Goal: Information Seeking & Learning: Learn about a topic

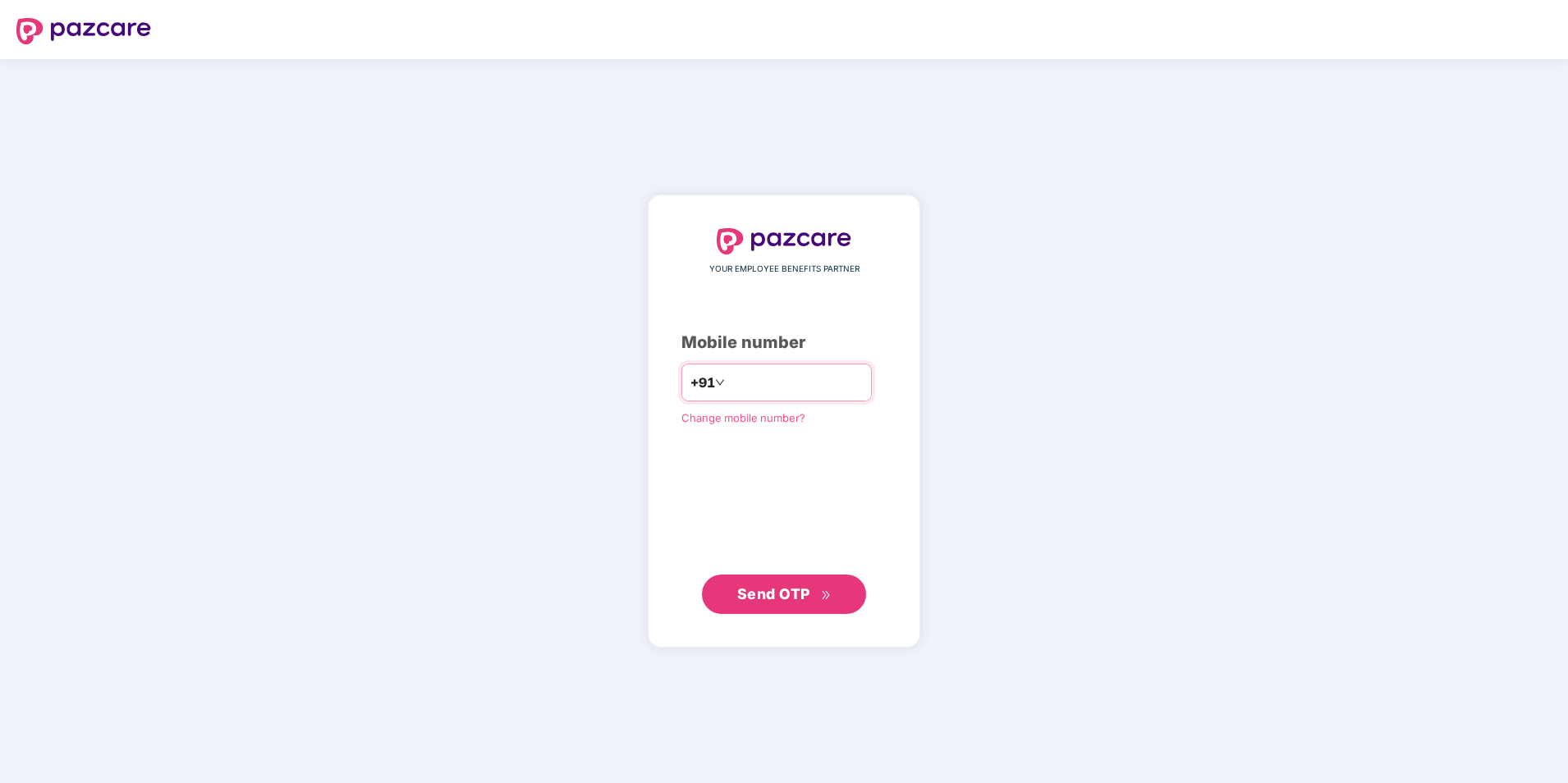
click at [734, 382] on input "number" at bounding box center [795, 382] width 135 height 27
click at [728, 384] on input "**********" at bounding box center [795, 382] width 135 height 27
type input "**********"
click at [544, 440] on div "**********" at bounding box center [784, 421] width 1568 height 724
click at [802, 593] on span "Send OTP" at bounding box center [774, 592] width 73 height 17
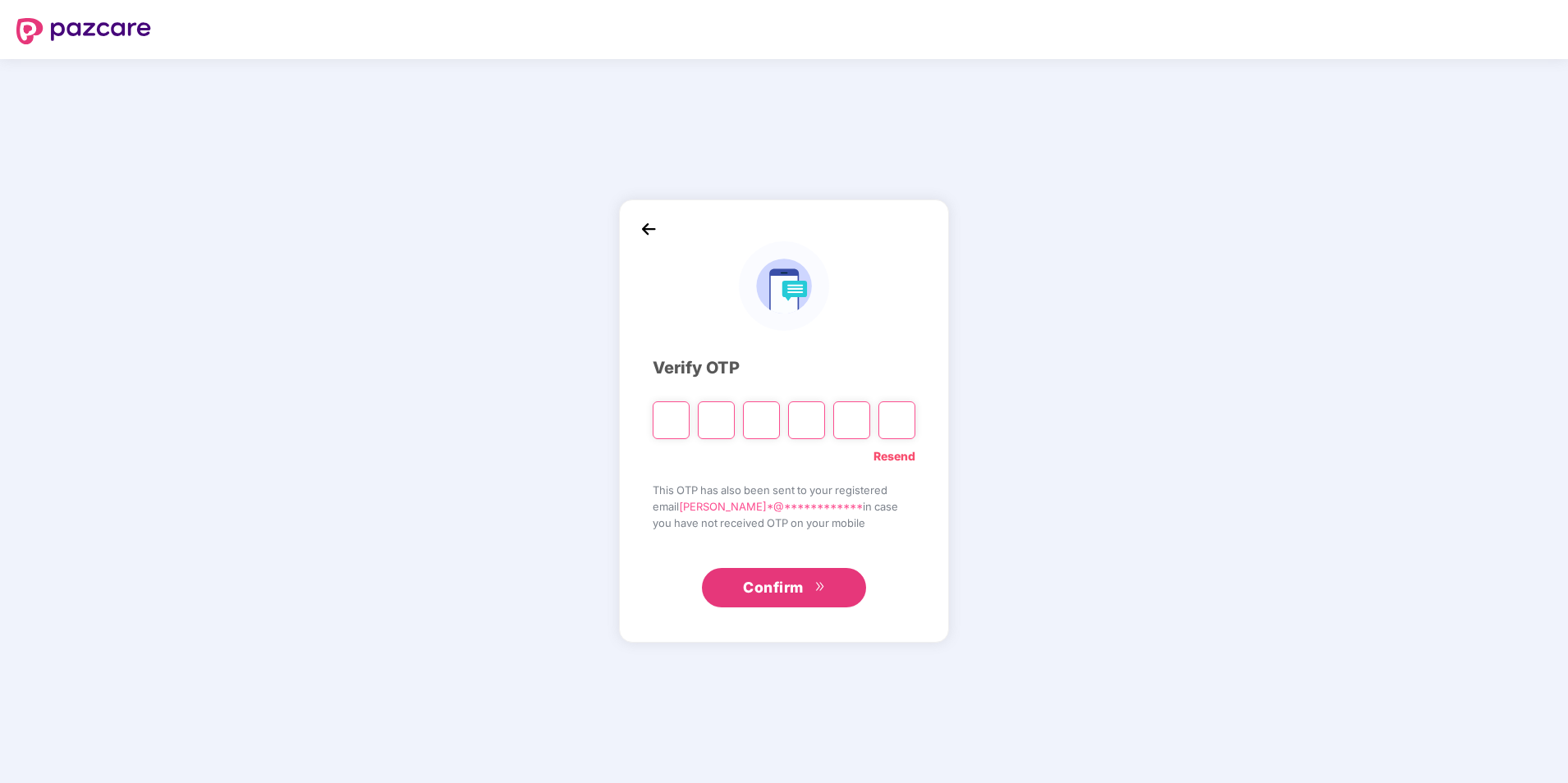
type input "*"
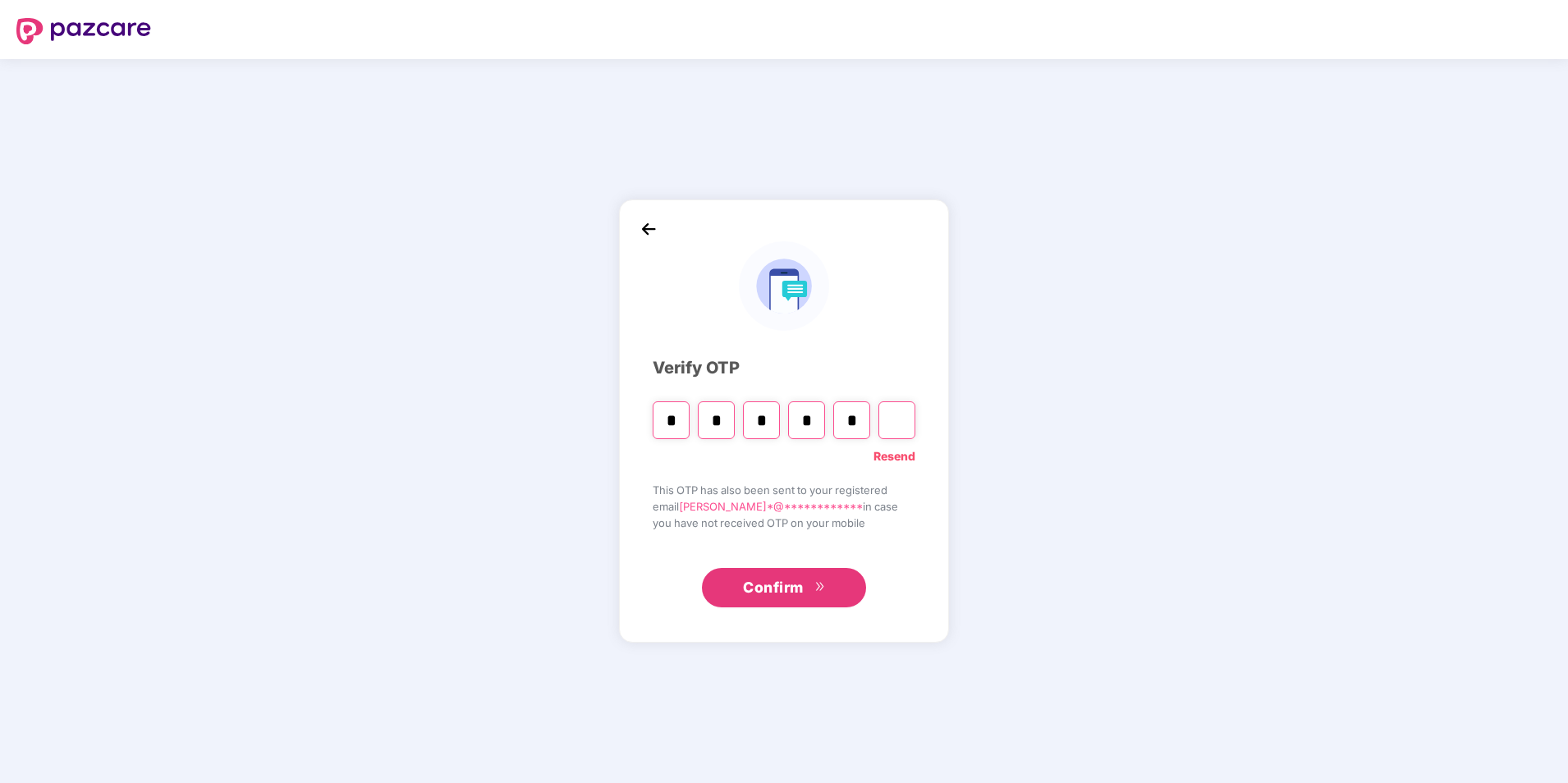
type input "*"
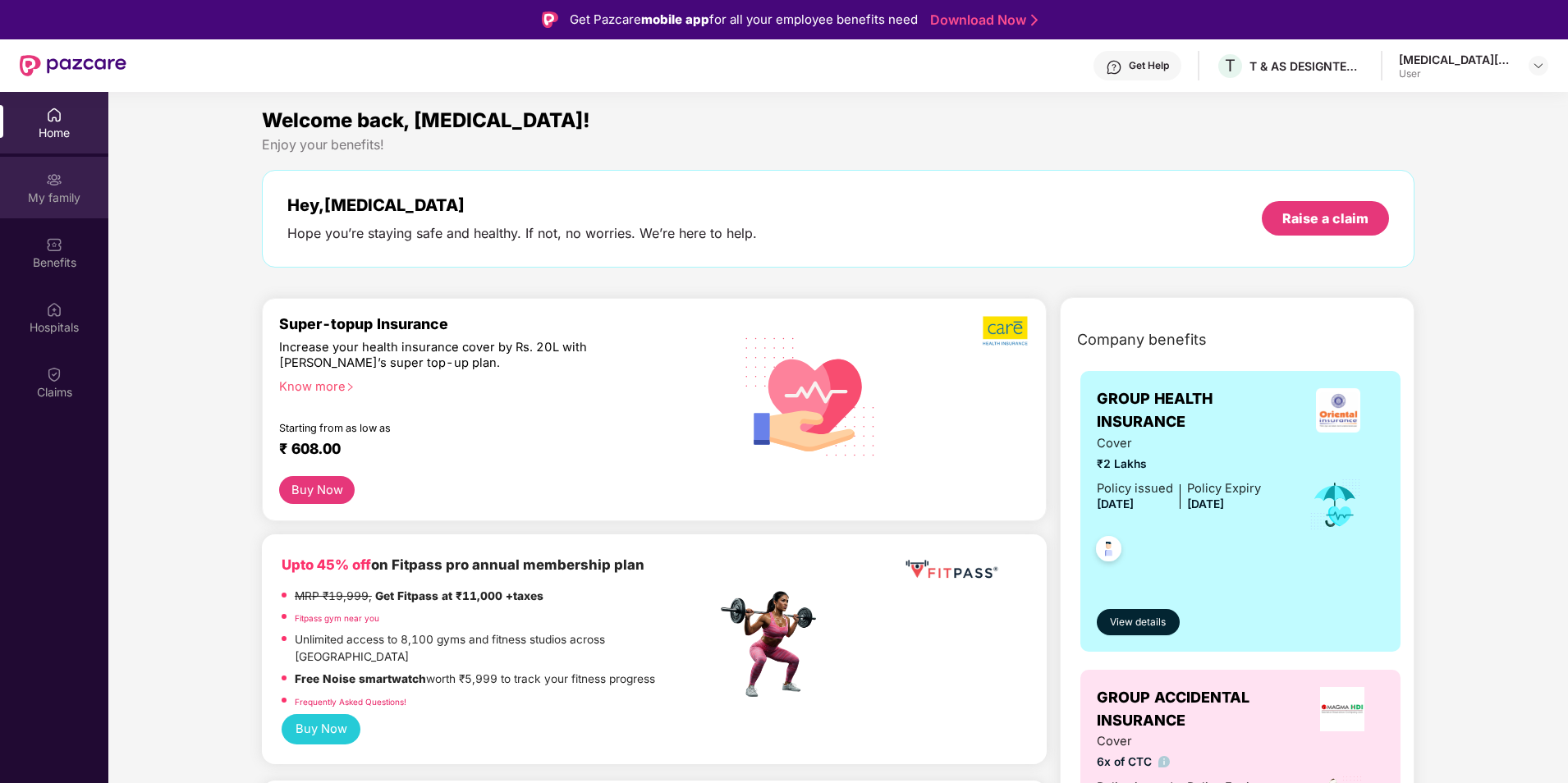
click at [47, 198] on div "My family" at bounding box center [54, 198] width 108 height 17
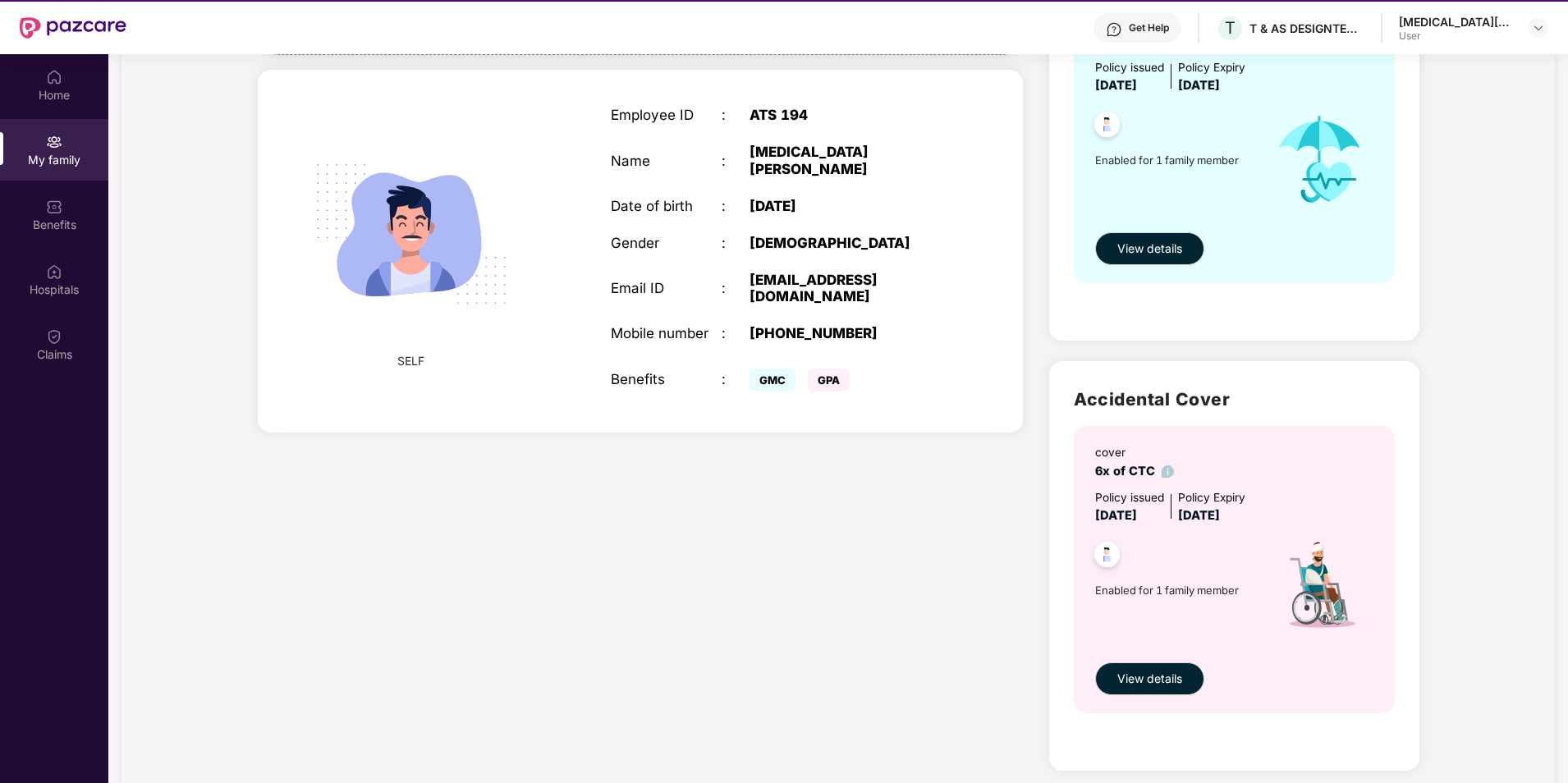
scroll to position [92, 0]
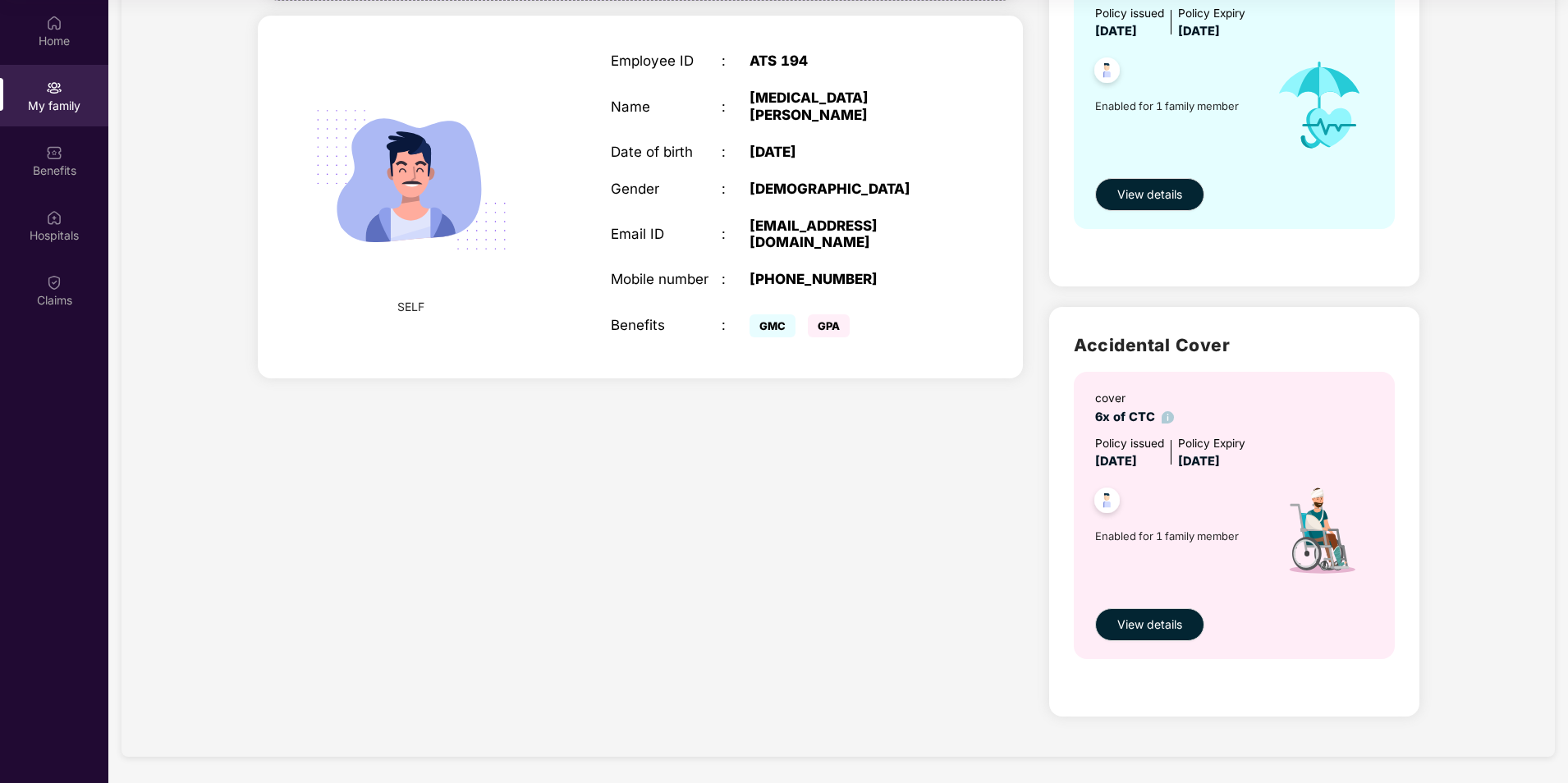
click at [816, 419] on div "Add Family Member New member can be added to the policy within 30 days of marri…" at bounding box center [641, 300] width 792 height 874
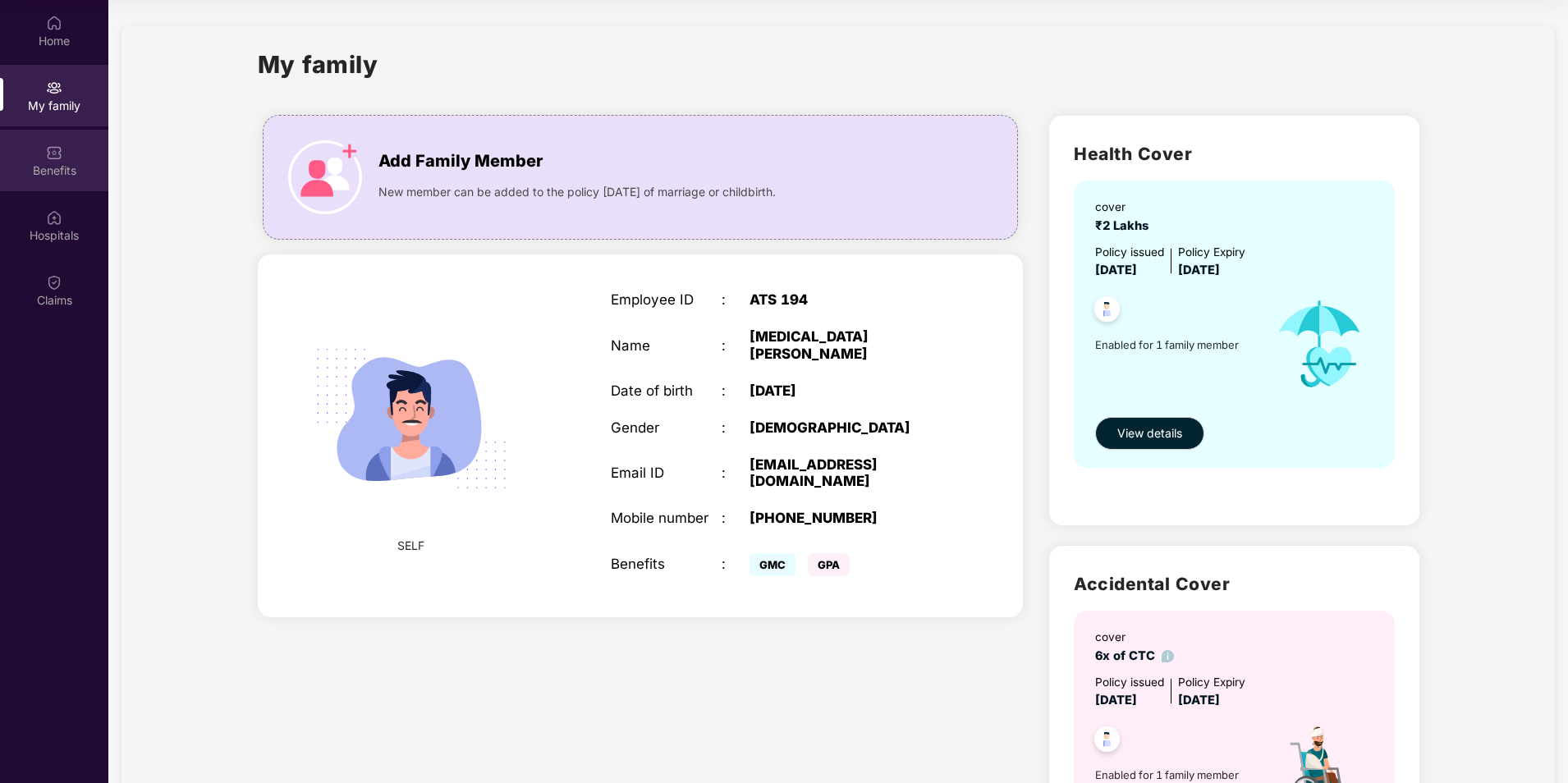
click at [51, 162] on div "Benefits" at bounding box center [54, 171] width 108 height 17
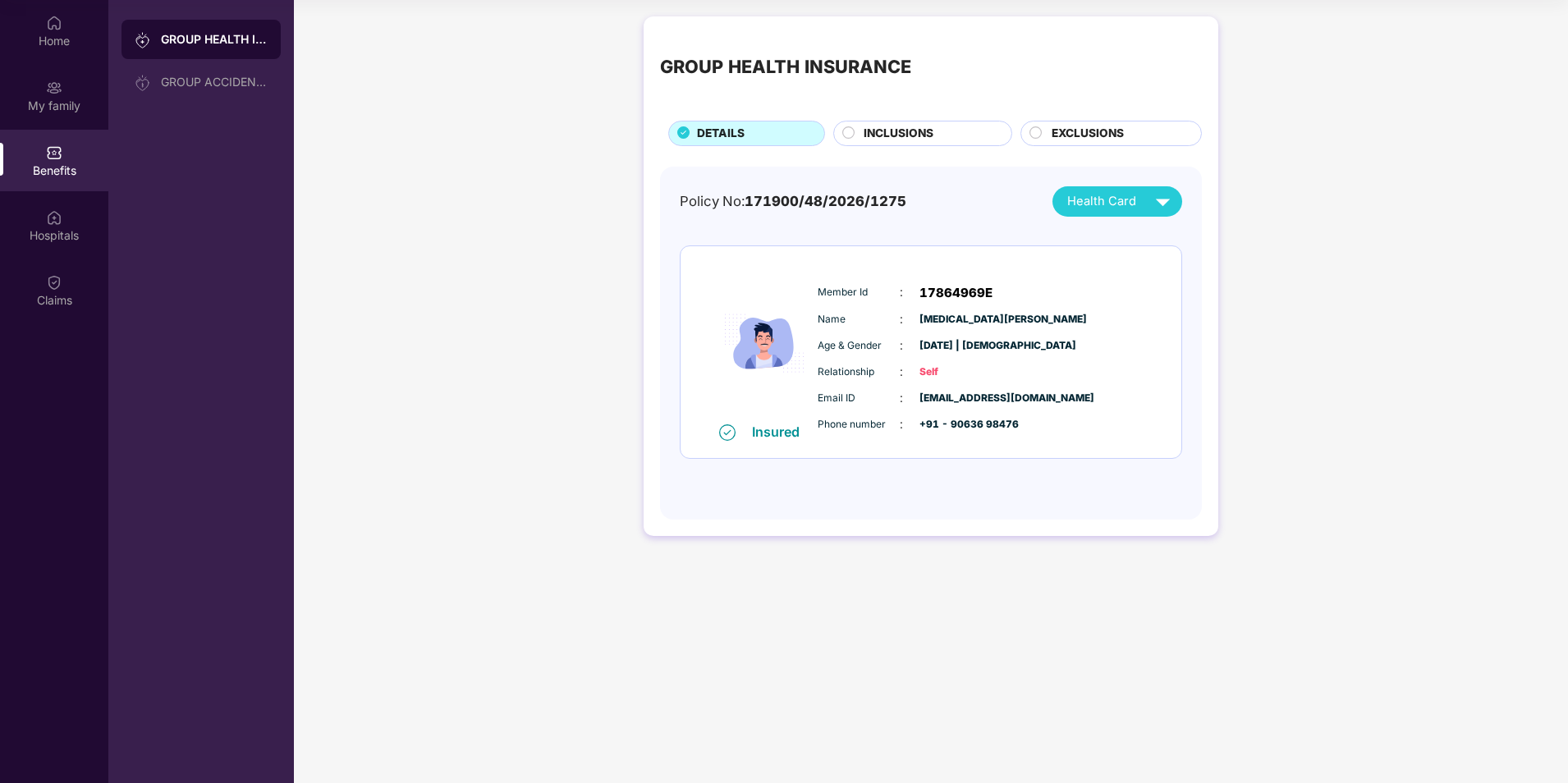
click at [546, 246] on div "GROUP HEALTH INSURANCE DETAILS INCLUSIONS EXCLUSIONS Policy No: 171900/48/2026/…" at bounding box center [932, 284] width 1275 height 553
click at [1145, 203] on div "Health Card" at bounding box center [1122, 201] width 110 height 28
click at [1336, 361] on div "GROUP HEALTH INSURANCE DETAILS INCLUSIONS EXCLUSIONS Policy No: 171900/48/2026/…" at bounding box center [932, 284] width 1275 height 553
click at [849, 138] on circle at bounding box center [849, 132] width 12 height 12
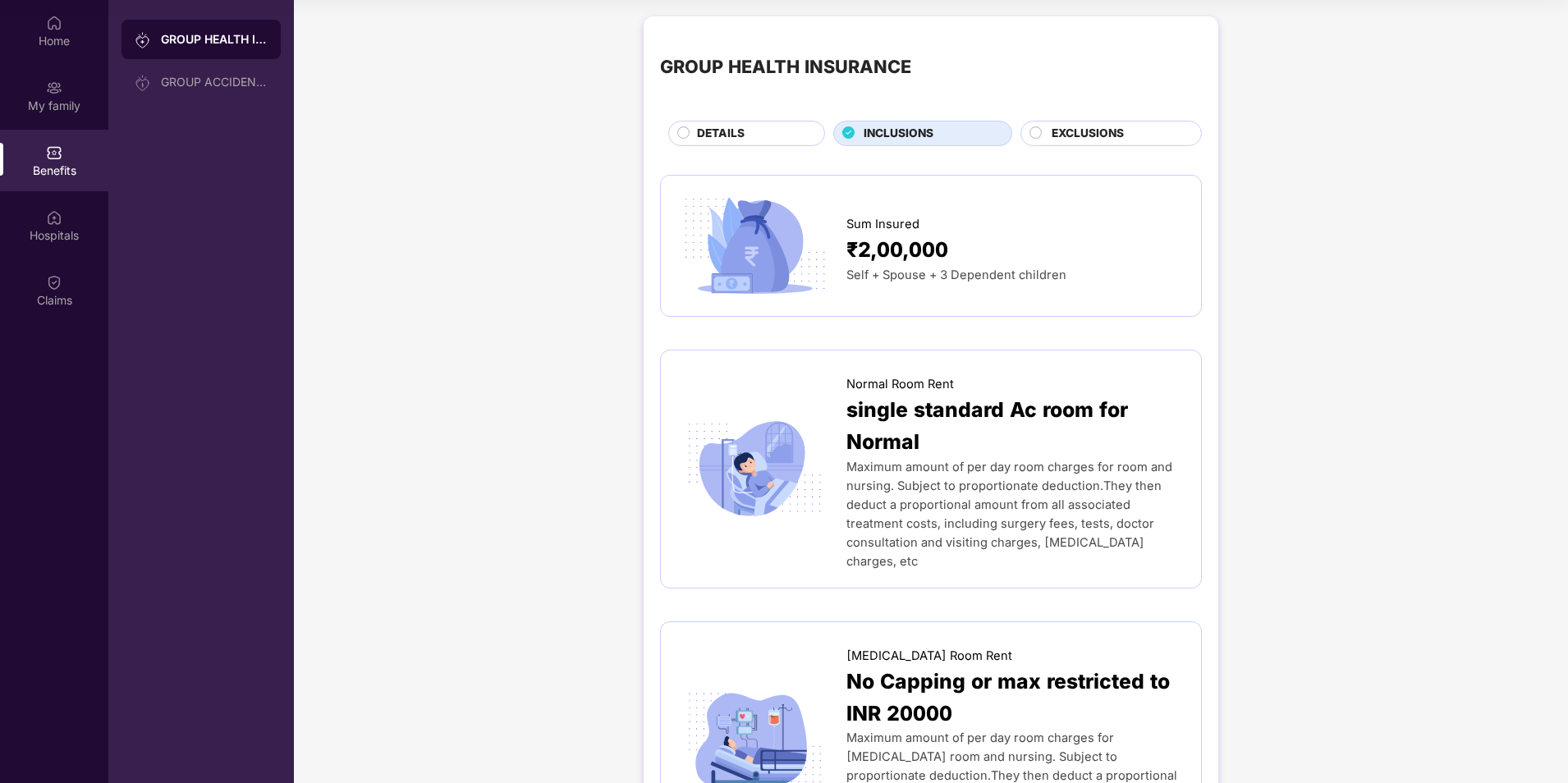
click at [1031, 136] on circle at bounding box center [1036, 132] width 12 height 12
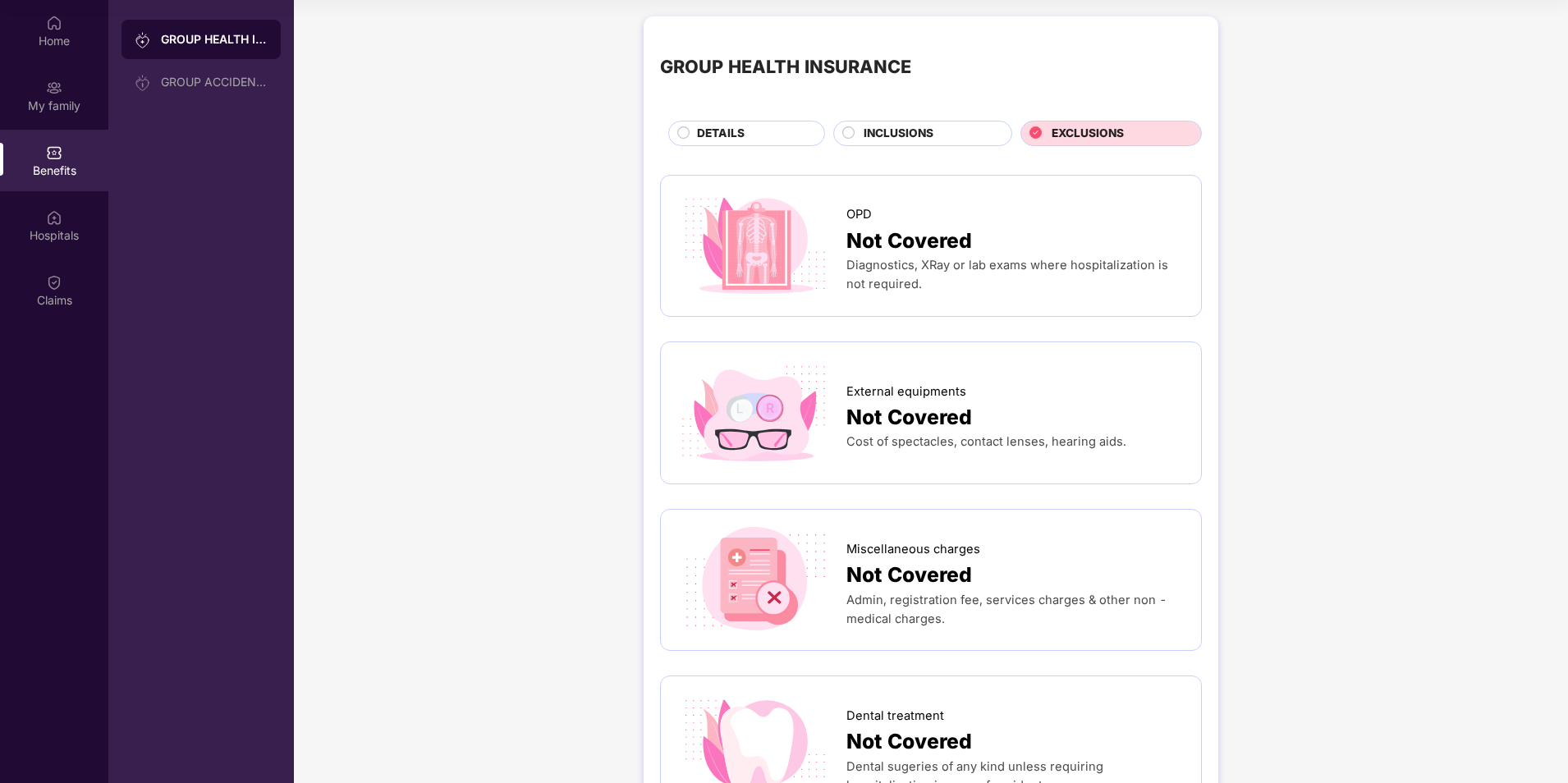
click at [687, 132] on circle at bounding box center [684, 132] width 12 height 12
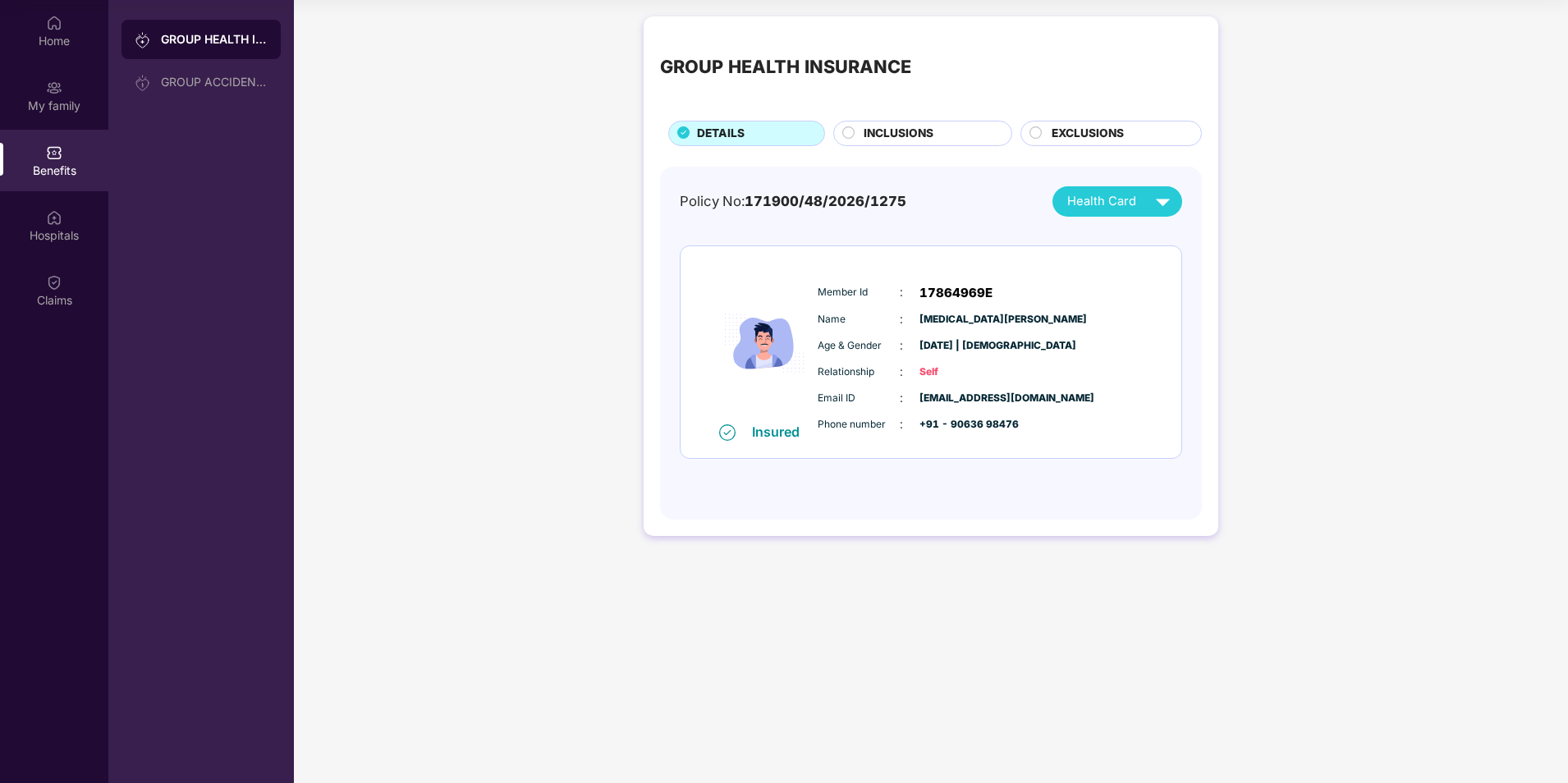
click at [504, 315] on div "GROUP HEALTH INSURANCE DETAILS INCLUSIONS EXCLUSIONS Policy No: 171900/48/2026/…" at bounding box center [932, 284] width 1275 height 553
click at [537, 310] on div "GROUP HEALTH INSURANCE DETAILS INCLUSIONS EXCLUSIONS Policy No: 171900/48/2026/…" at bounding box center [932, 284] width 1275 height 553
click at [54, 229] on div "Hospitals" at bounding box center [54, 236] width 108 height 17
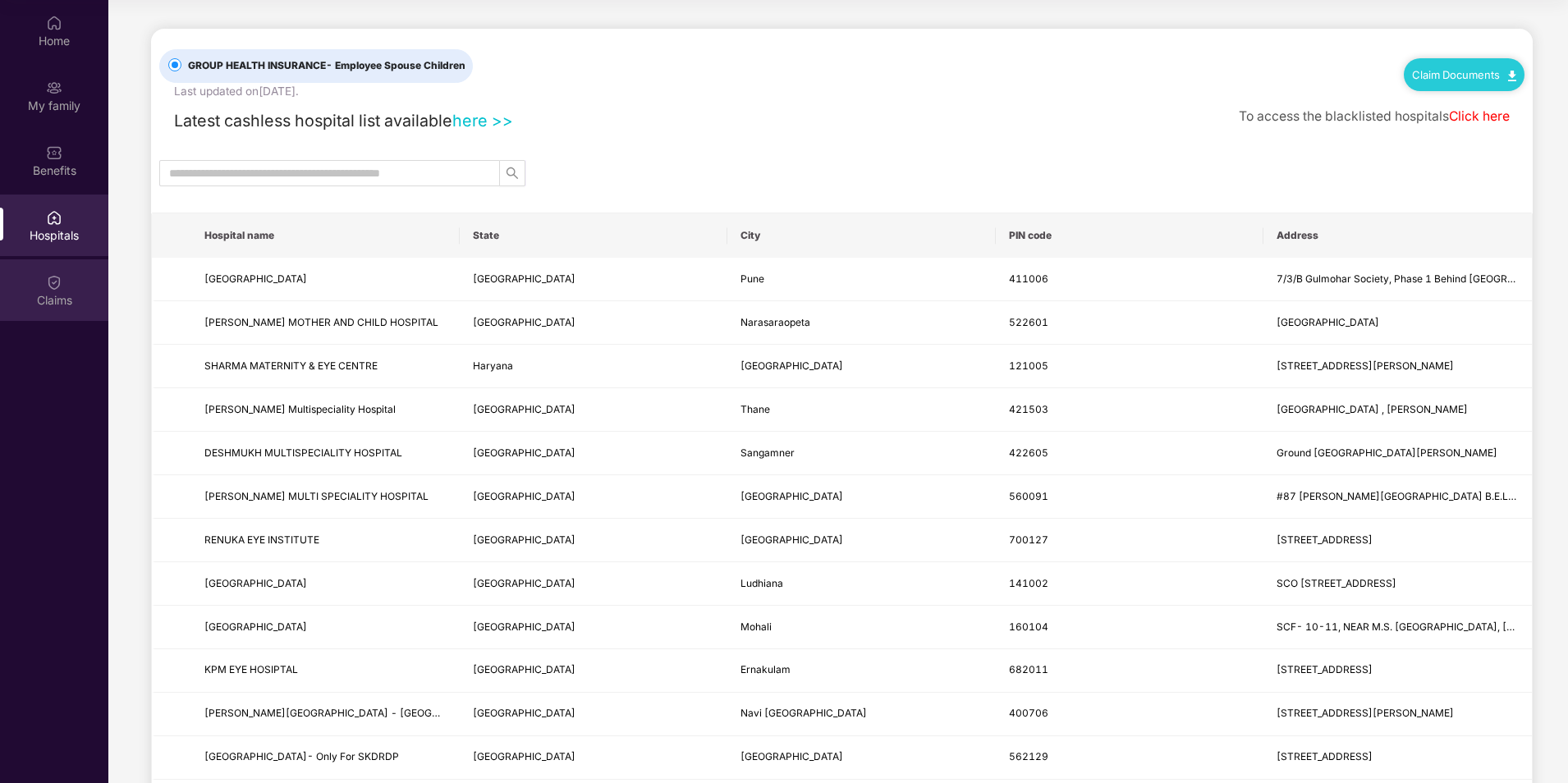
click at [60, 286] on img at bounding box center [54, 282] width 17 height 17
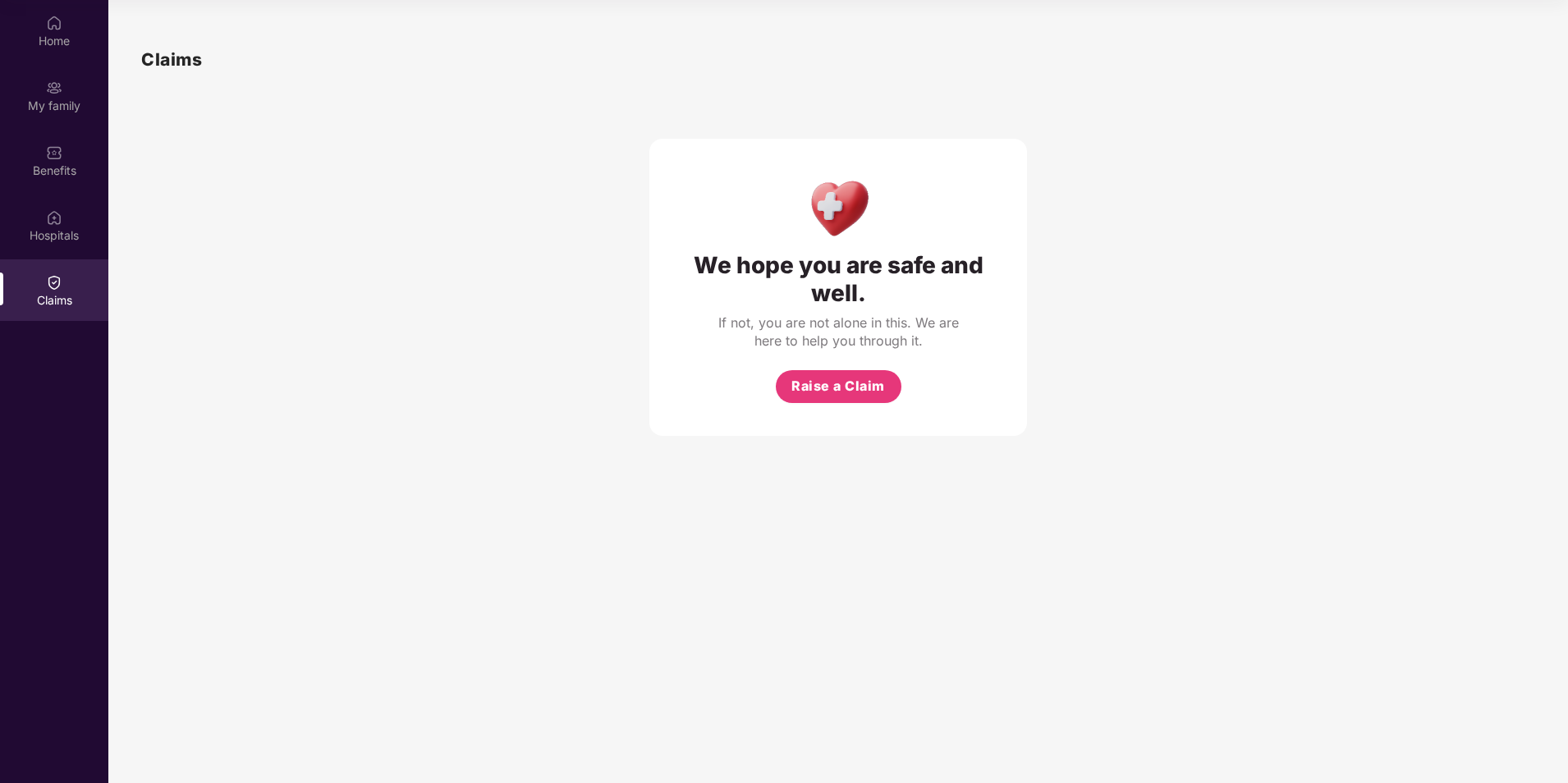
click at [551, 289] on div "We hope you are safe and well. If not, you are not alone in this. We are here t…" at bounding box center [838, 255] width 1394 height 363
click at [60, 156] on img at bounding box center [54, 153] width 17 height 17
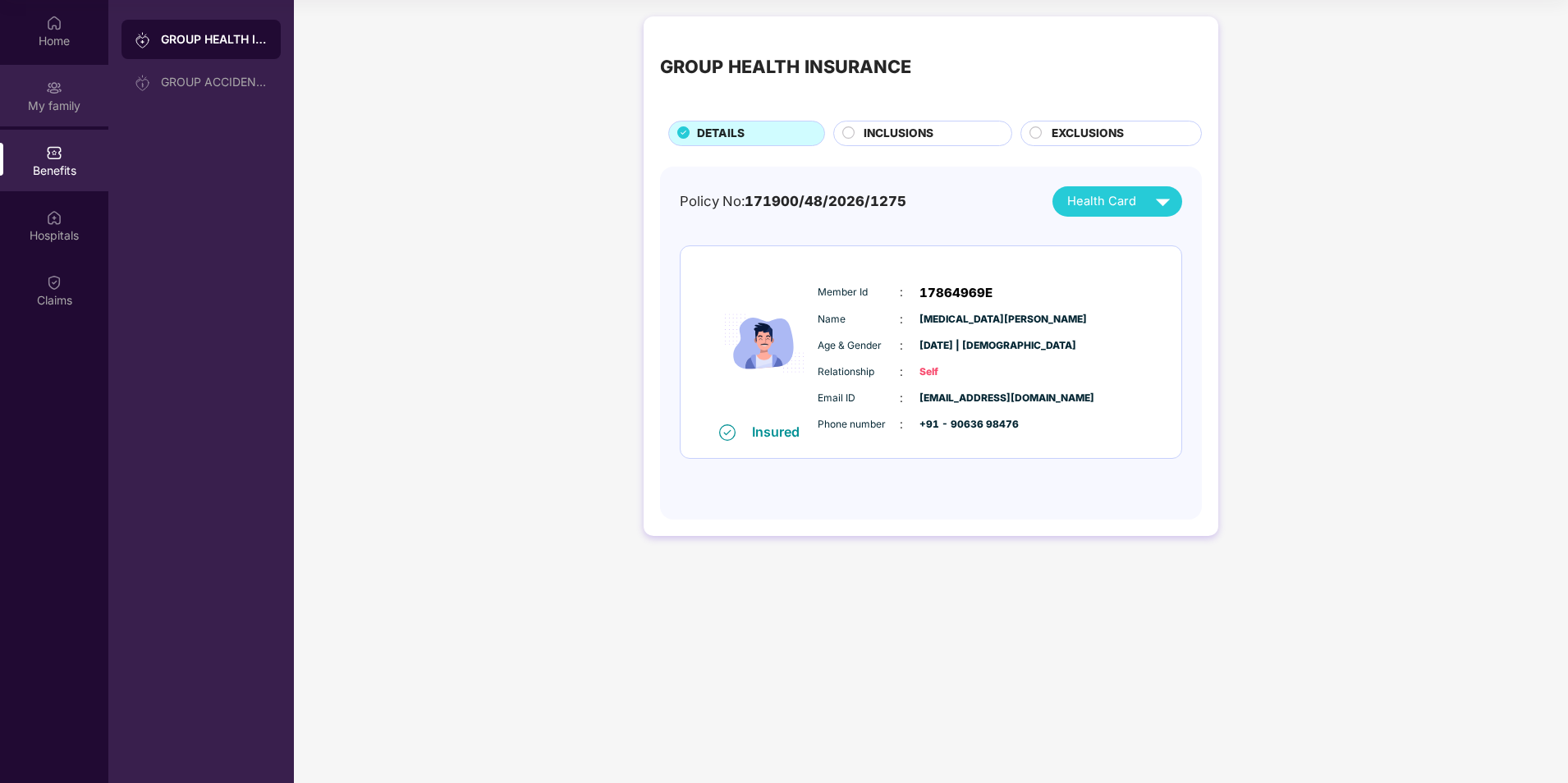
click at [73, 103] on div "My family" at bounding box center [54, 106] width 108 height 17
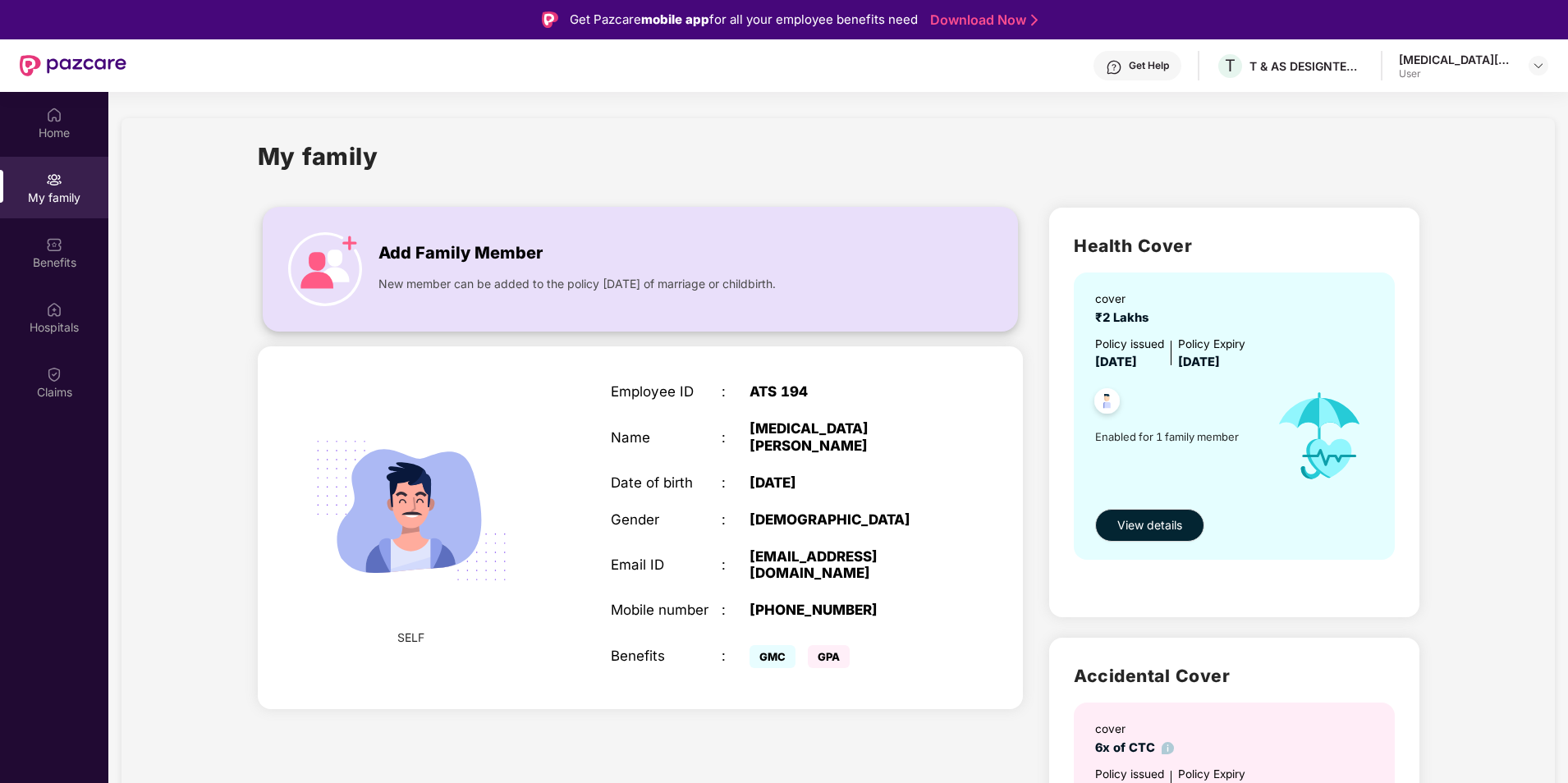
click at [334, 260] on img at bounding box center [325, 269] width 74 height 74
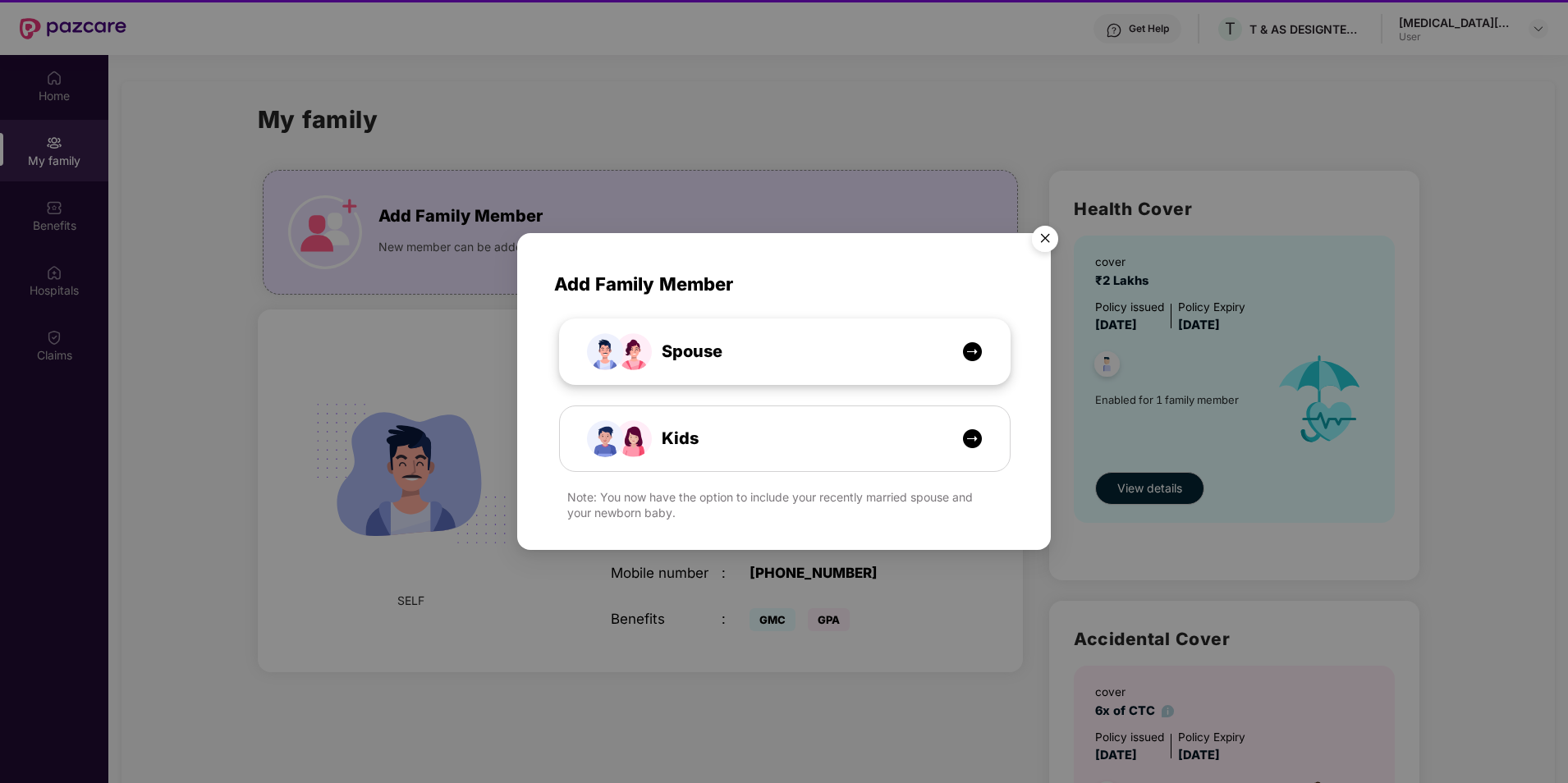
scroll to position [92, 0]
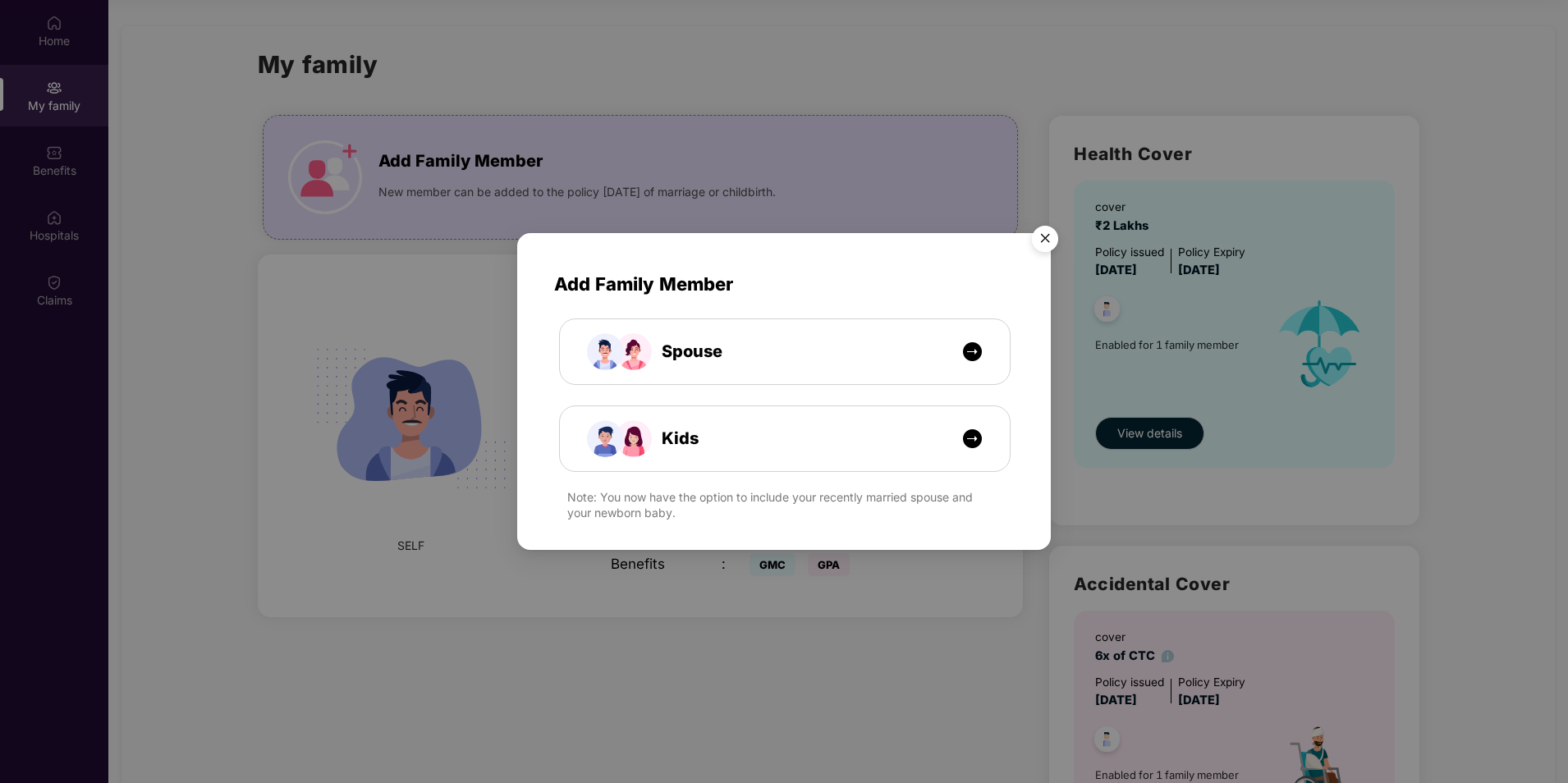
click at [1051, 242] on img "Close" at bounding box center [1045, 241] width 46 height 46
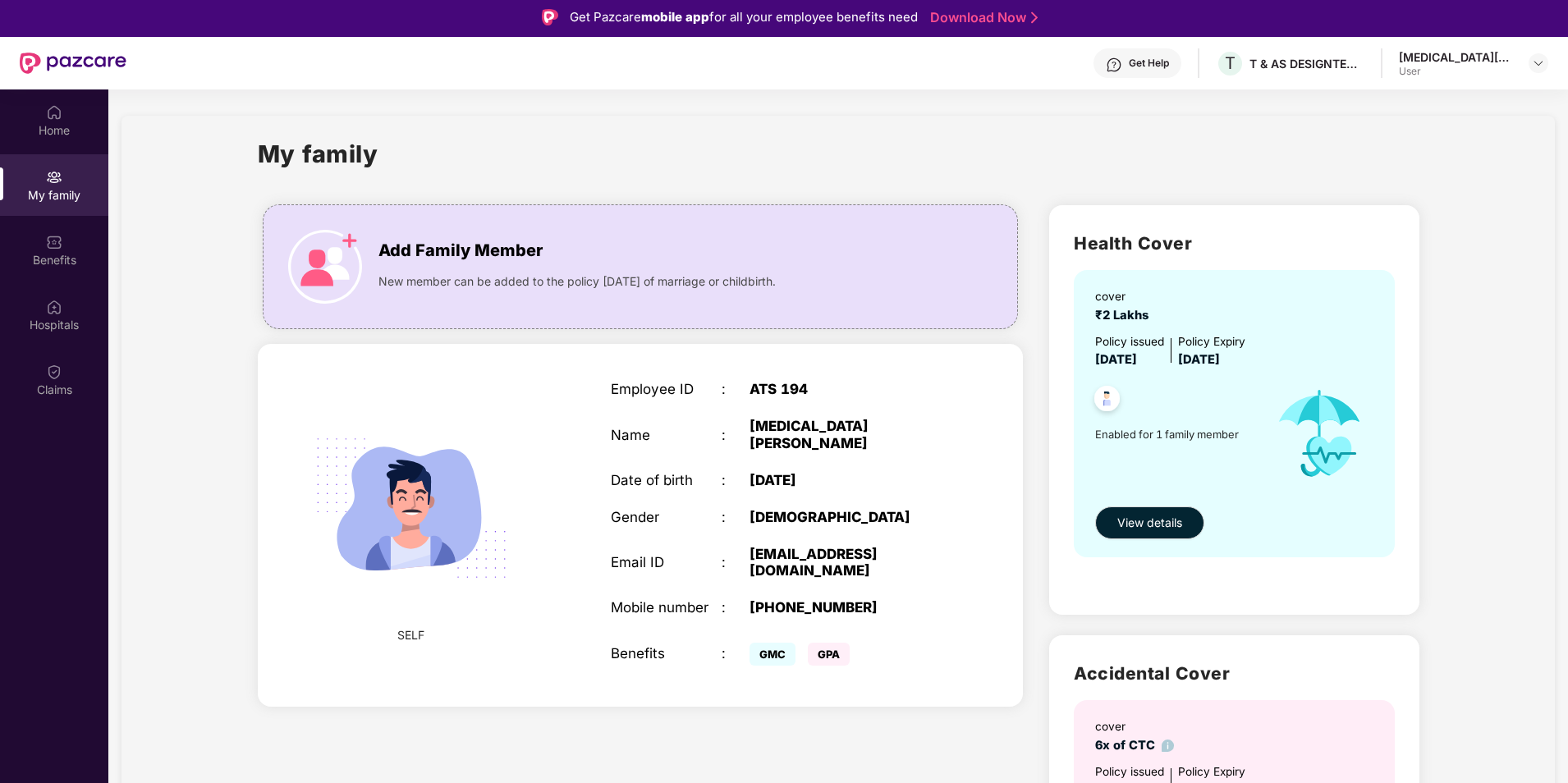
scroll to position [0, 0]
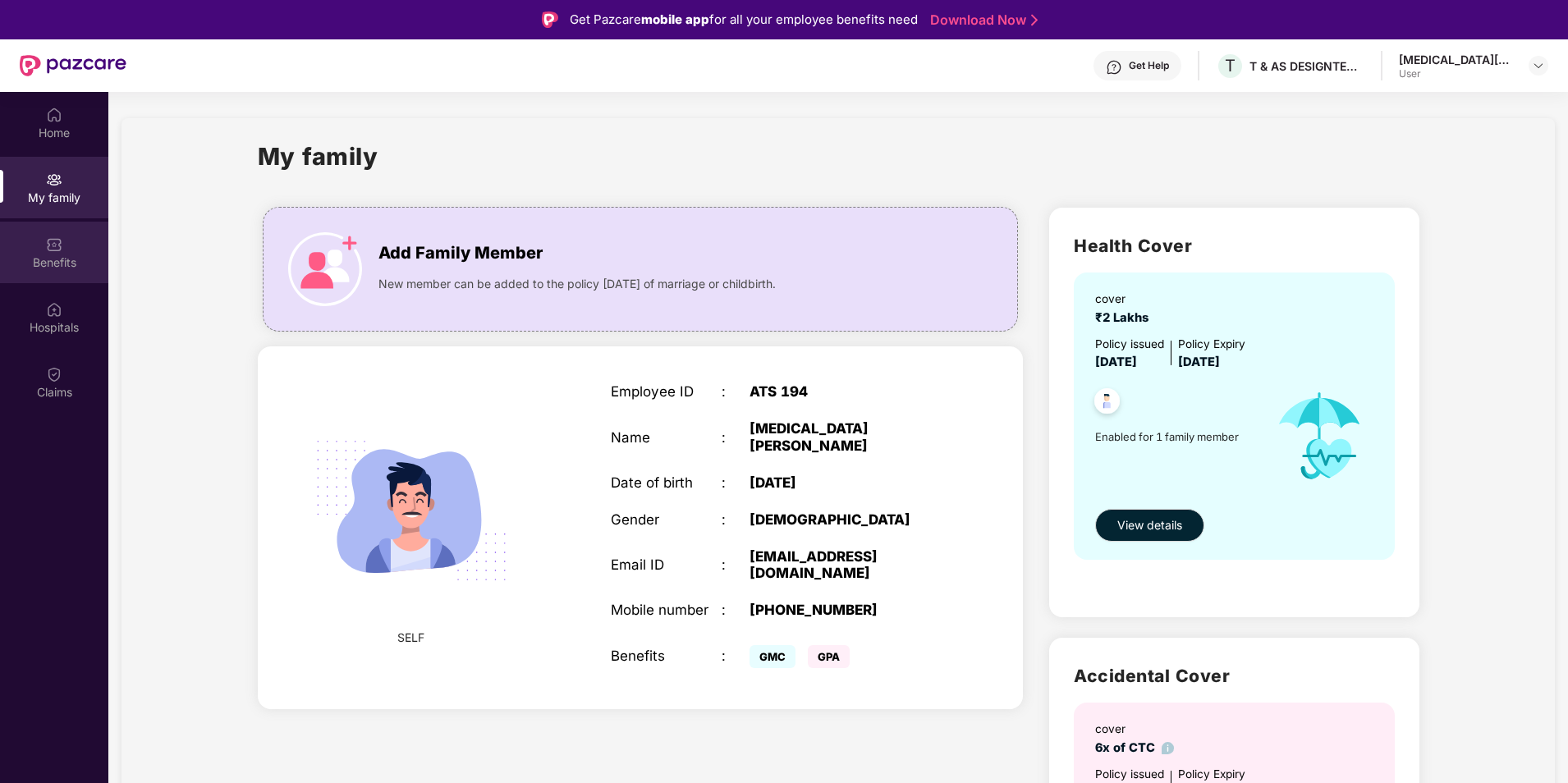
click at [45, 259] on div "Benefits" at bounding box center [54, 263] width 108 height 17
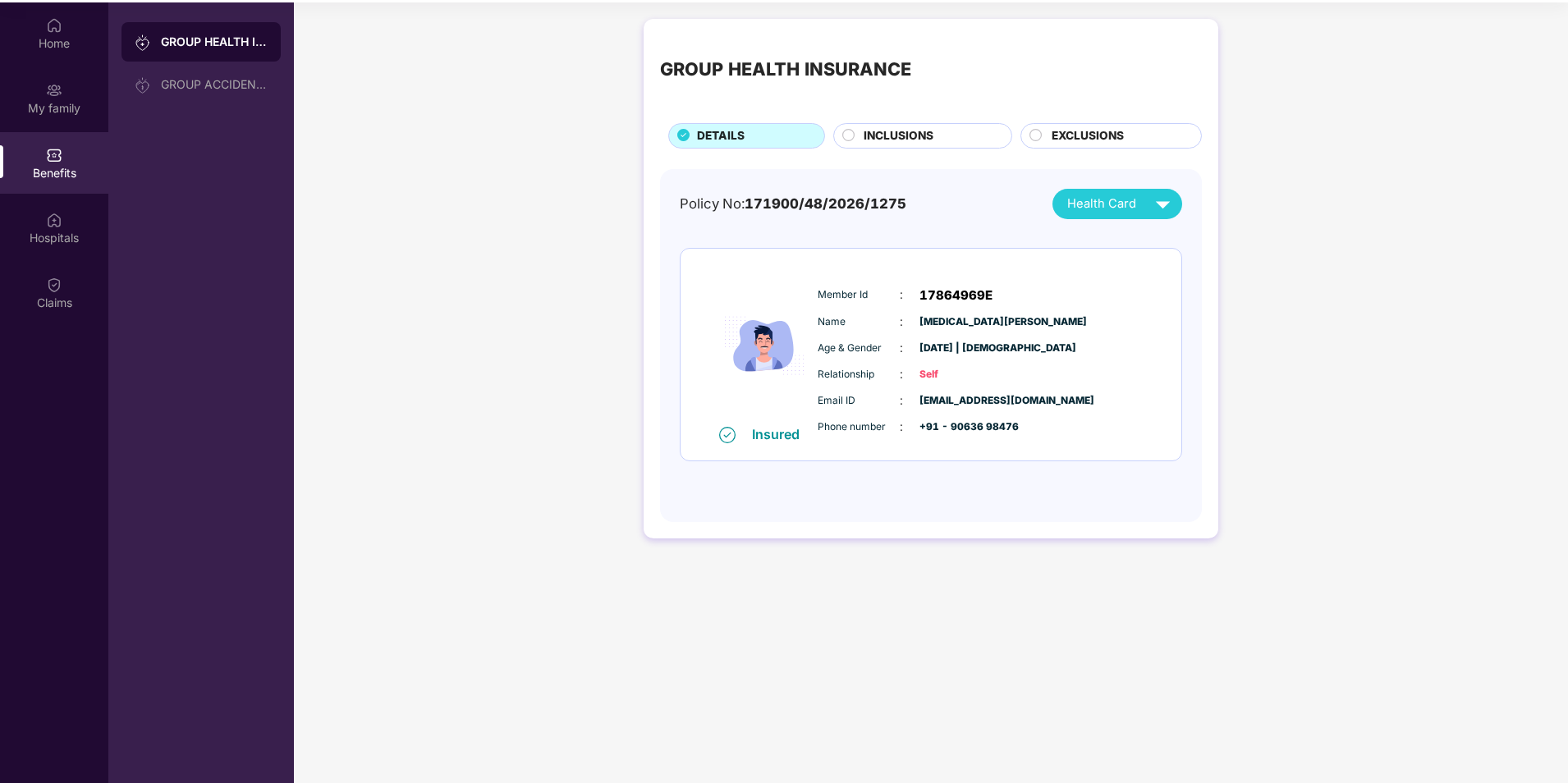
scroll to position [92, 0]
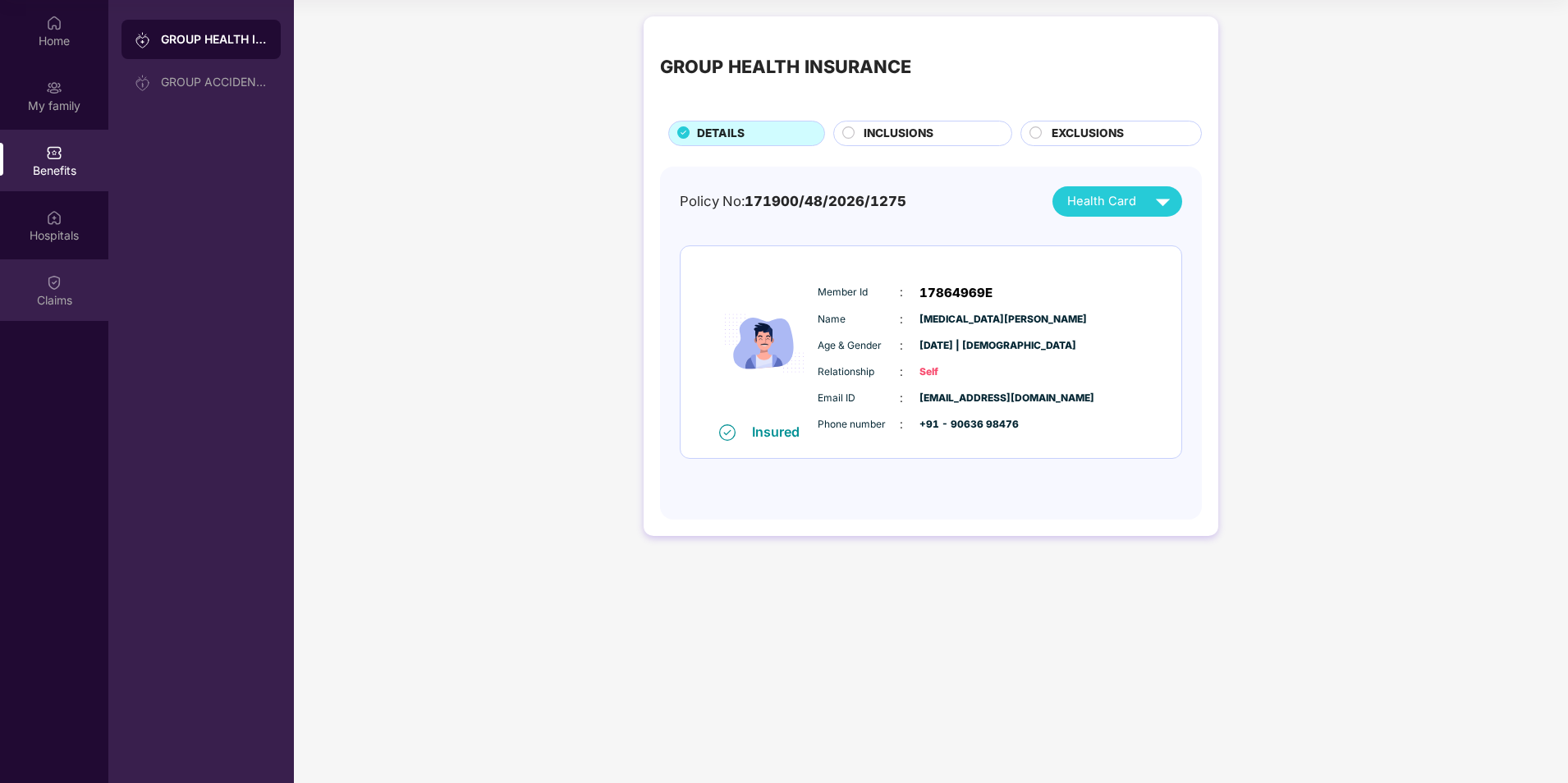
click at [56, 286] on img at bounding box center [54, 282] width 17 height 17
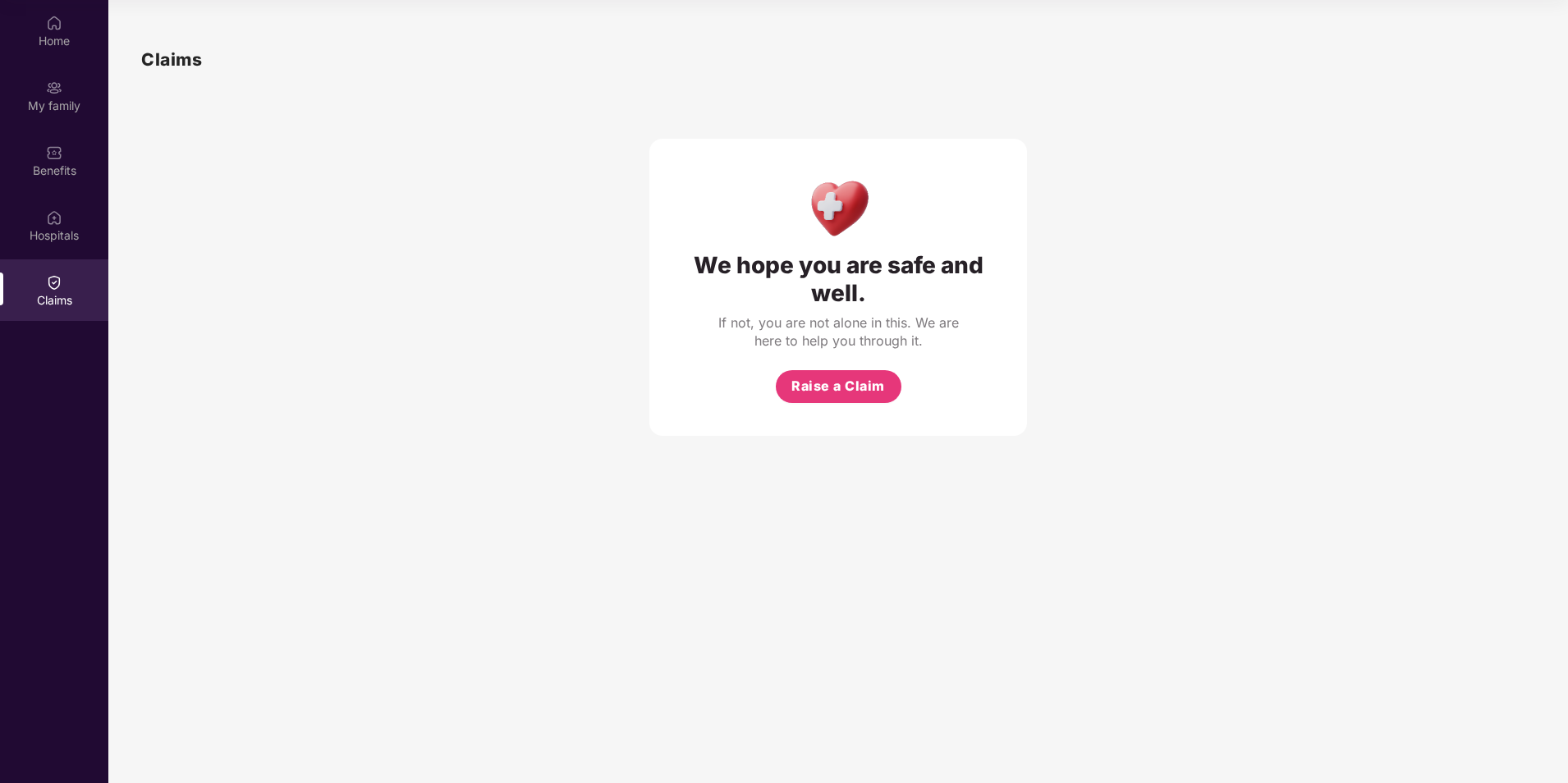
click at [452, 277] on div "We hope you are safe and well. If not, you are not alone in this. We are here t…" at bounding box center [838, 255] width 1394 height 363
click at [65, 227] on div "Hospitals" at bounding box center [54, 236] width 108 height 17
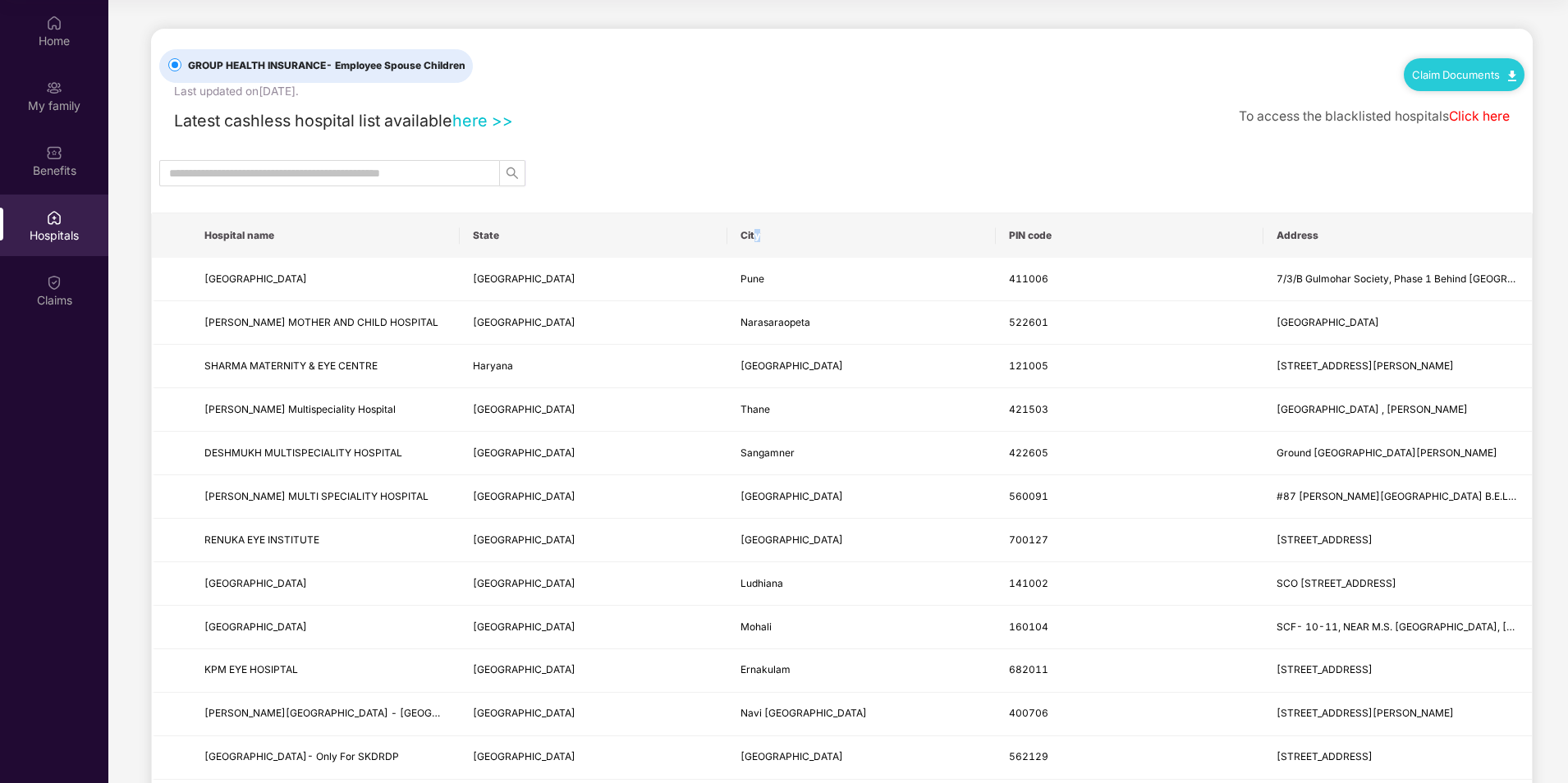
click at [756, 235] on th "City" at bounding box center [861, 236] width 269 height 44
drag, startPoint x: 756, startPoint y: 235, endPoint x: 692, endPoint y: 234, distance: 64.0
click at [692, 234] on th "State" at bounding box center [593, 236] width 269 height 44
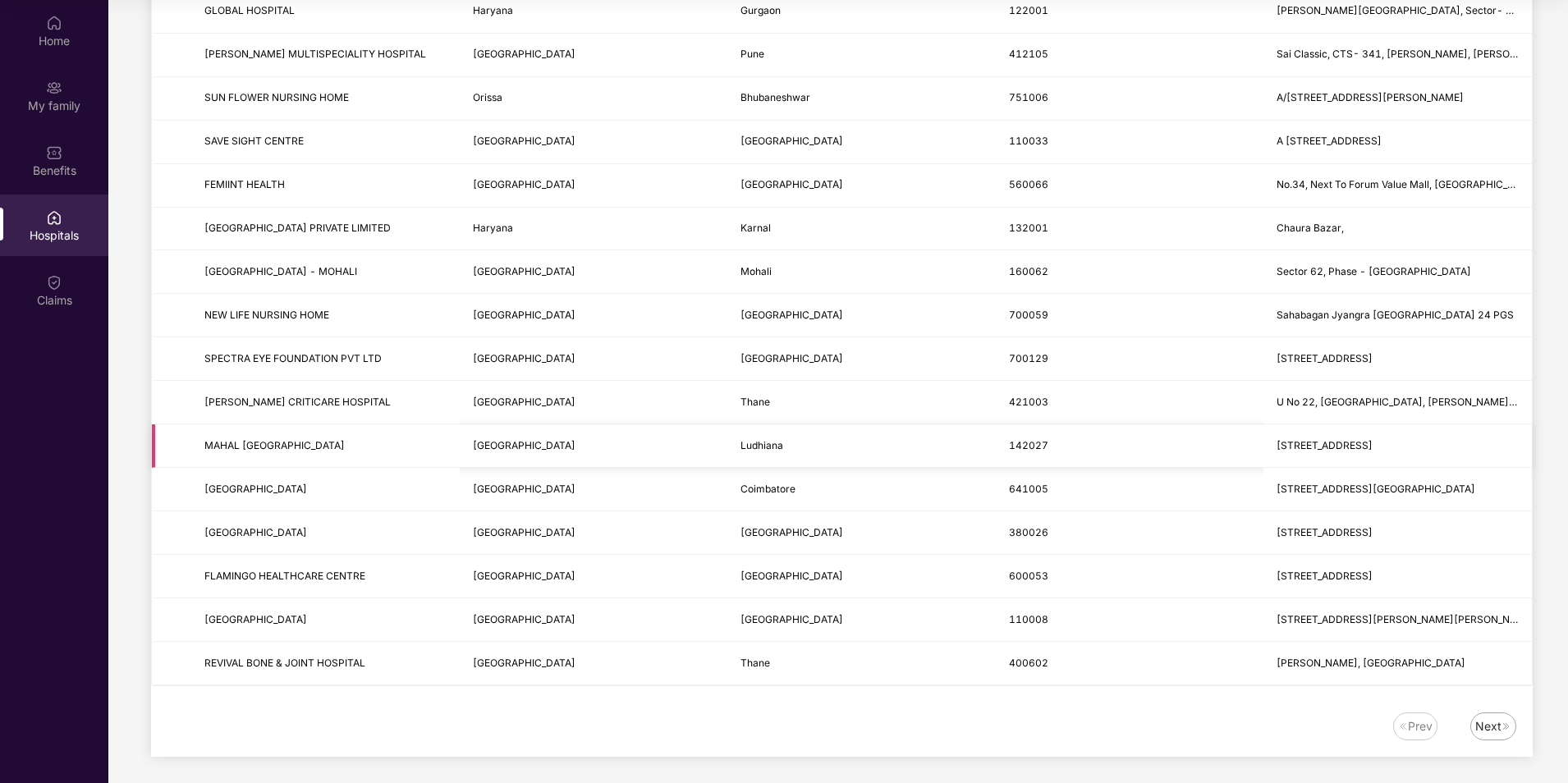
scroll to position [1753, 0]
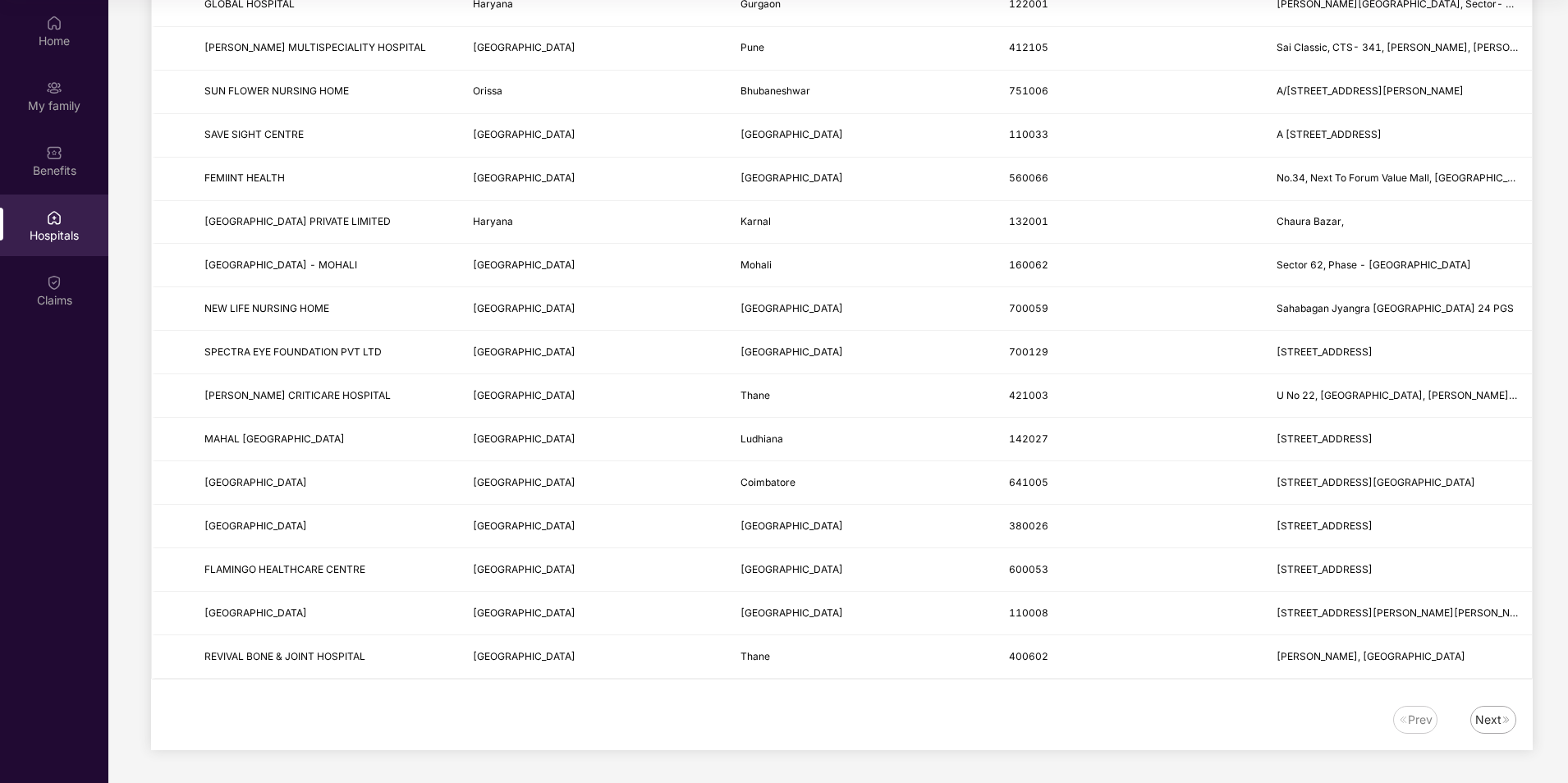
click at [1496, 719] on div "Next" at bounding box center [1488, 720] width 27 height 18
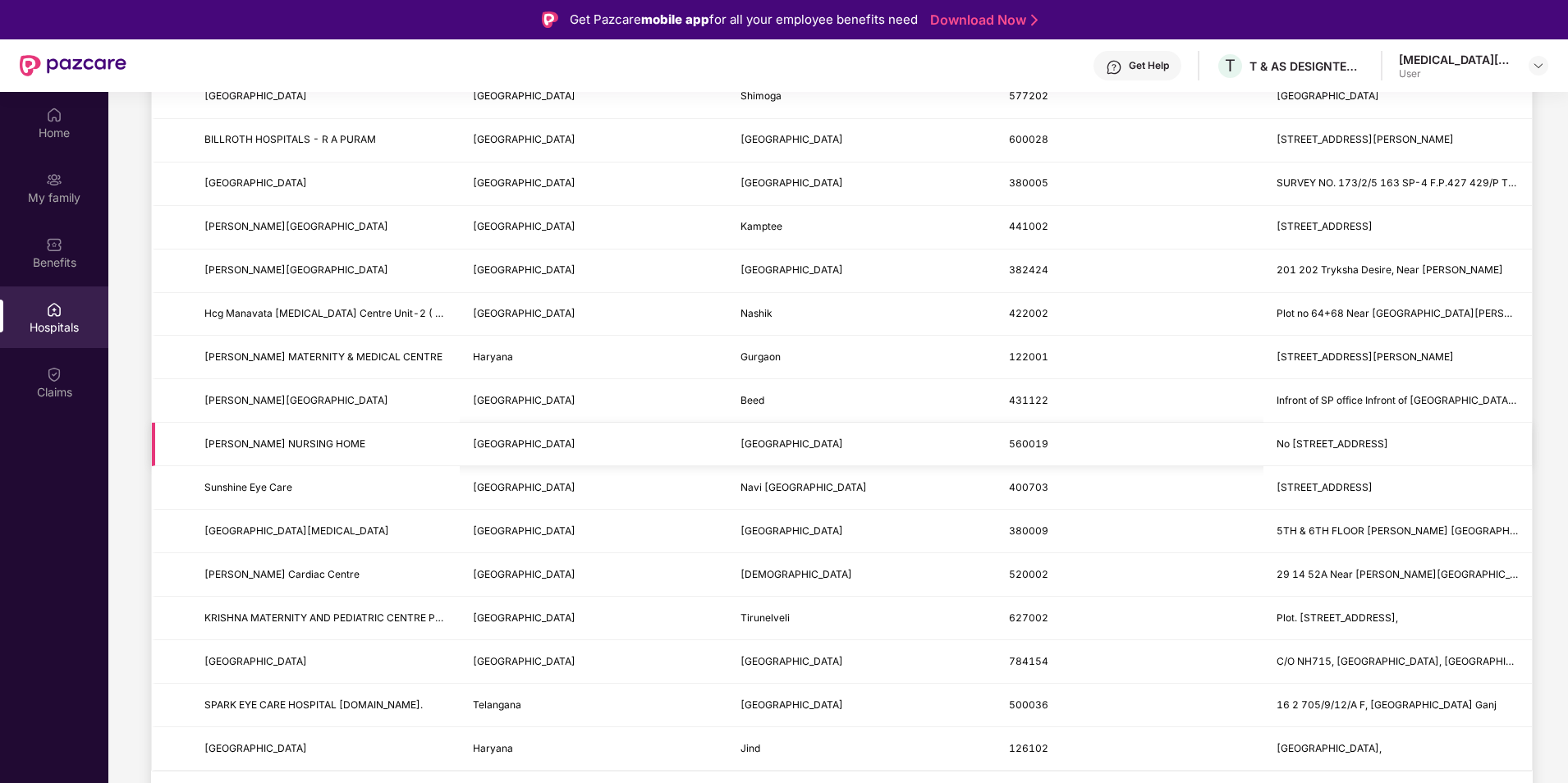
scroll to position [92, 0]
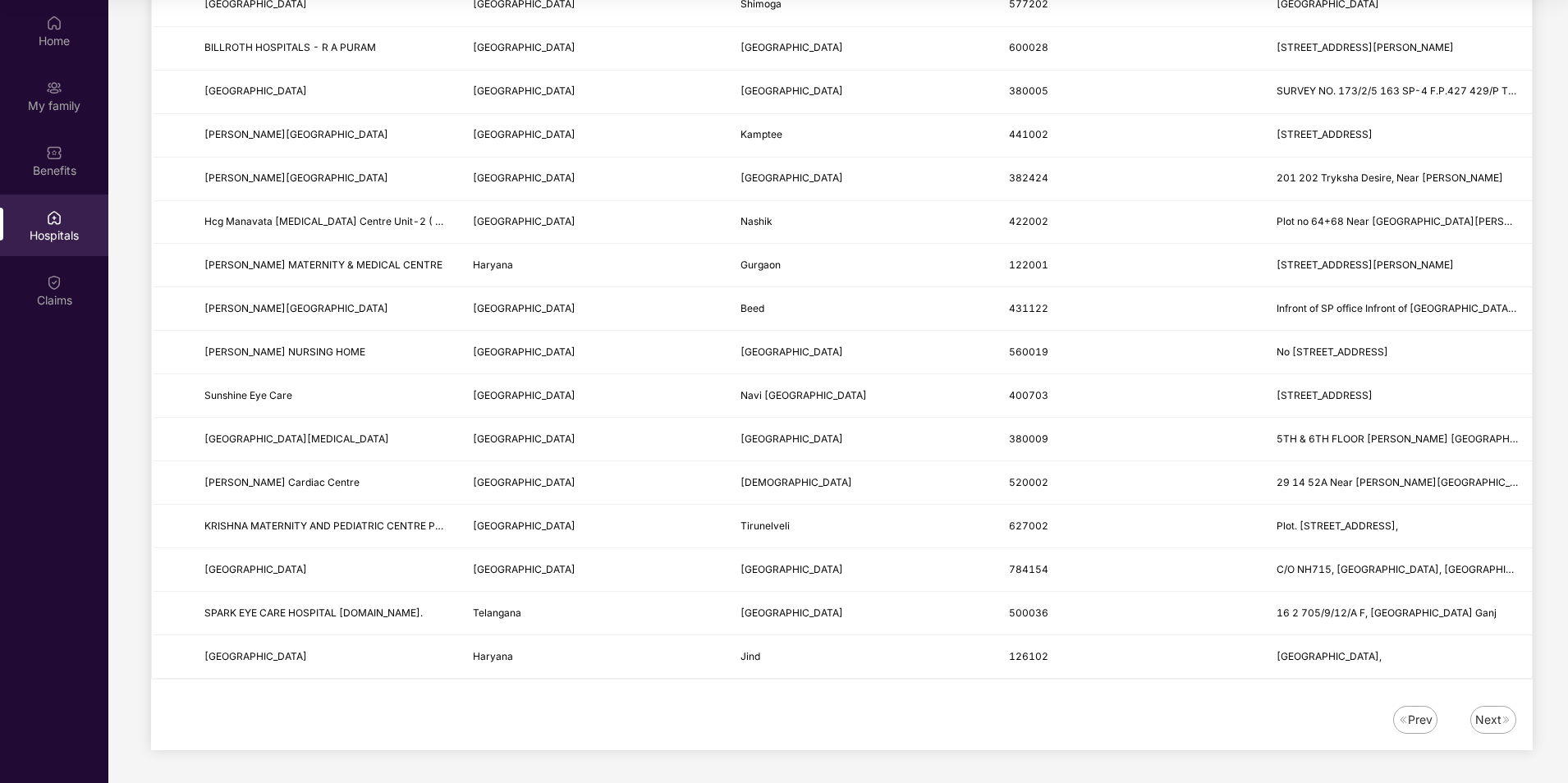
click at [1480, 721] on div "Next" at bounding box center [1488, 720] width 27 height 18
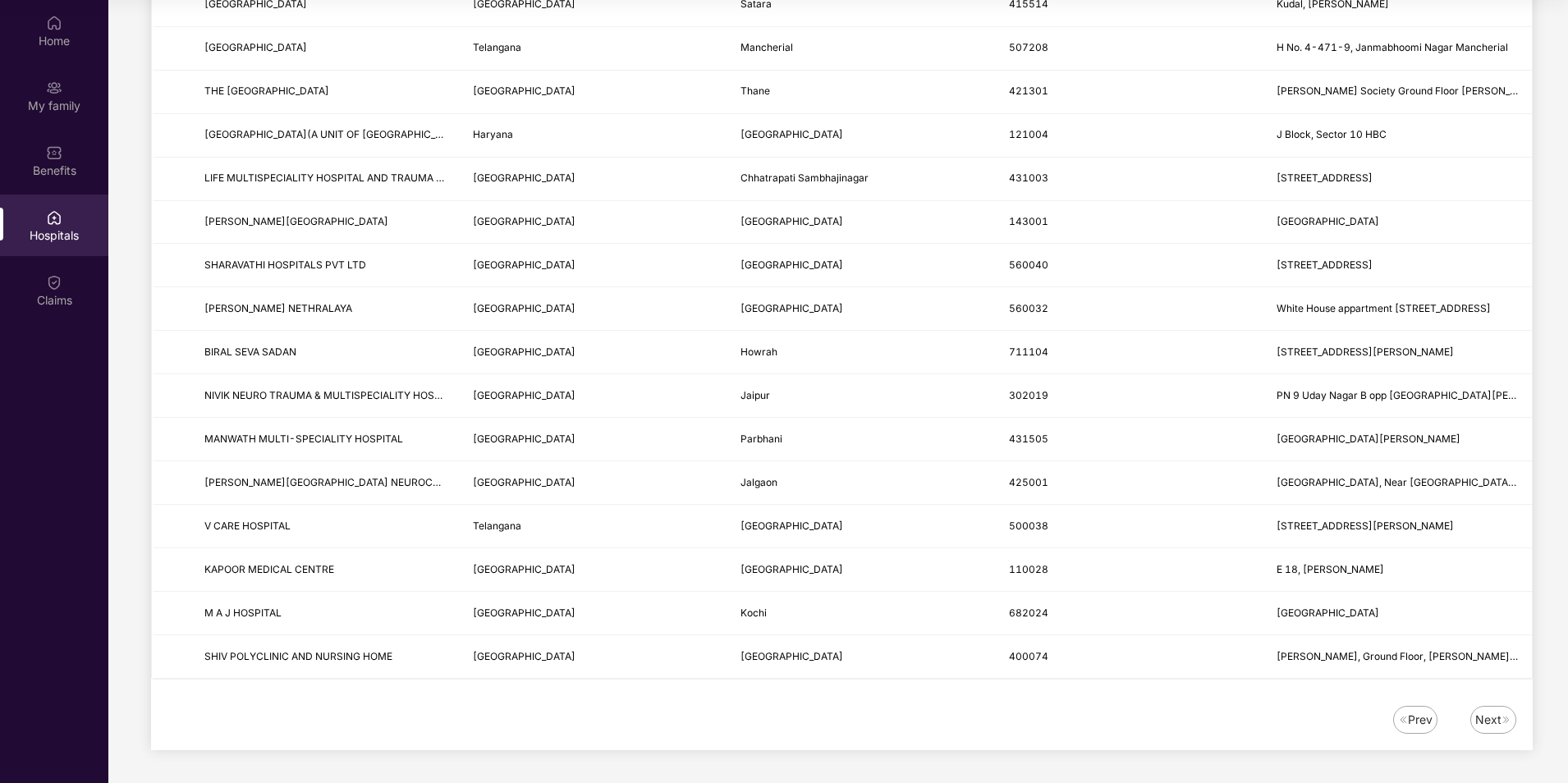
click at [1487, 722] on div "Next" at bounding box center [1488, 720] width 27 height 18
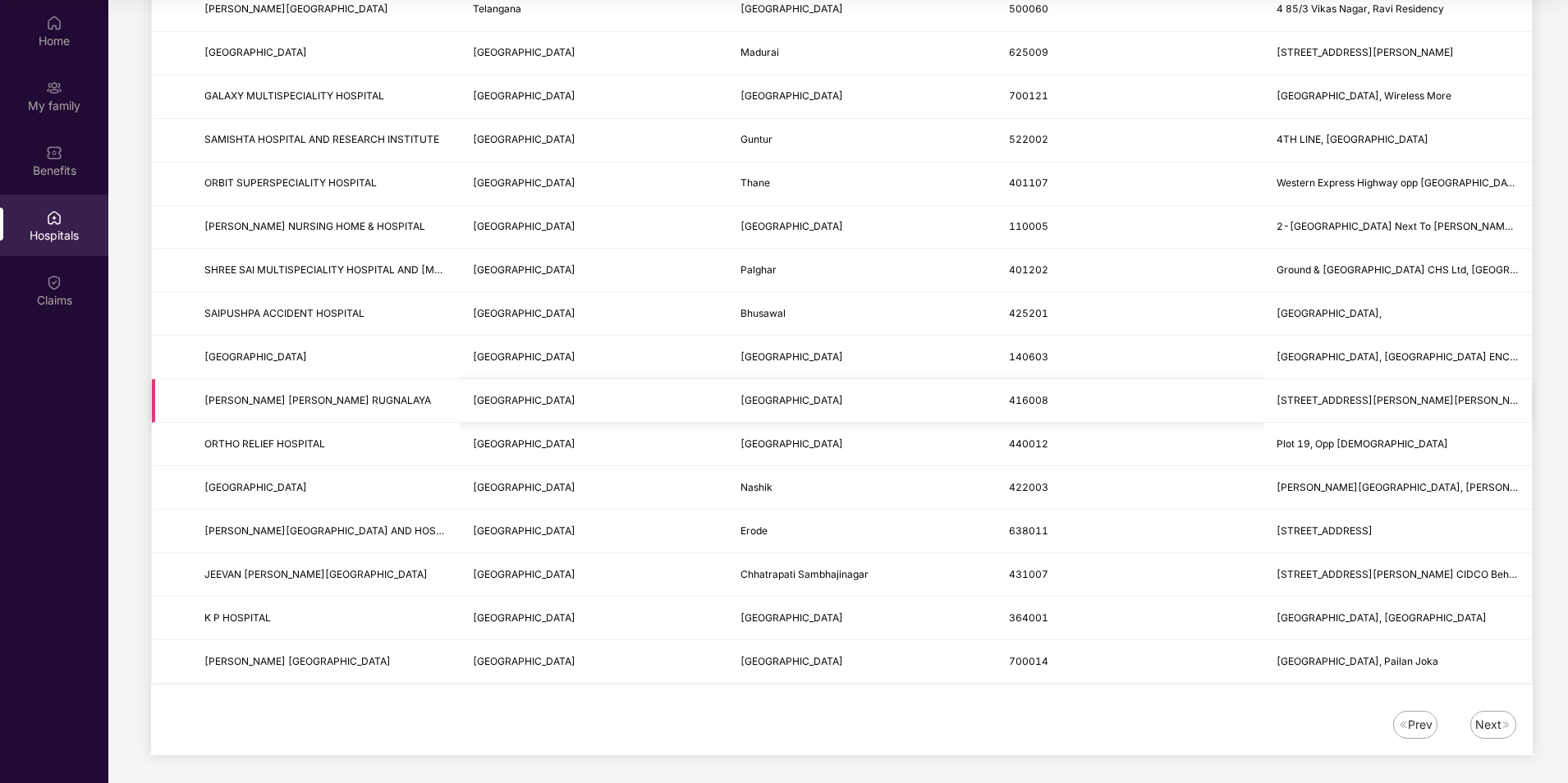
scroll to position [1753, 0]
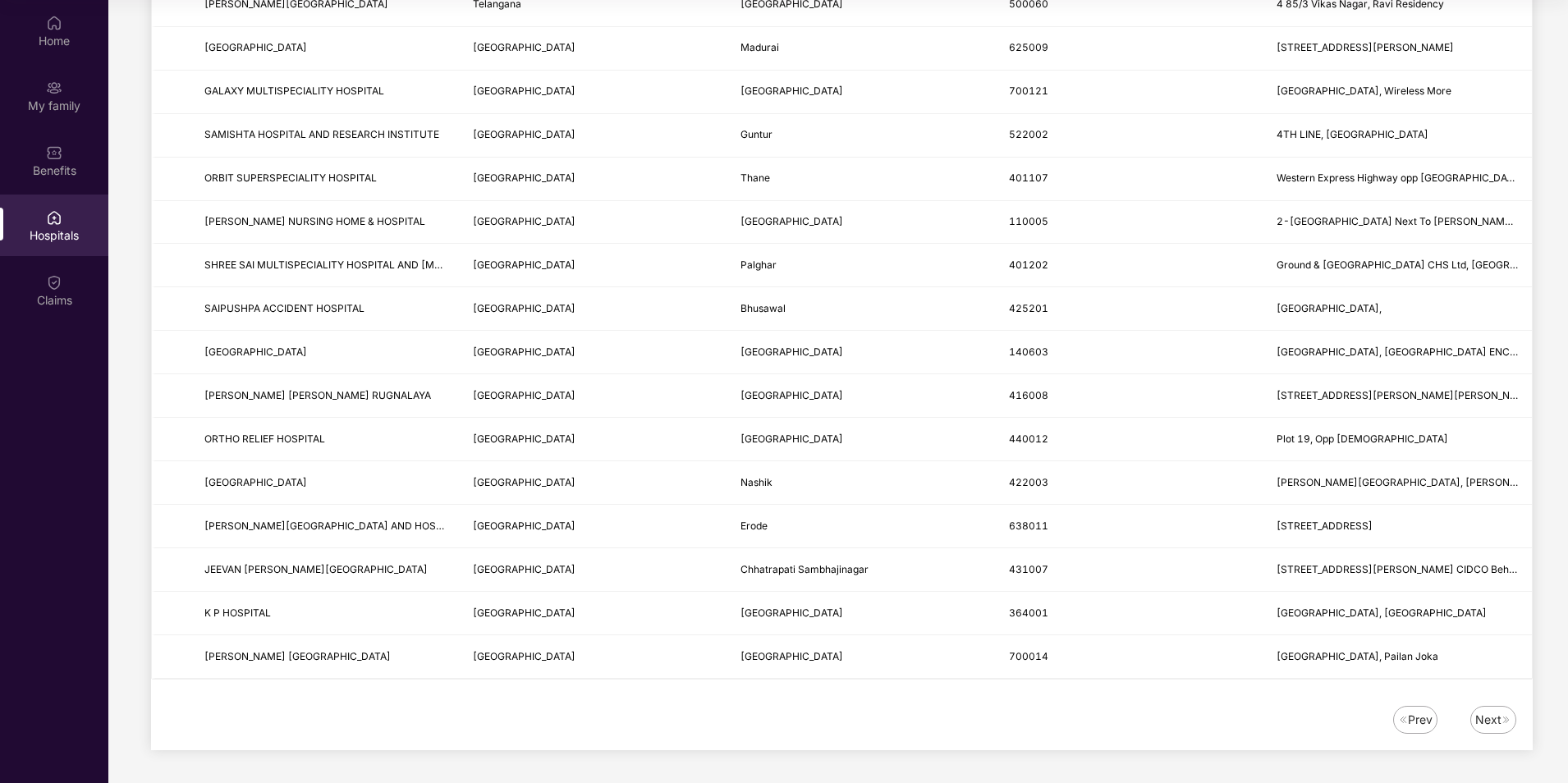
click at [1493, 718] on div "Next" at bounding box center [1488, 720] width 27 height 18
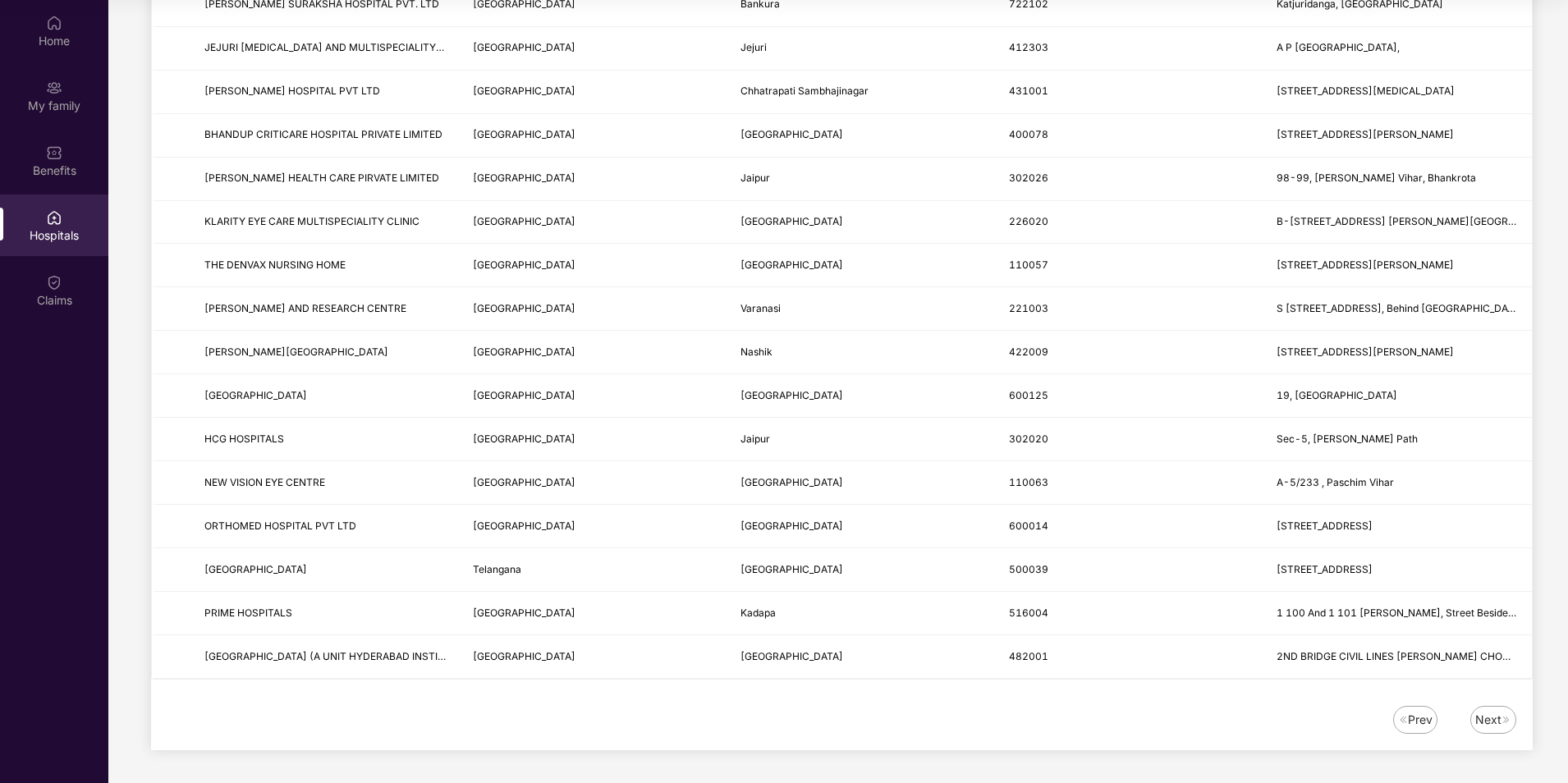
click at [1497, 713] on div "Next" at bounding box center [1488, 720] width 27 height 18
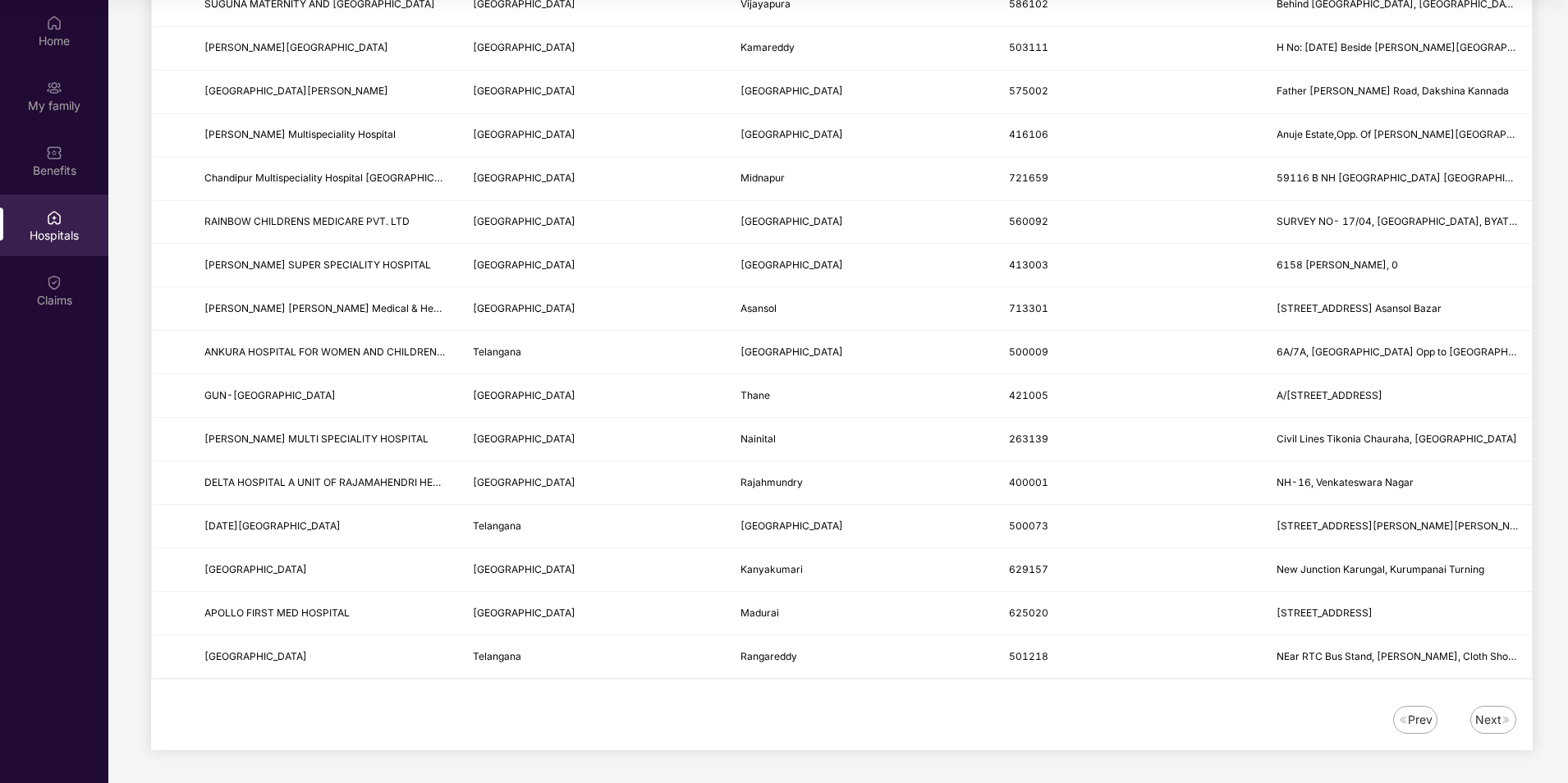
click at [1495, 718] on div "Next" at bounding box center [1488, 720] width 27 height 18
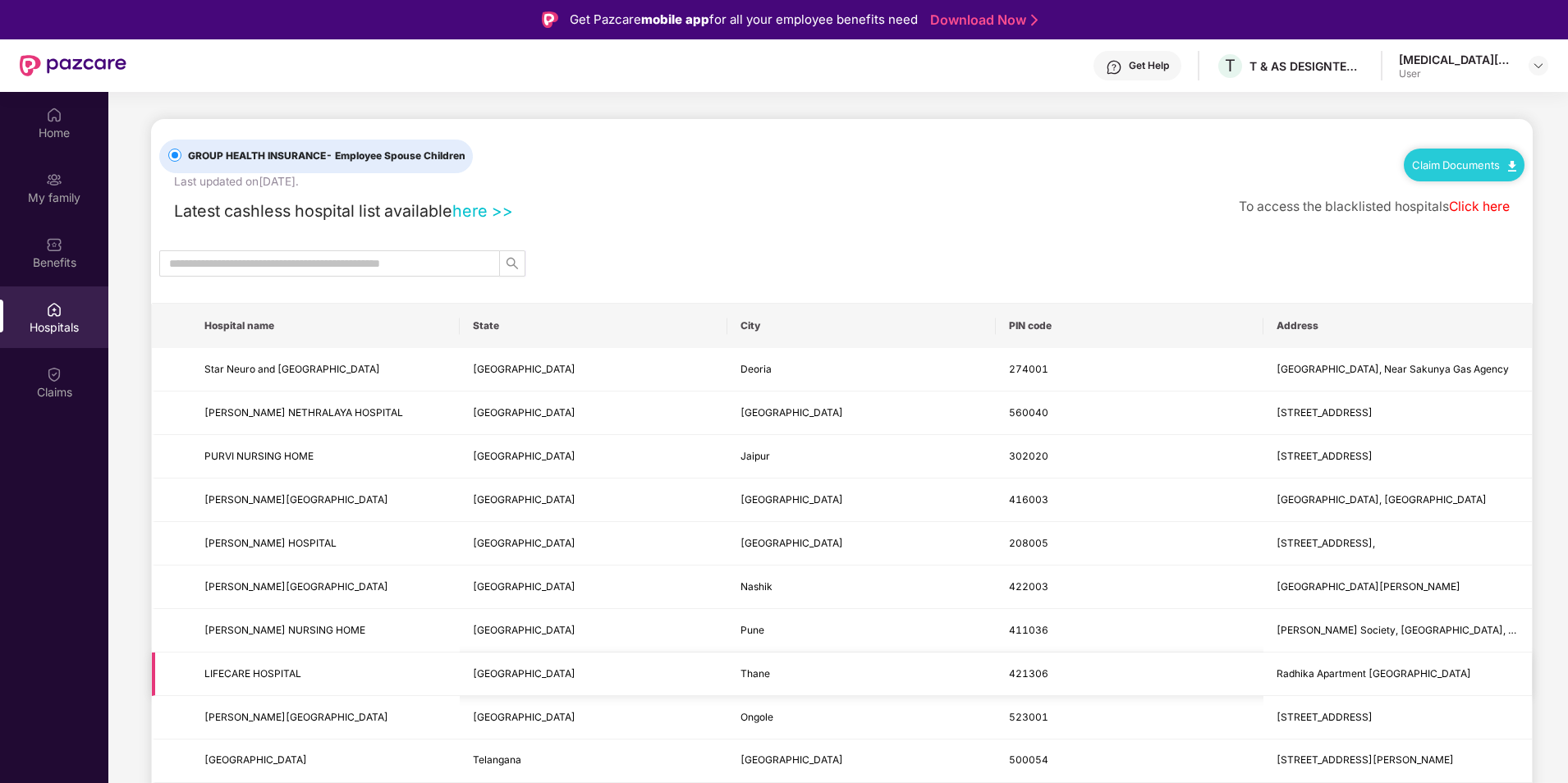
scroll to position [0, 0]
click at [408, 259] on input "text" at bounding box center [323, 265] width 308 height 18
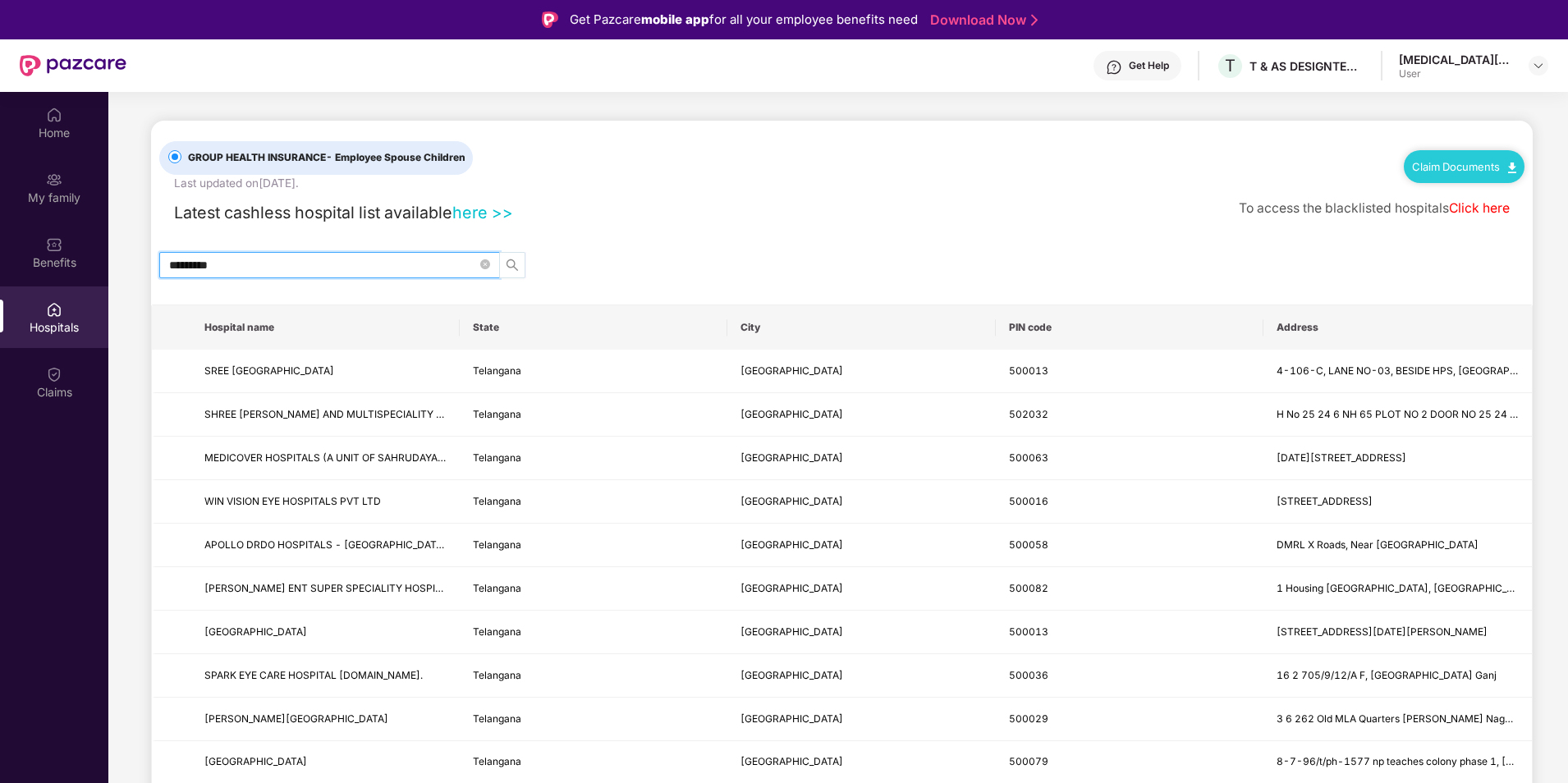
click at [516, 263] on icon "search" at bounding box center [513, 265] width 13 height 13
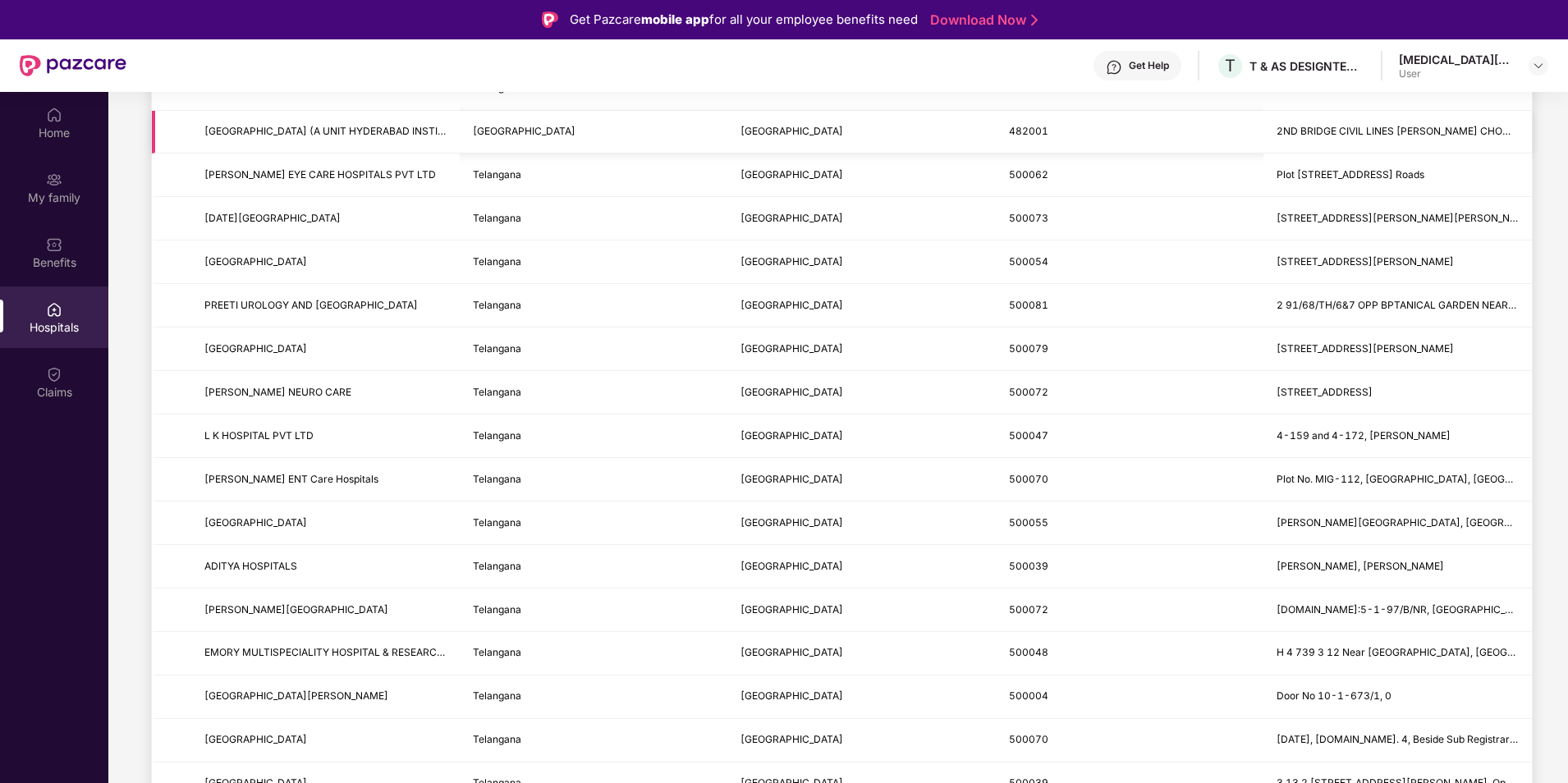
scroll to position [985, 0]
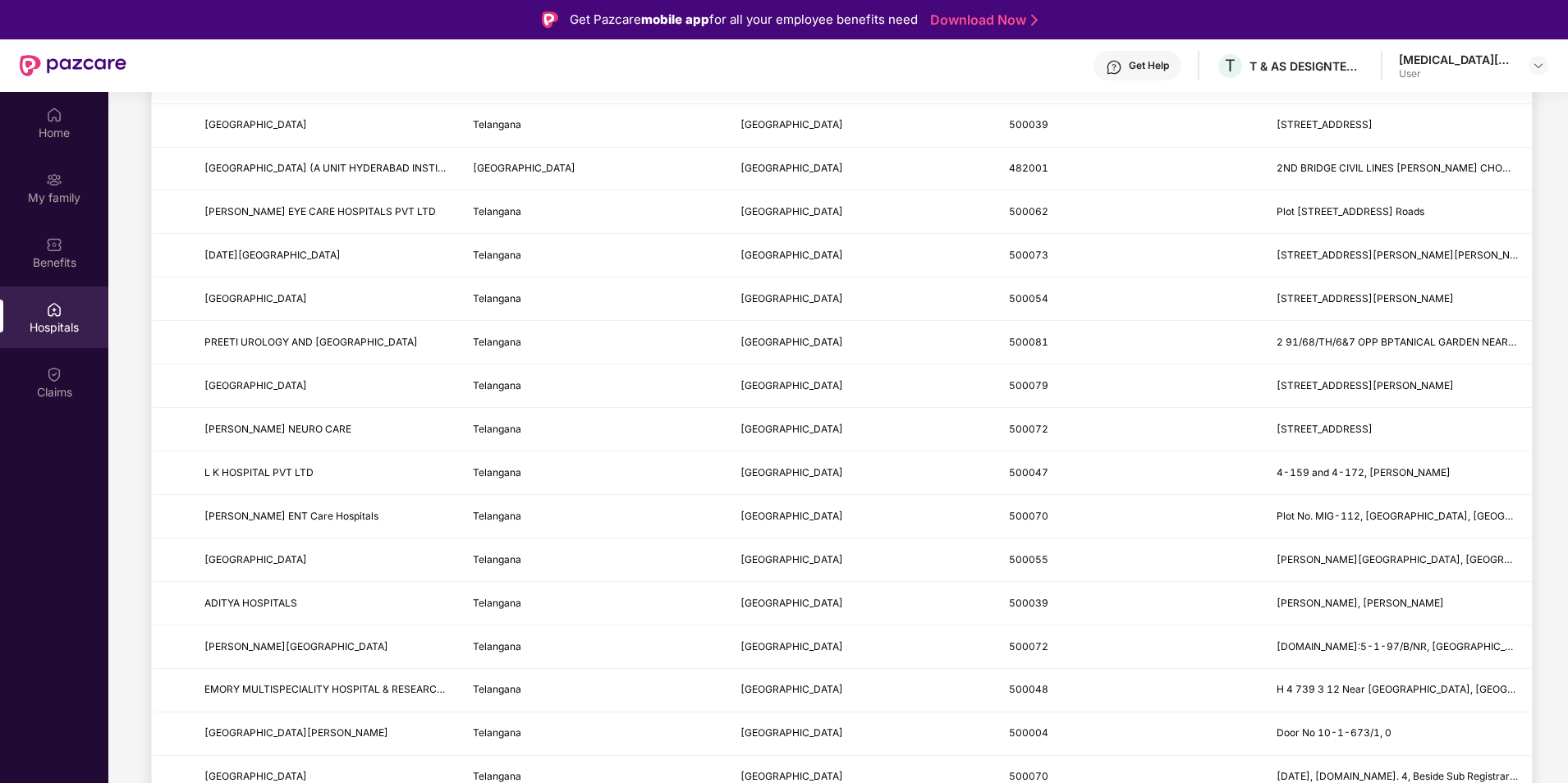
type input "*********"
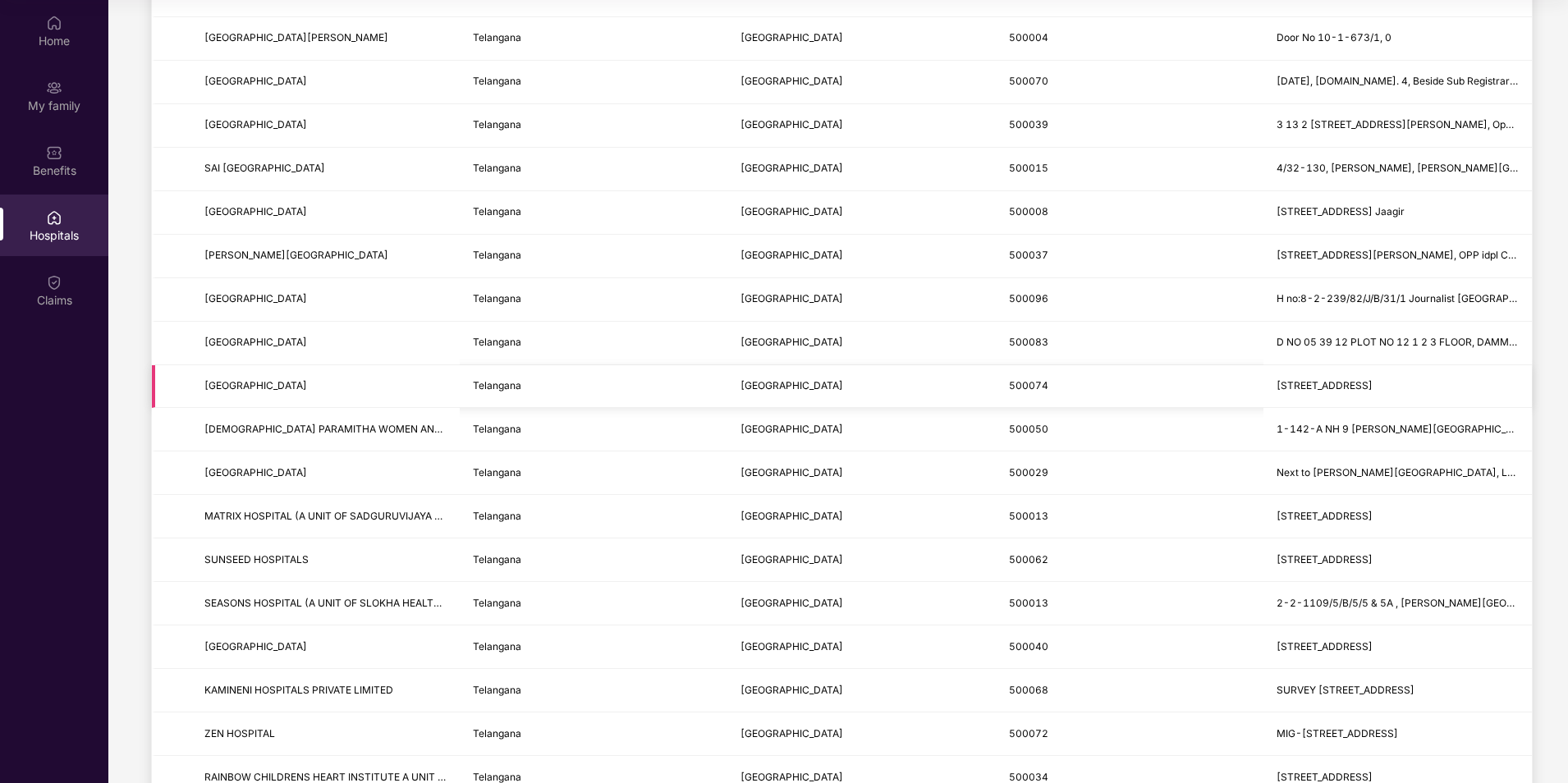
scroll to position [1753, 0]
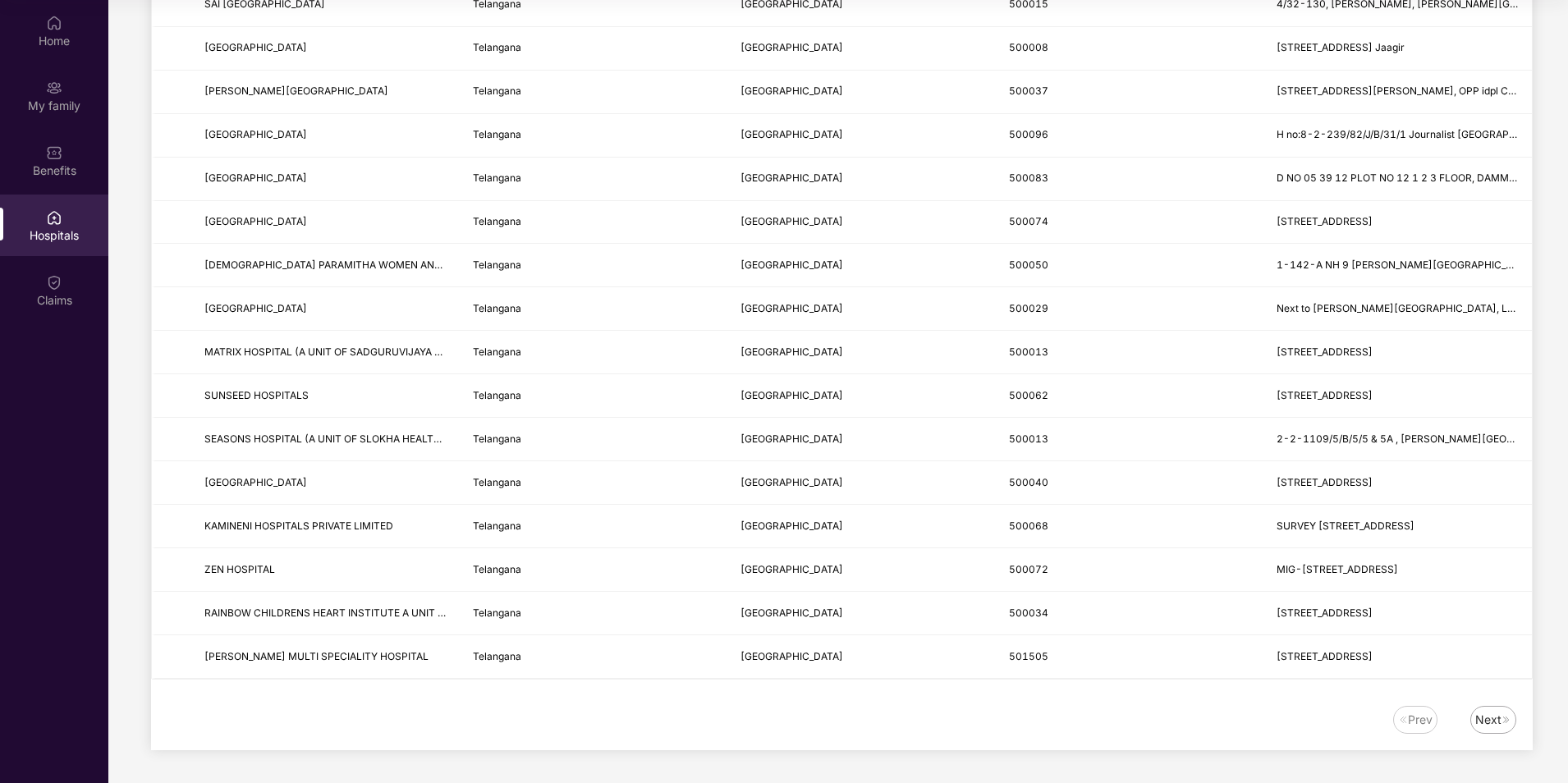
click at [1486, 725] on div "Next" at bounding box center [1488, 720] width 27 height 18
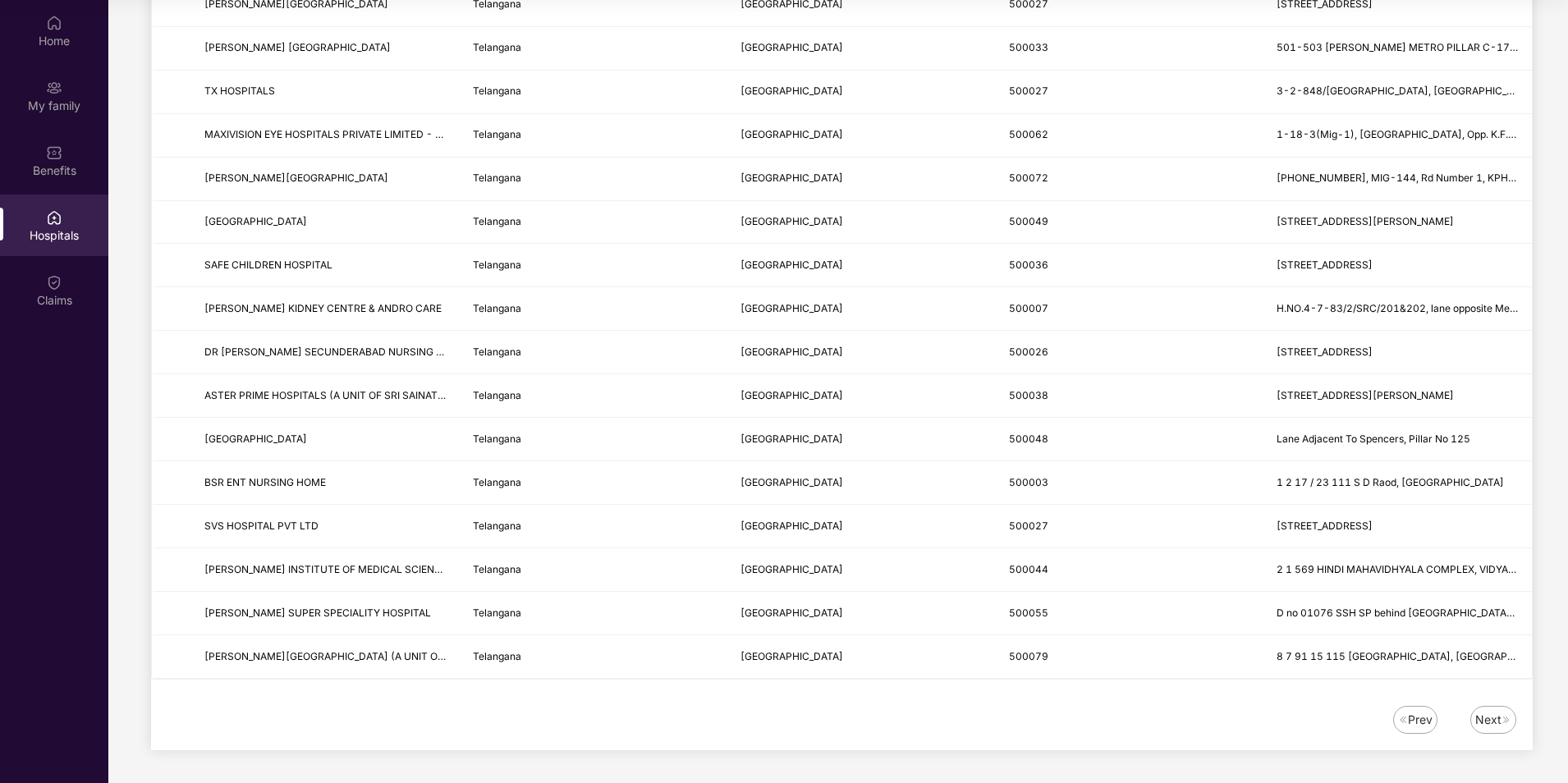
click at [1494, 726] on div "Next" at bounding box center [1488, 720] width 27 height 18
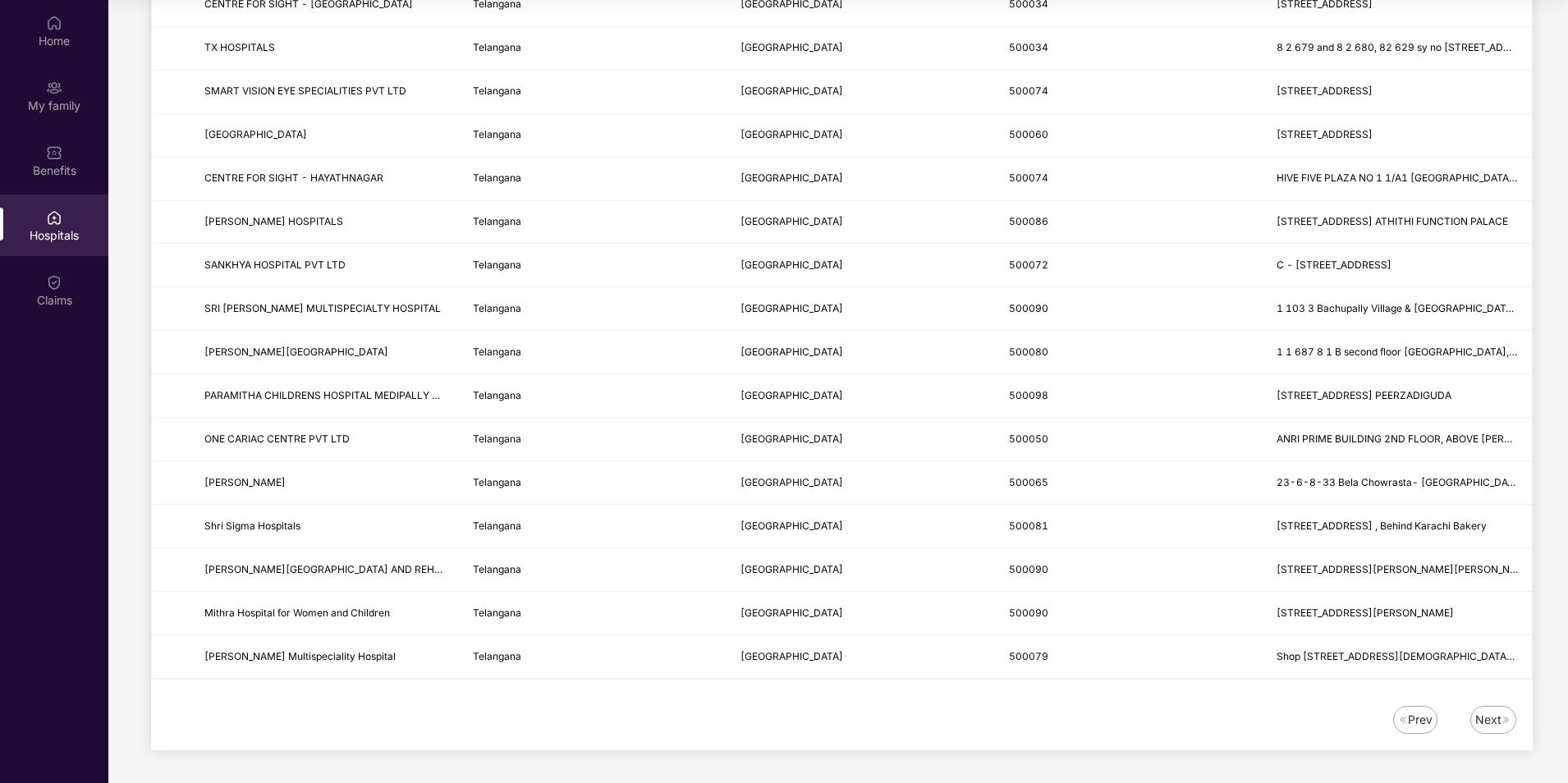
drag, startPoint x: 1503, startPoint y: 725, endPoint x: 1496, endPoint y: 711, distance: 15.7
click at [1503, 724] on div "Next" at bounding box center [1494, 720] width 46 height 28
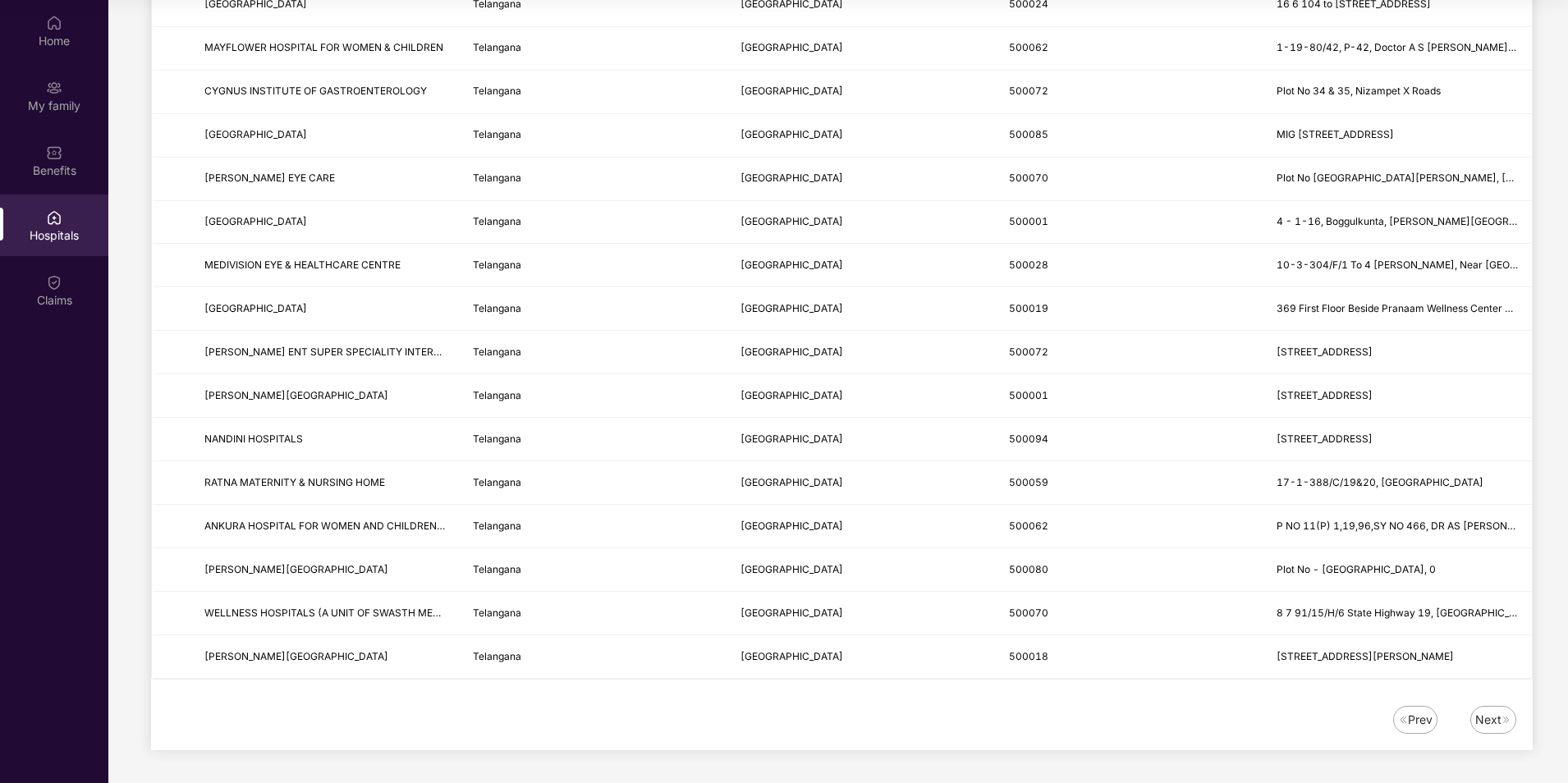
click at [1487, 718] on div "Next" at bounding box center [1488, 720] width 27 height 18
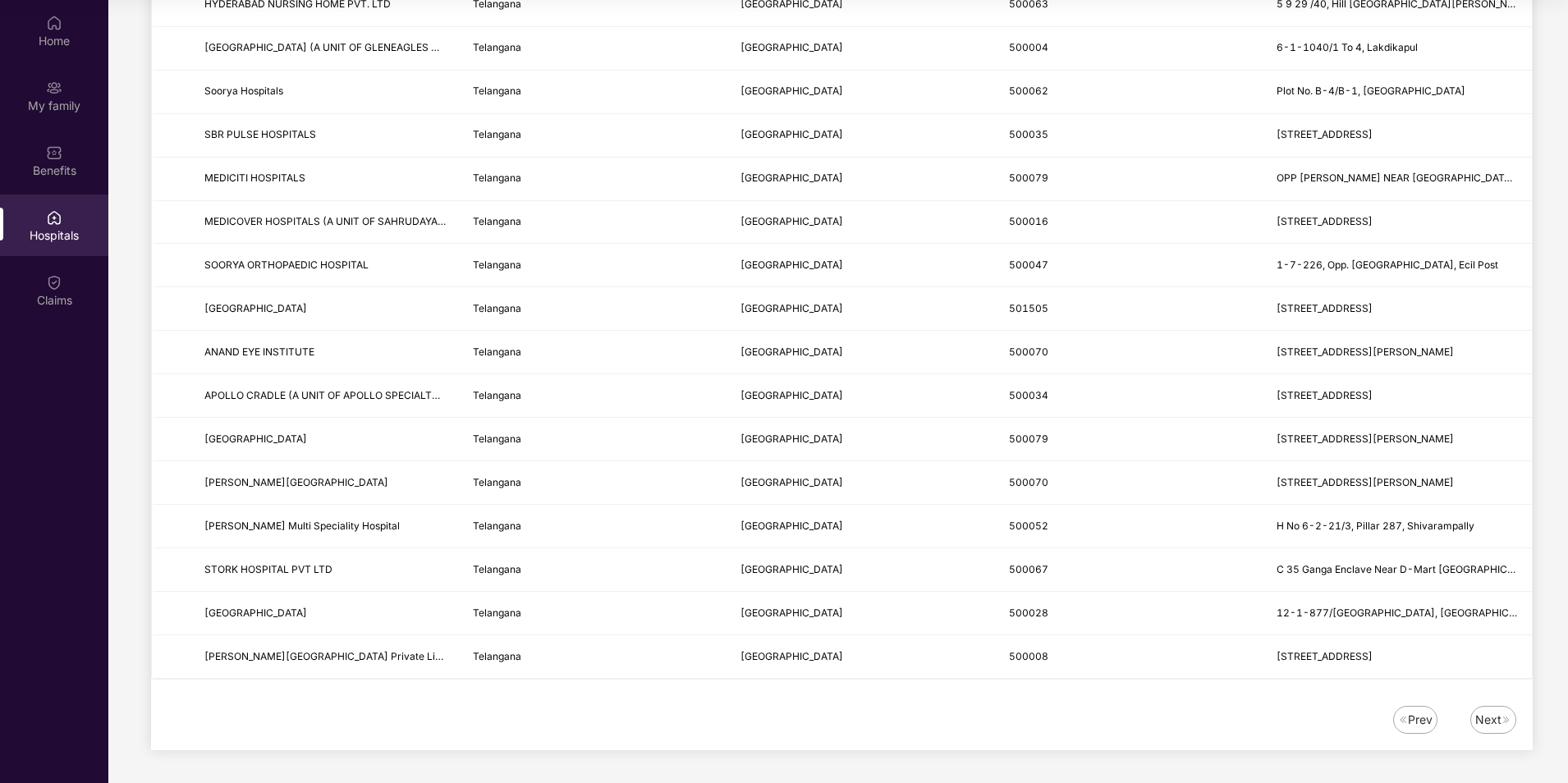
click at [1485, 719] on div "Next" at bounding box center [1488, 720] width 27 height 18
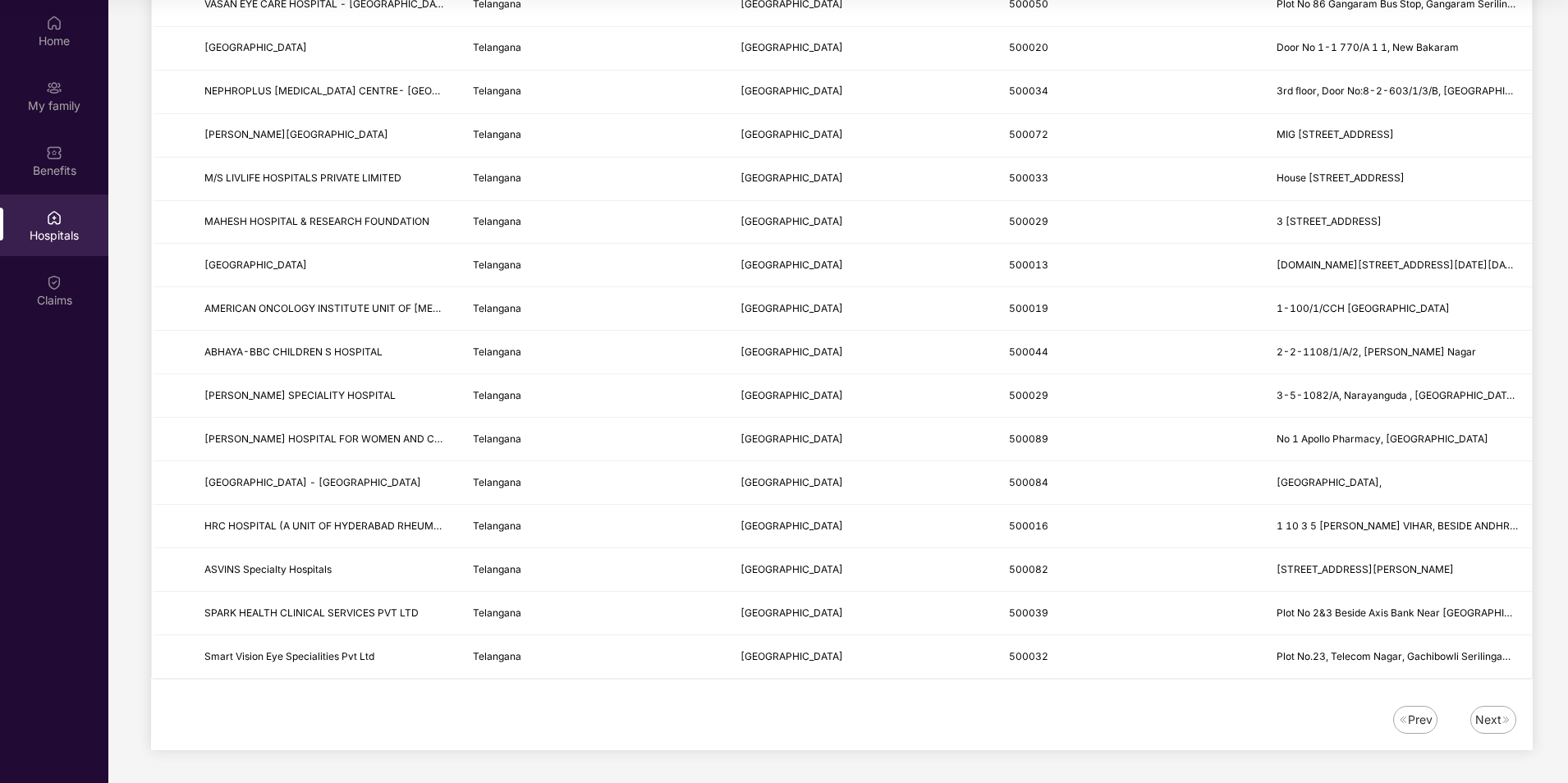
click at [1487, 718] on div "Next" at bounding box center [1488, 720] width 27 height 18
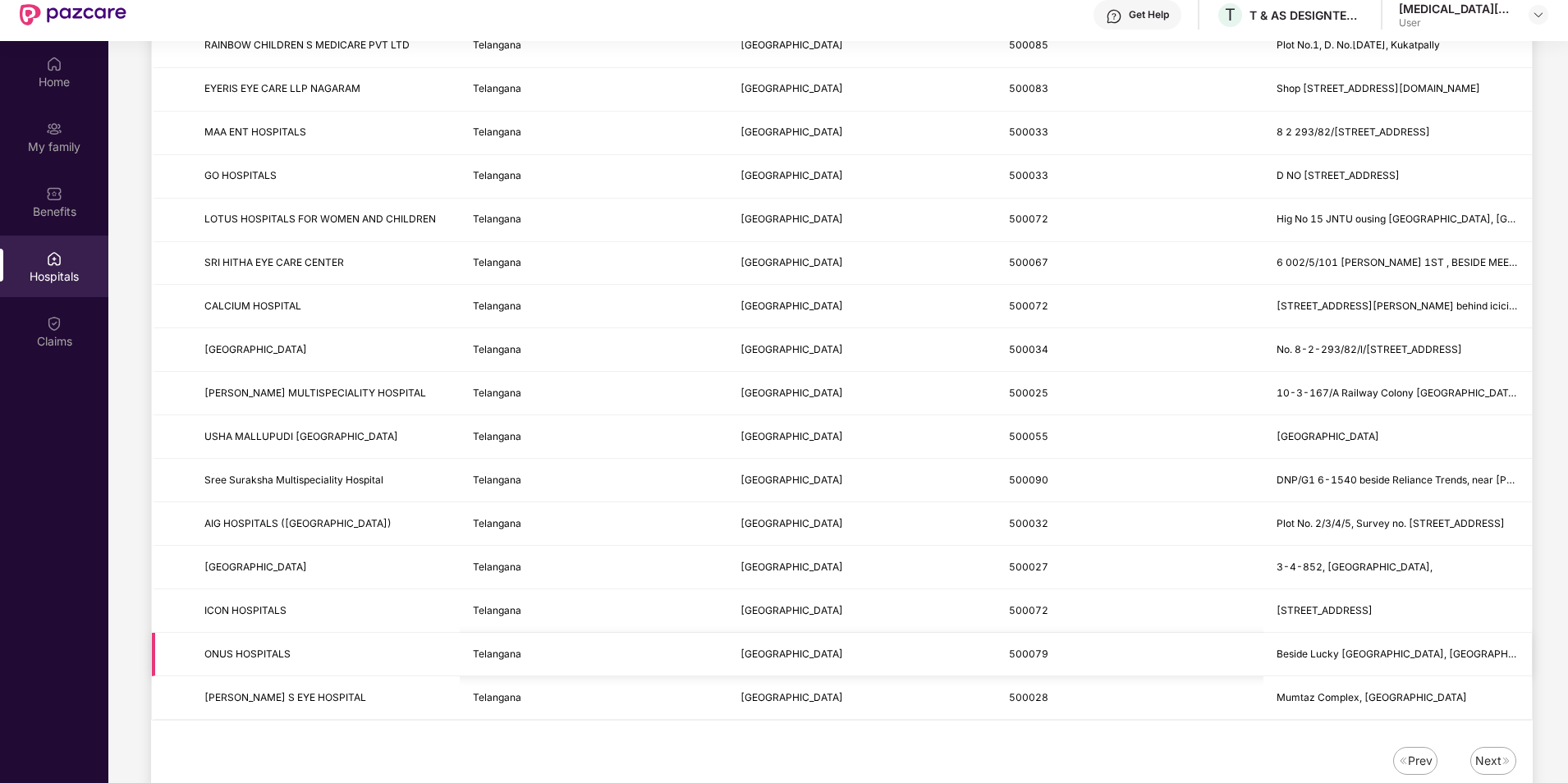
scroll to position [92, 0]
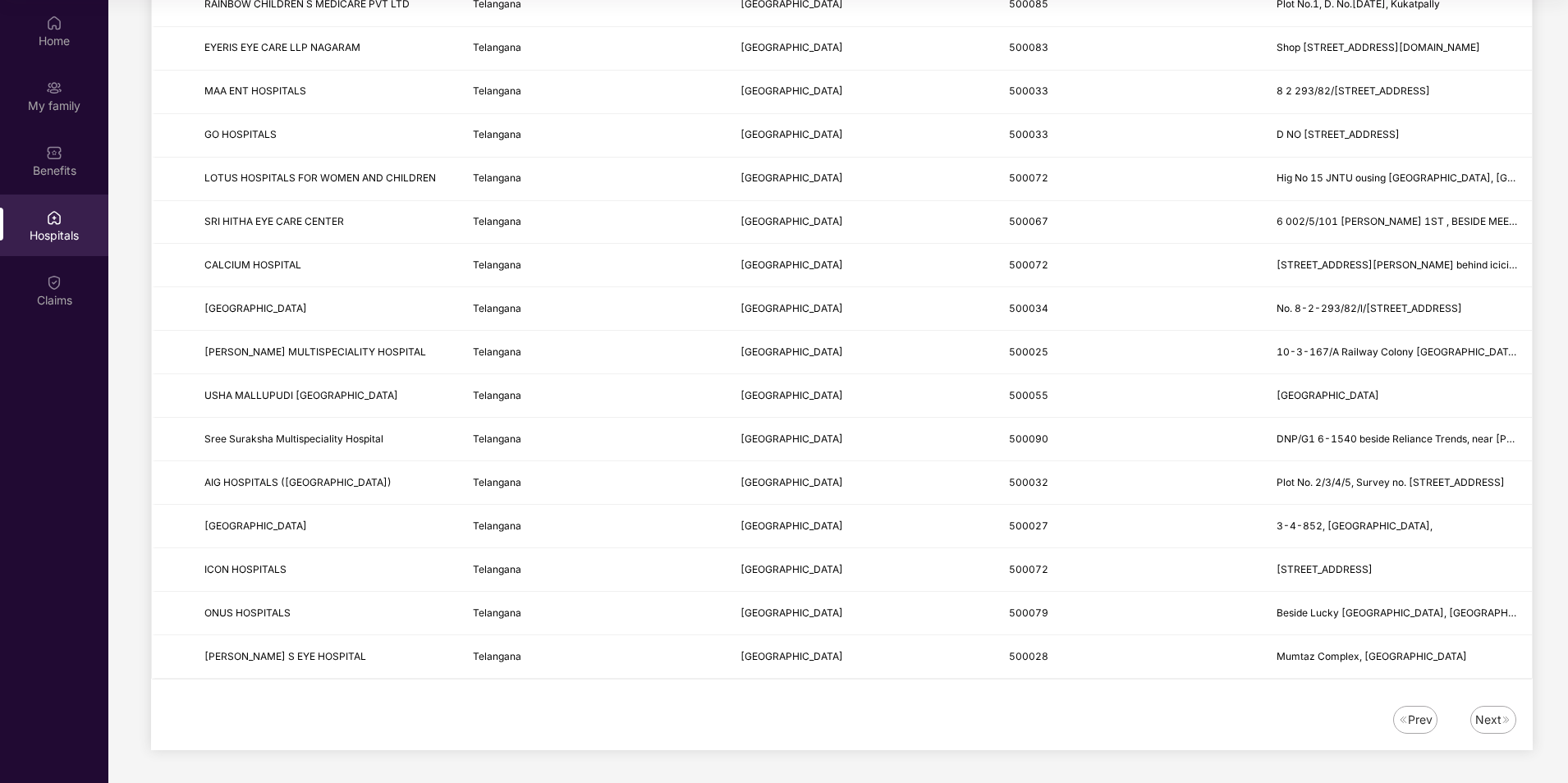
drag, startPoint x: 1483, startPoint y: 718, endPoint x: 1470, endPoint y: 711, distance: 14.8
click at [1485, 718] on div "Next" at bounding box center [1488, 720] width 27 height 18
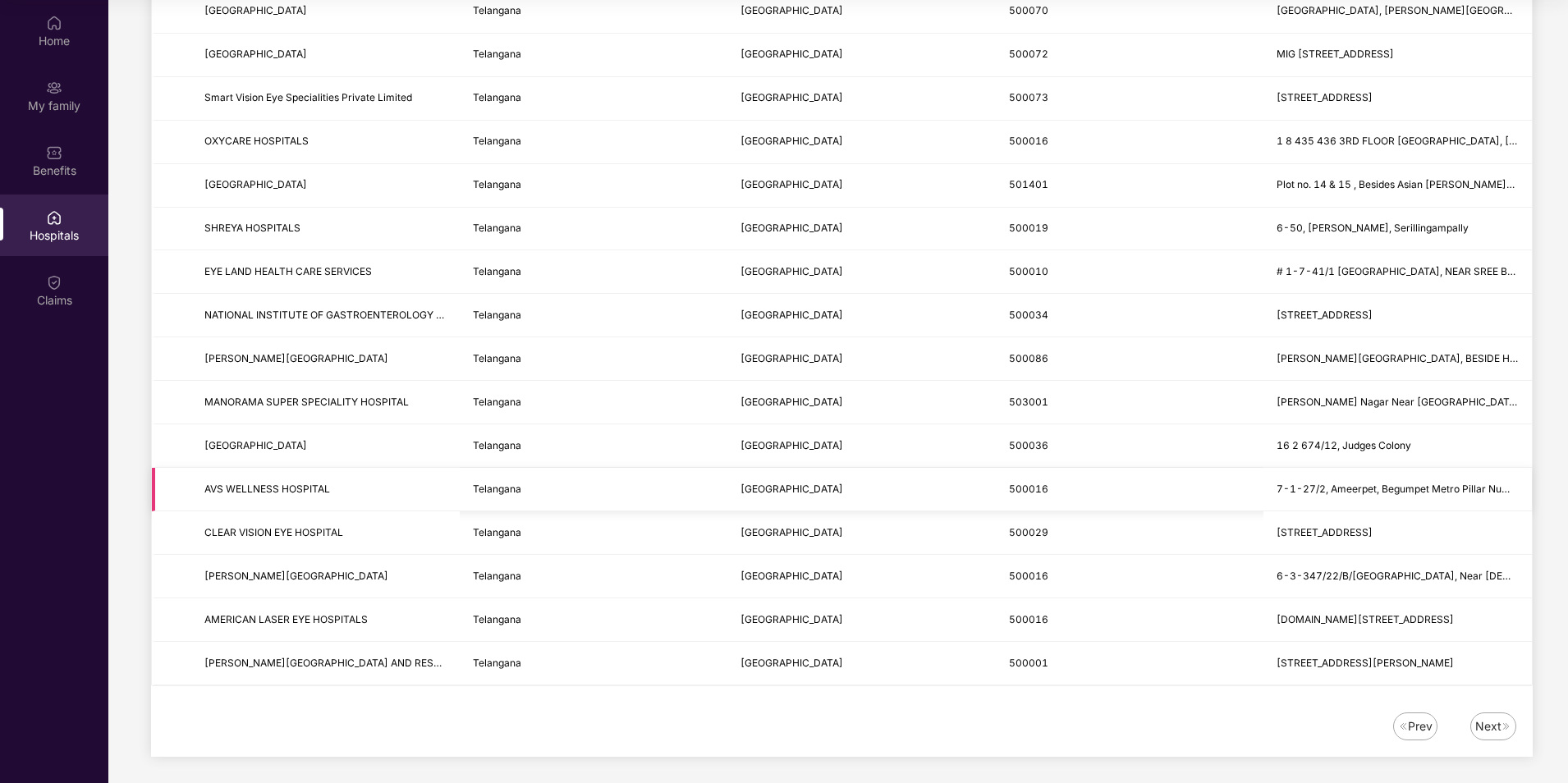
scroll to position [1753, 0]
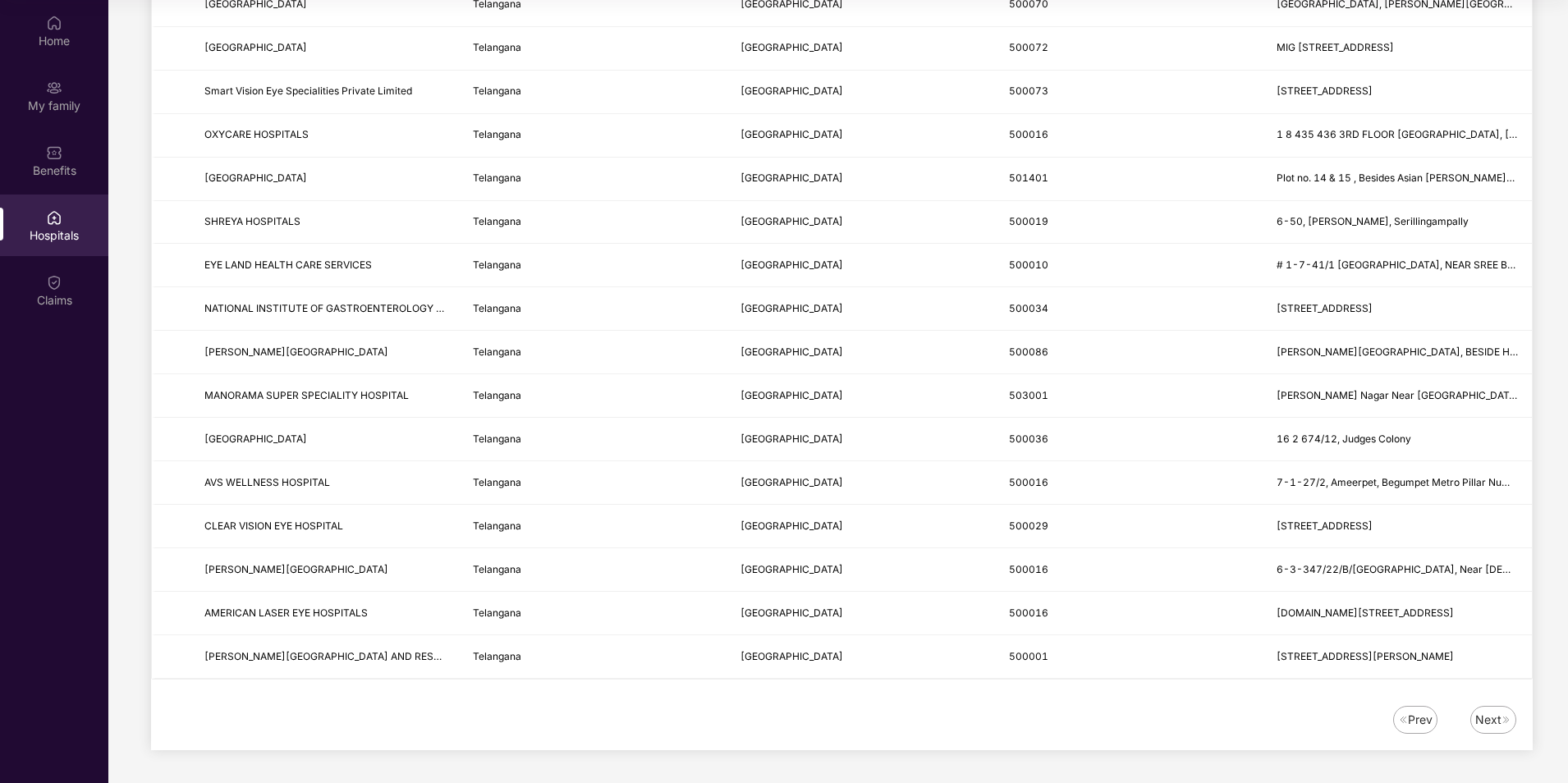
click at [1503, 716] on img at bounding box center [1507, 720] width 10 height 10
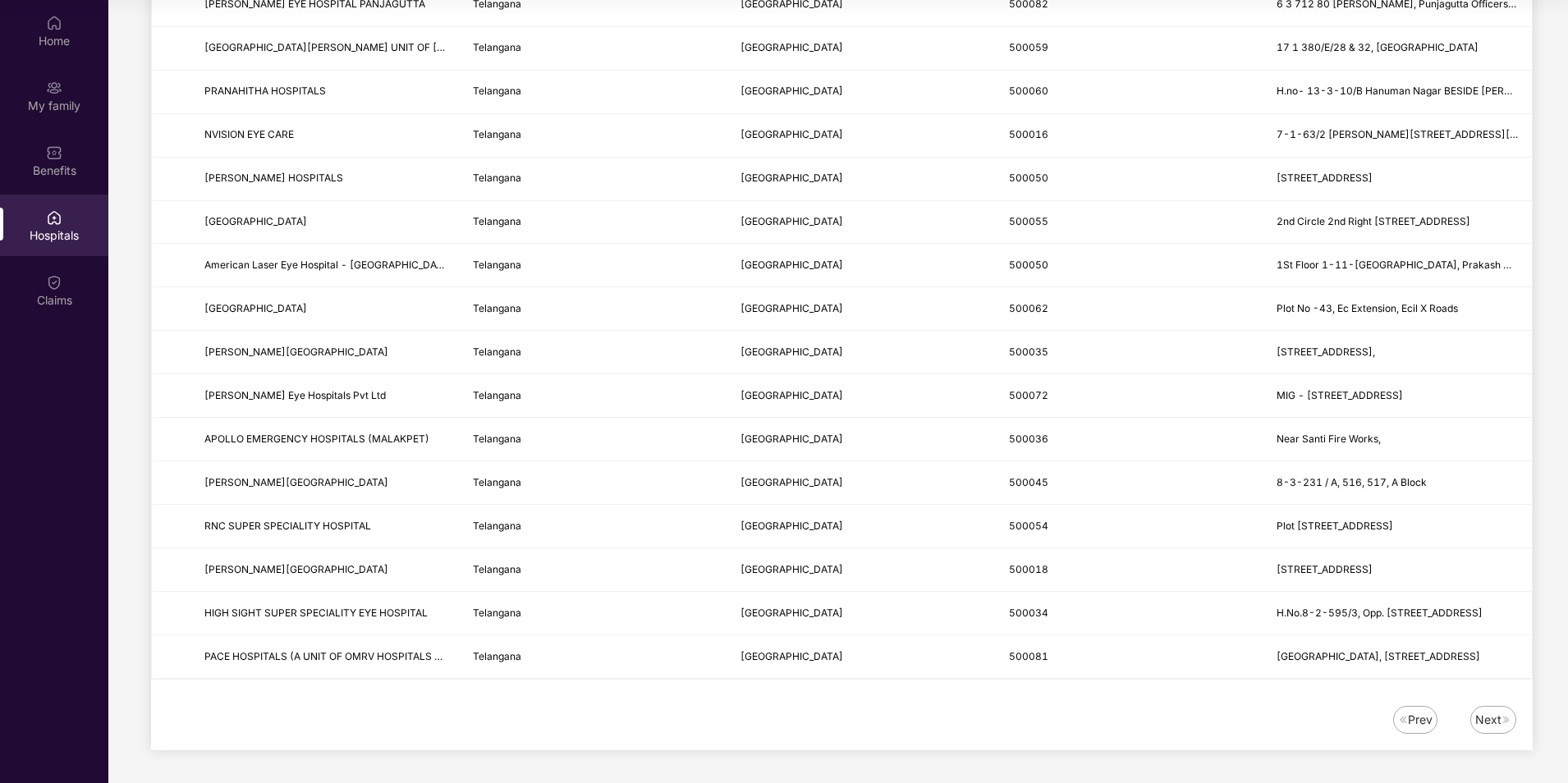
click at [1477, 719] on div "Next" at bounding box center [1488, 720] width 27 height 18
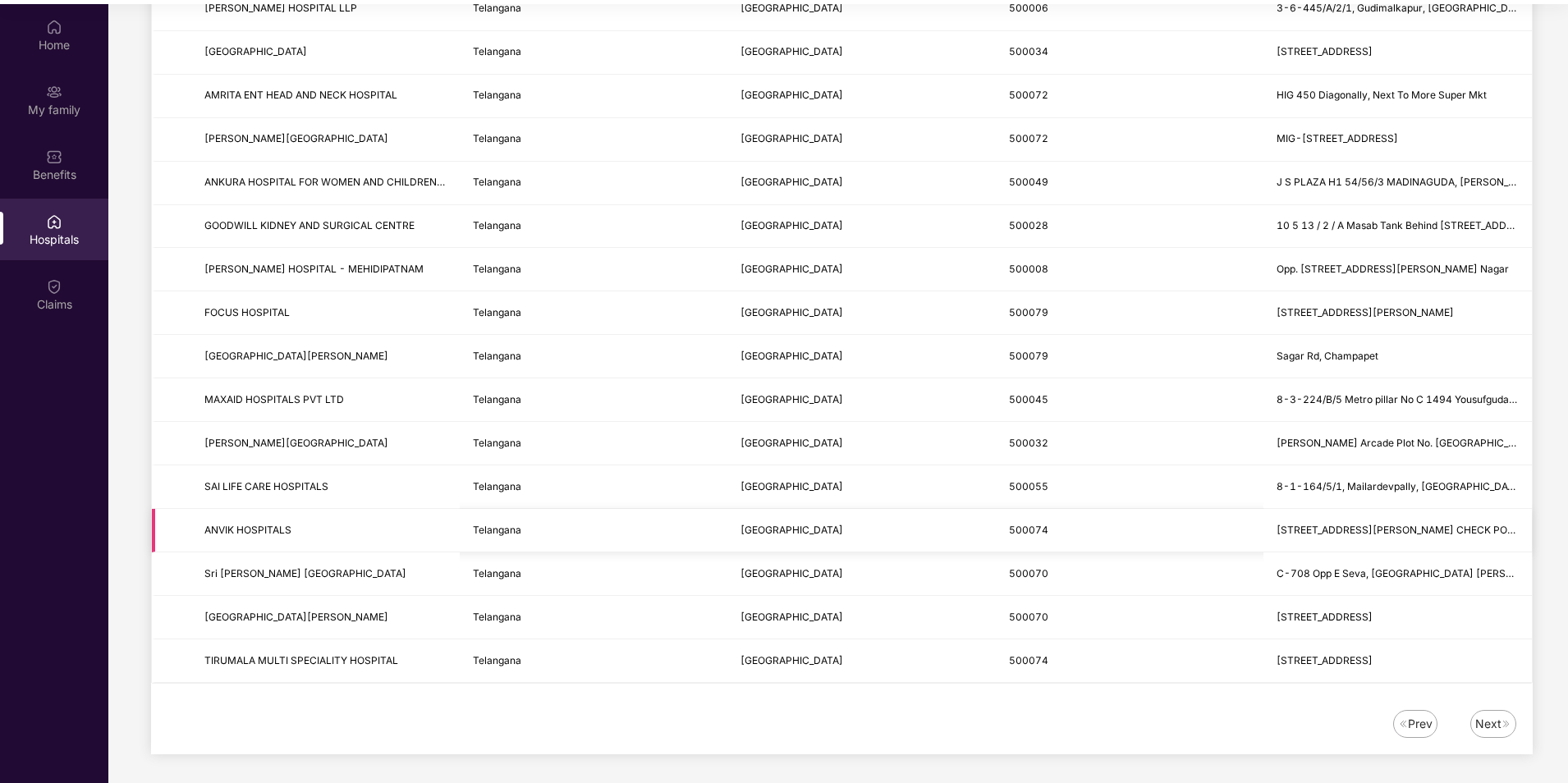
scroll to position [92, 0]
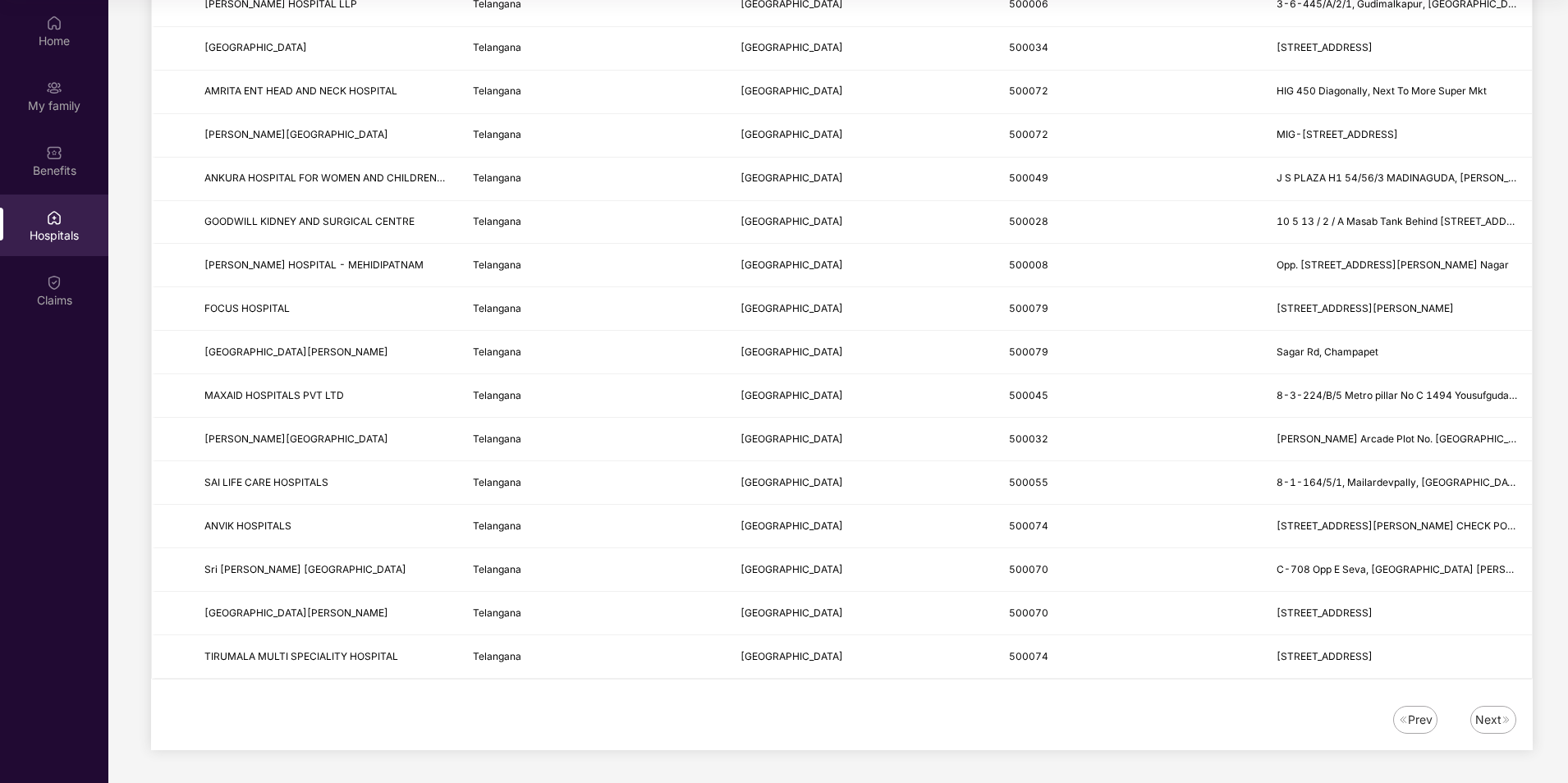
click at [1492, 722] on div "Next" at bounding box center [1488, 720] width 27 height 18
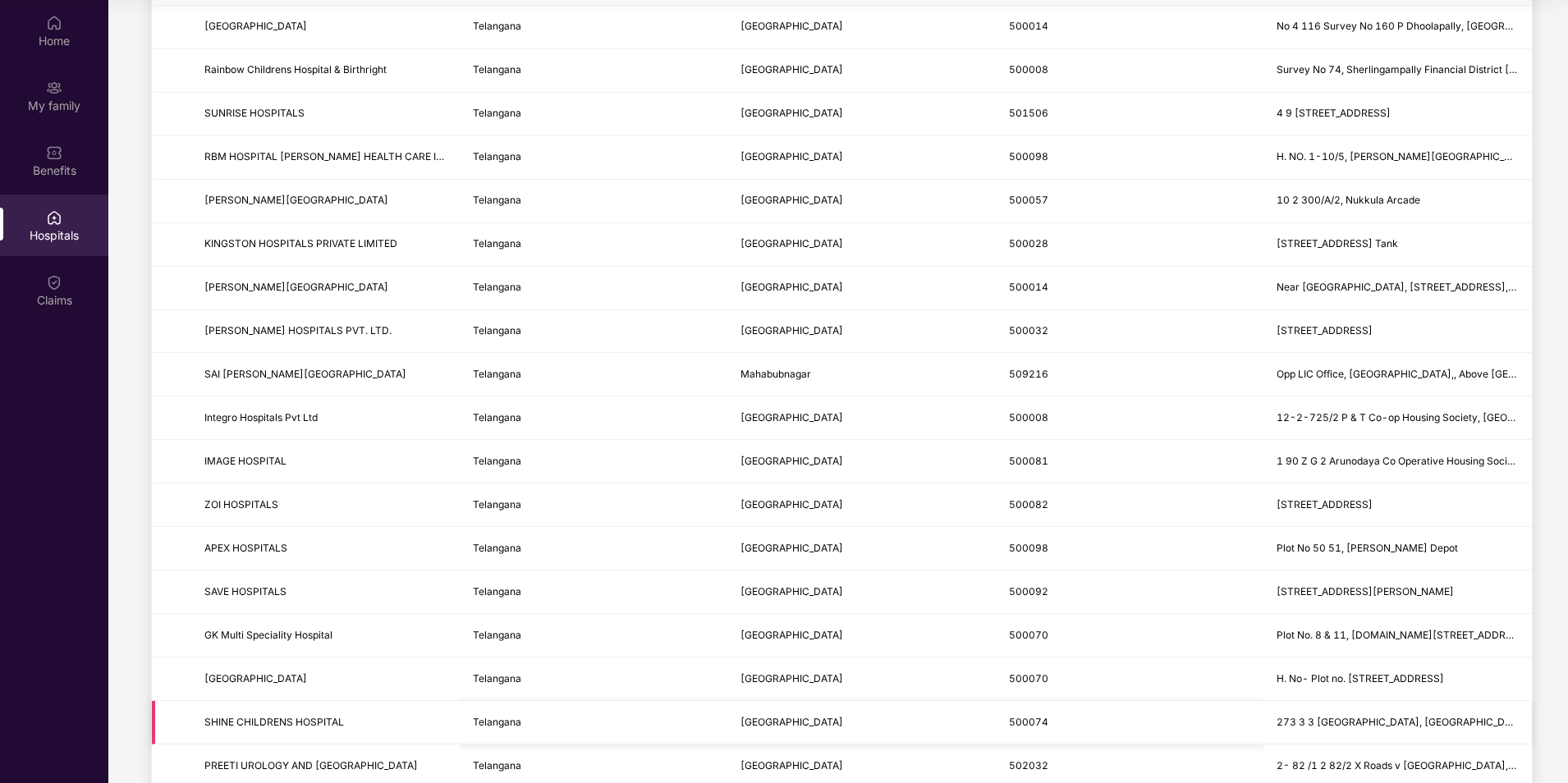
scroll to position [1753, 0]
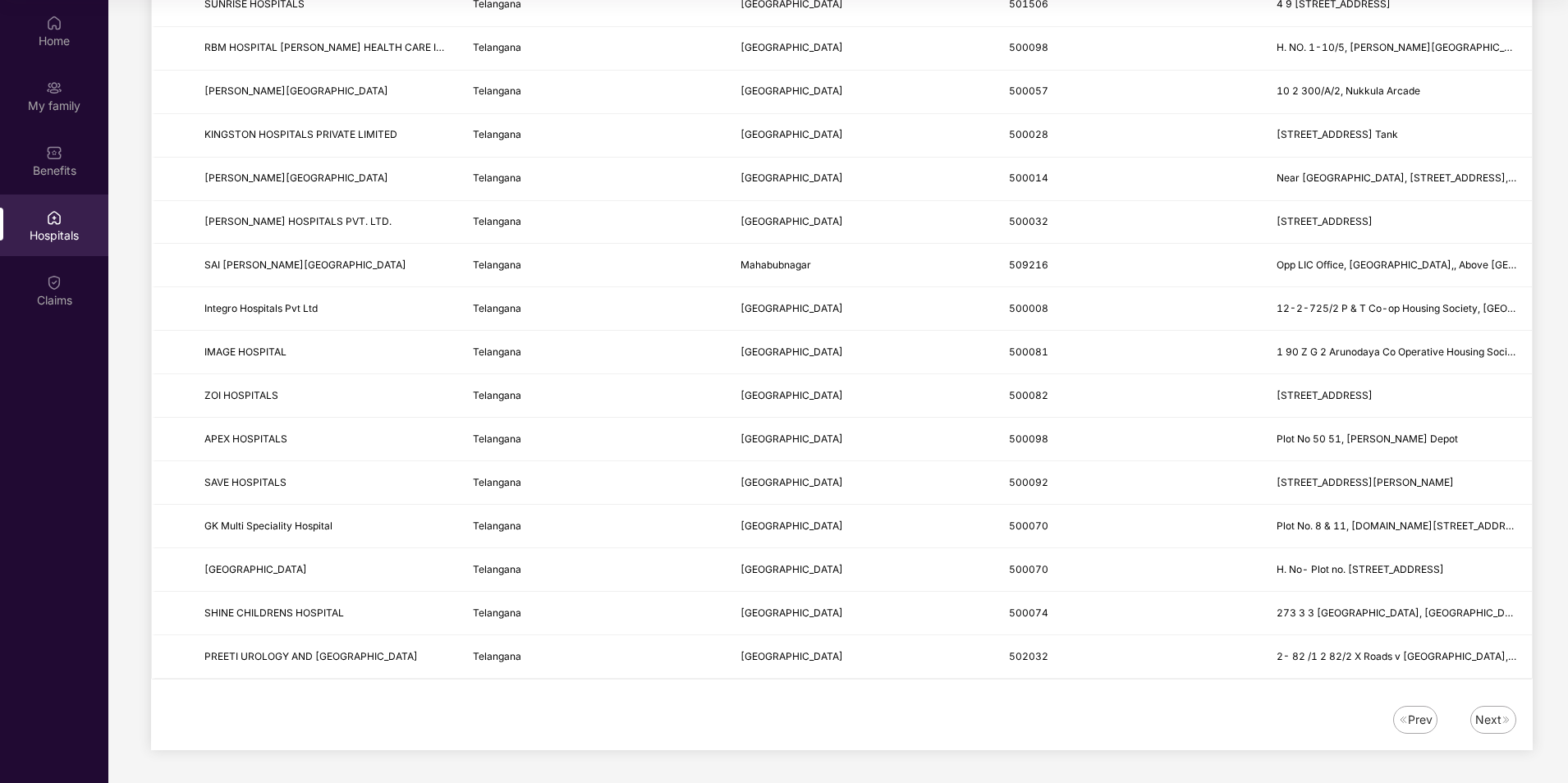
click at [1487, 722] on div "Next" at bounding box center [1488, 720] width 27 height 18
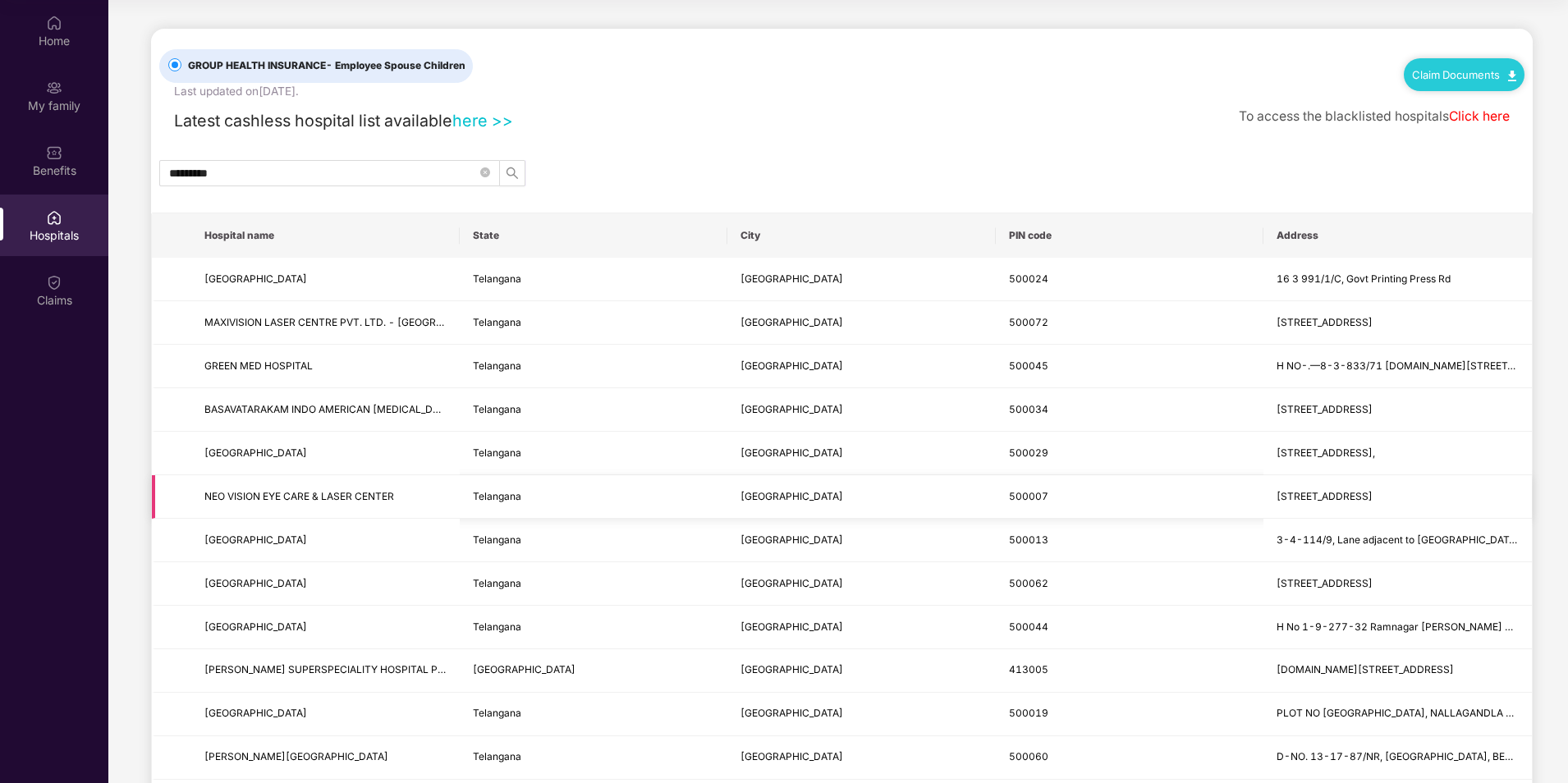
scroll to position [362, 0]
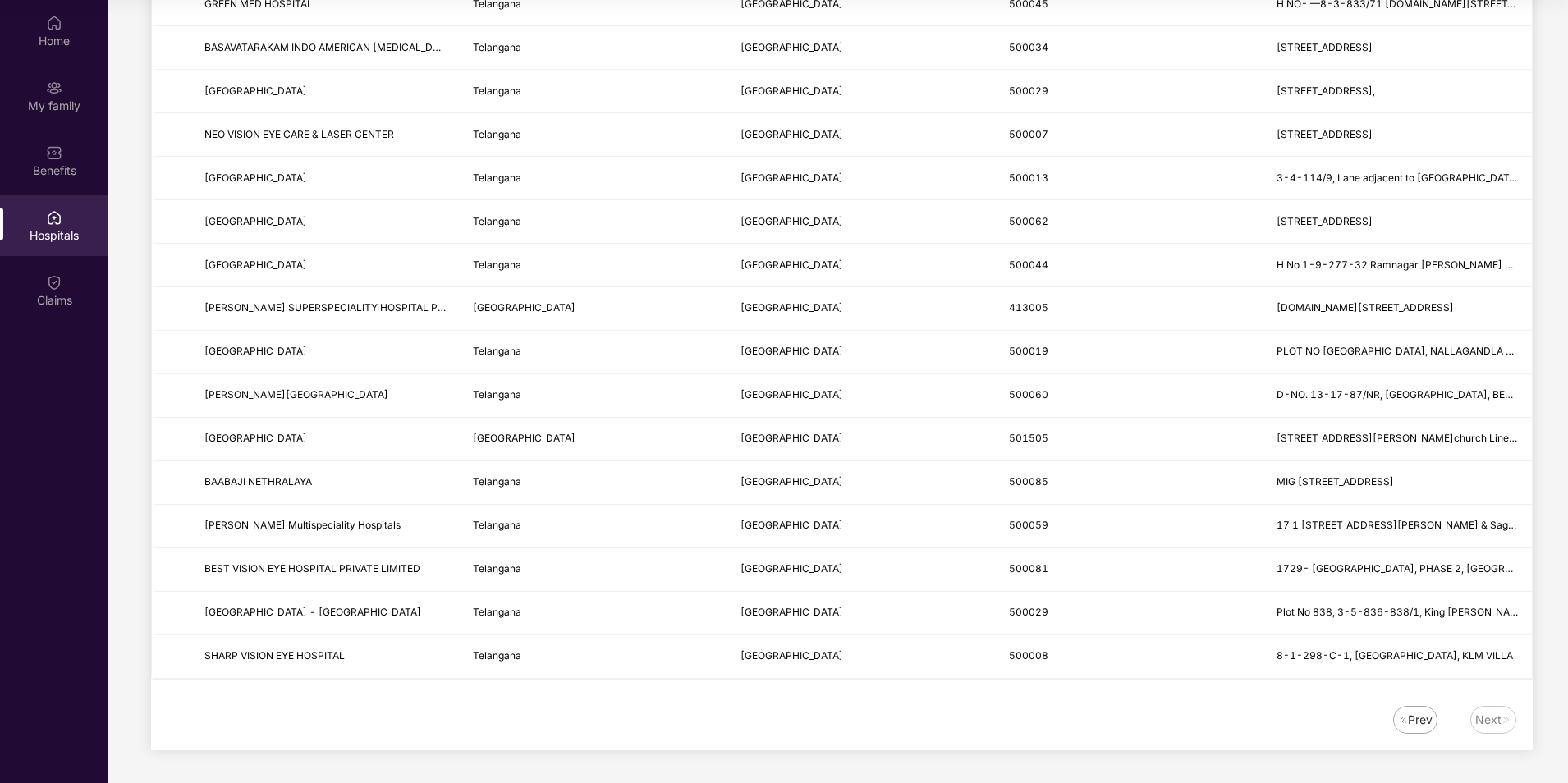
click at [1492, 714] on div "Next" at bounding box center [1488, 720] width 27 height 18
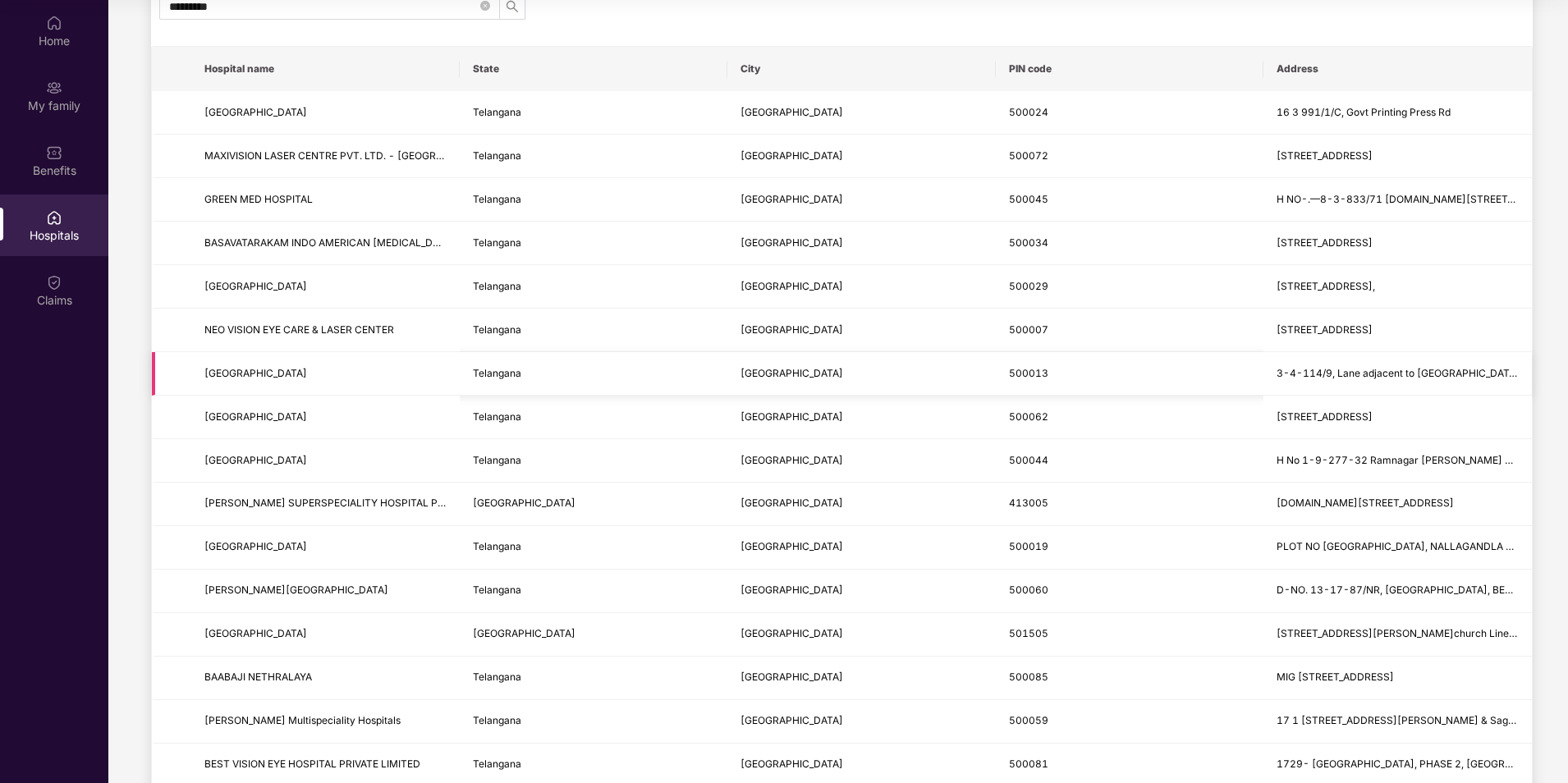
scroll to position [0, 0]
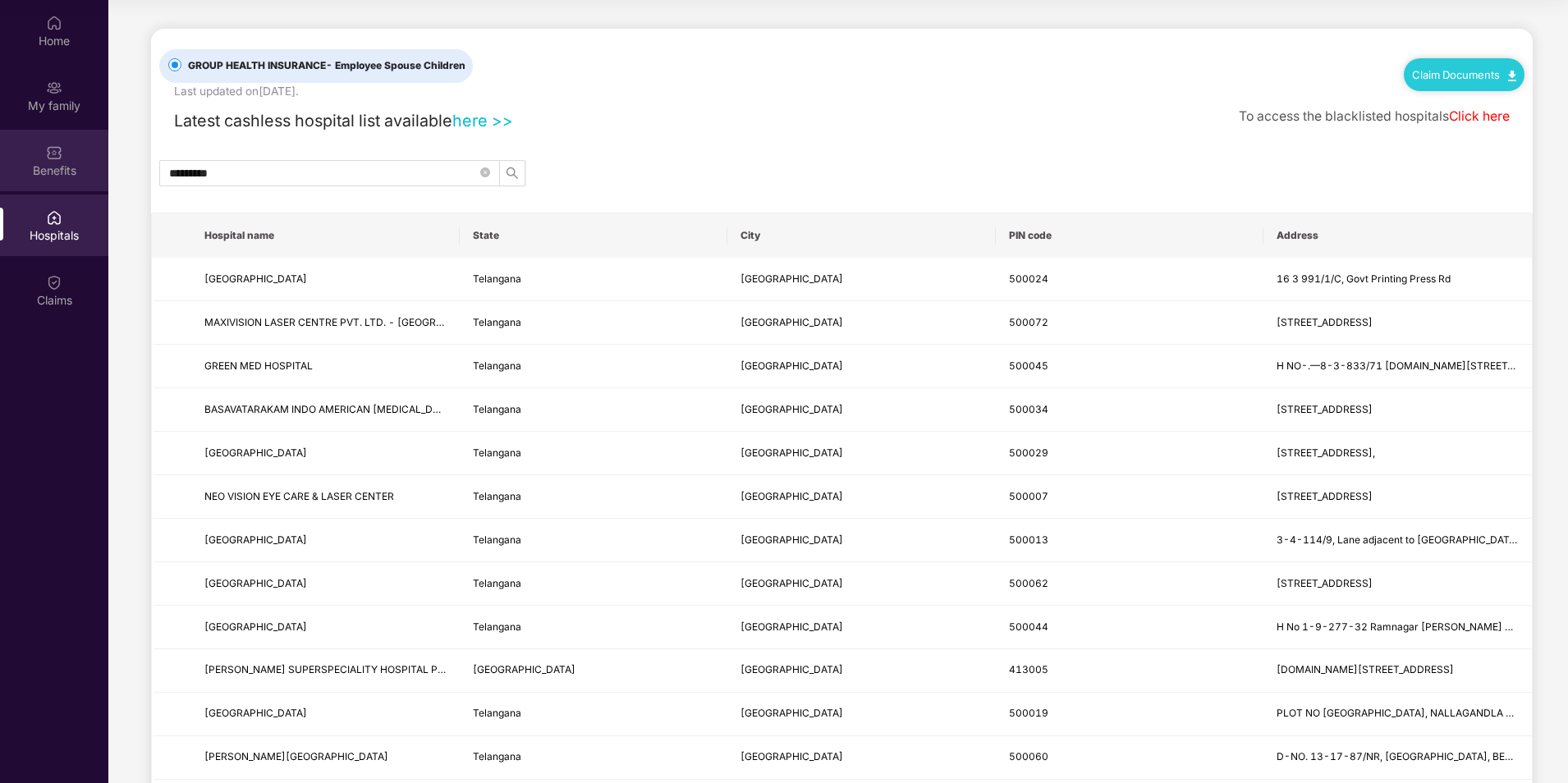
click at [50, 160] on img at bounding box center [54, 153] width 17 height 17
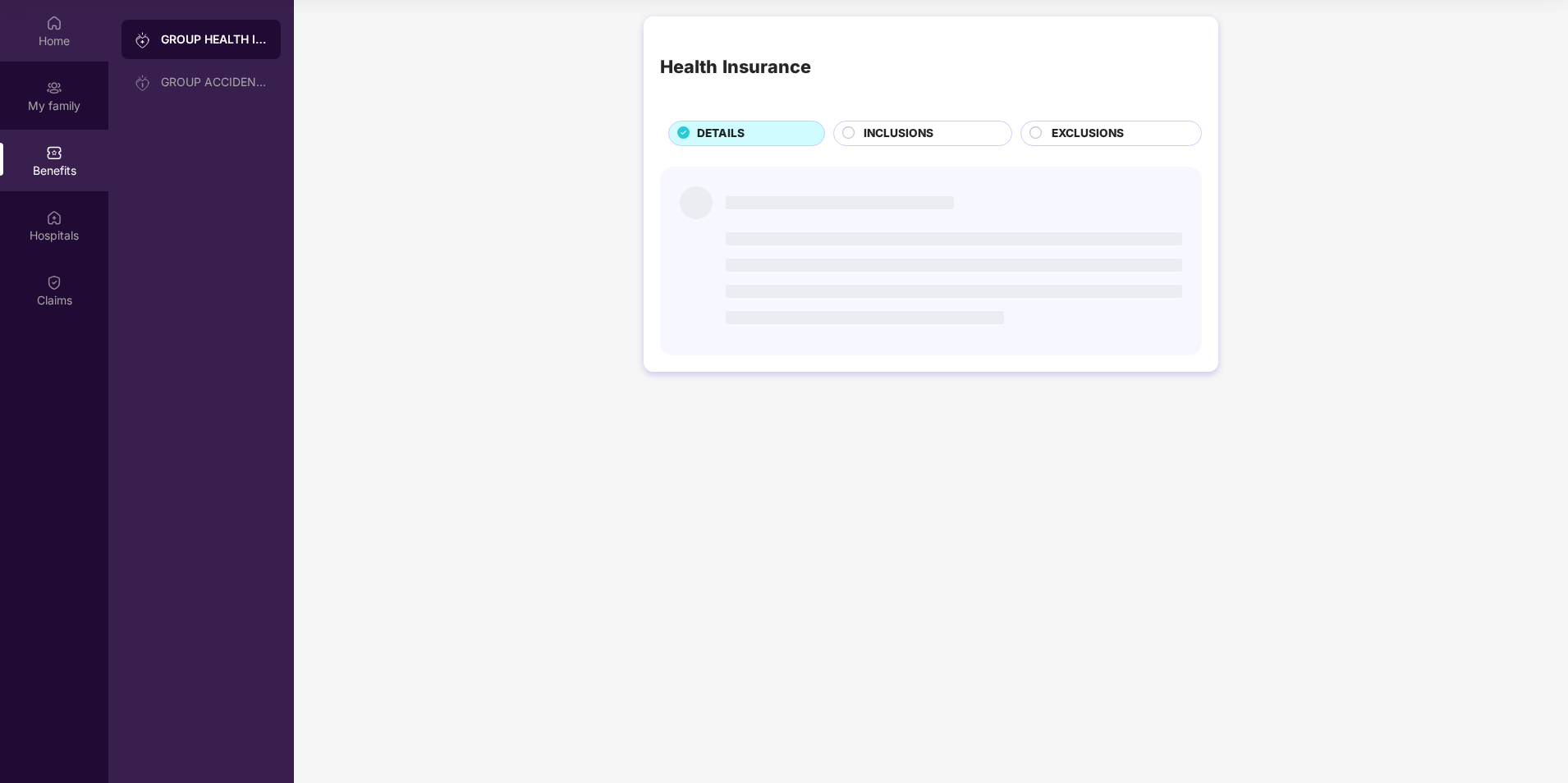
click at [34, 43] on div "Home" at bounding box center [54, 41] width 108 height 17
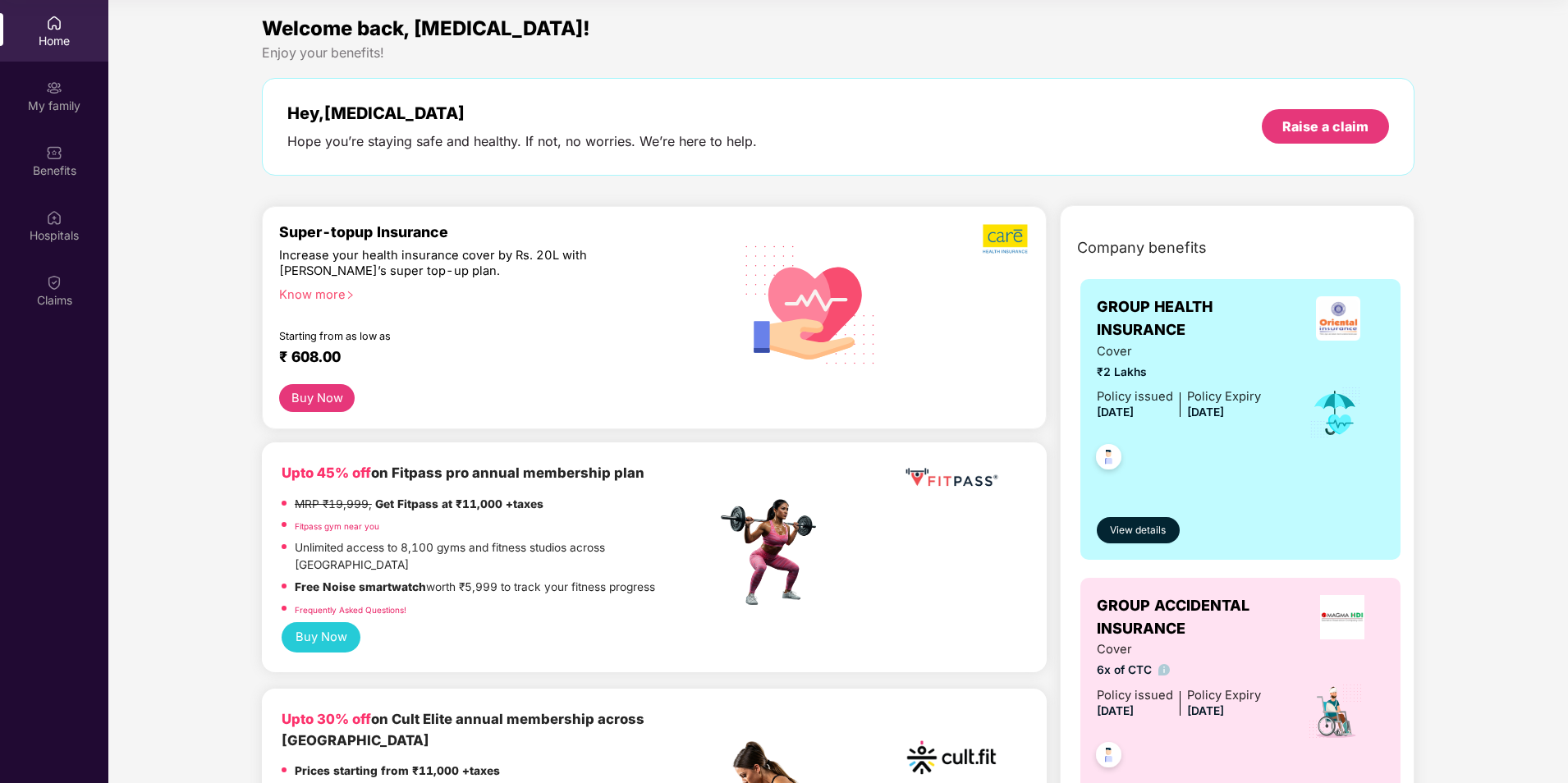
click at [326, 289] on div "Know more" at bounding box center [492, 292] width 427 height 12
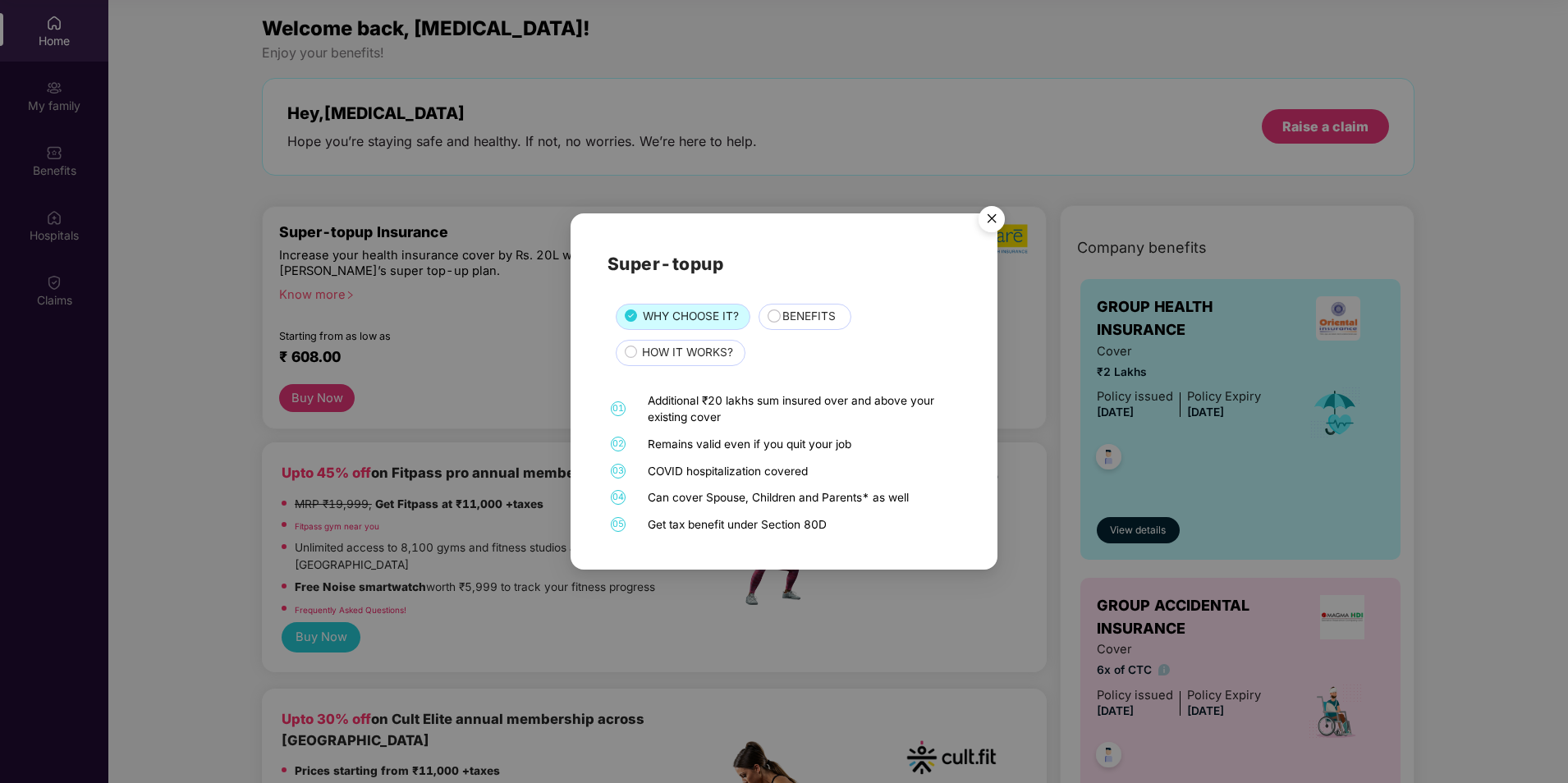
click at [779, 317] on div "BENEFITS" at bounding box center [808, 318] width 68 height 20
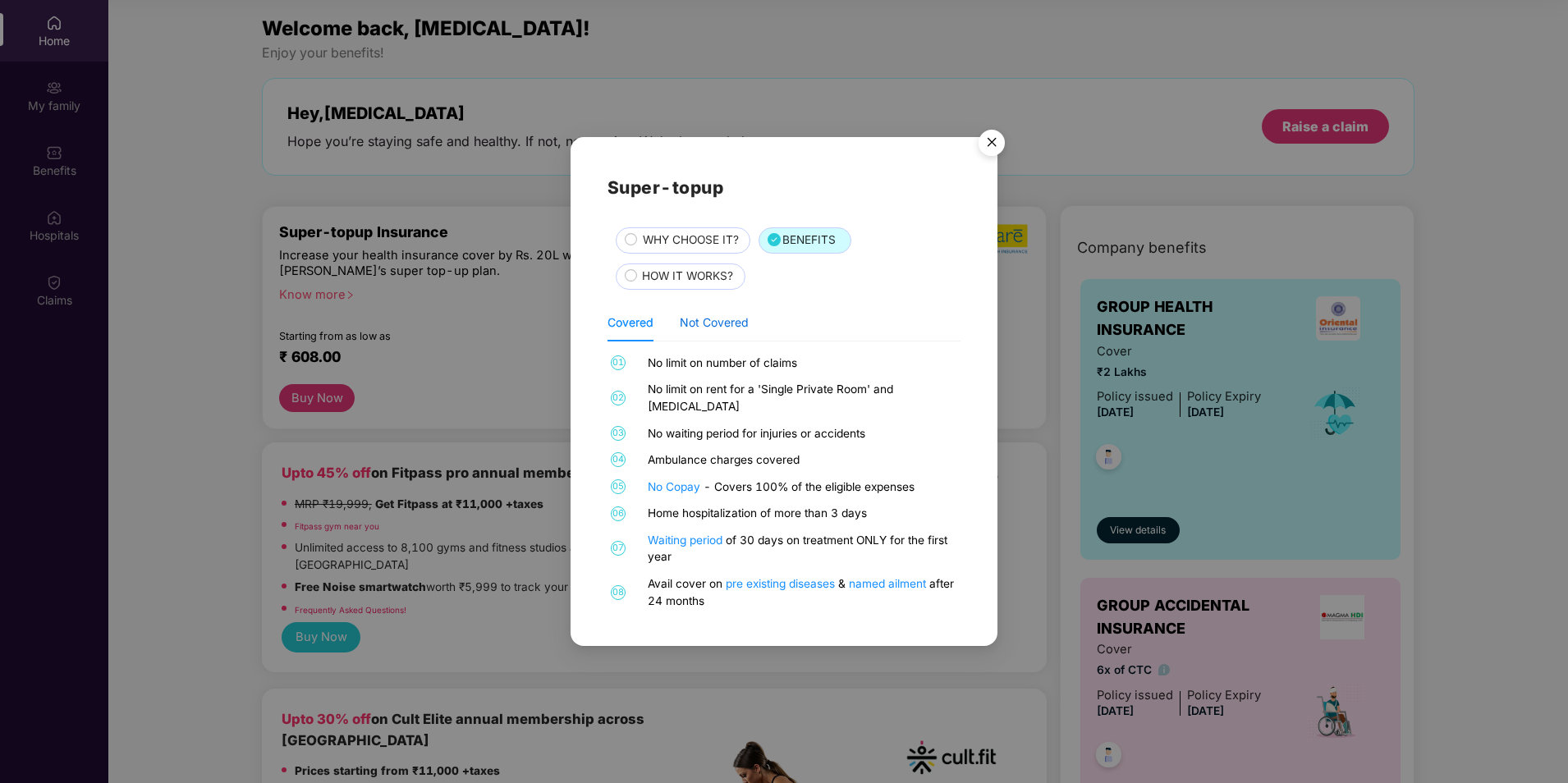
click at [703, 332] on div "Not Covered" at bounding box center [713, 323] width 69 height 18
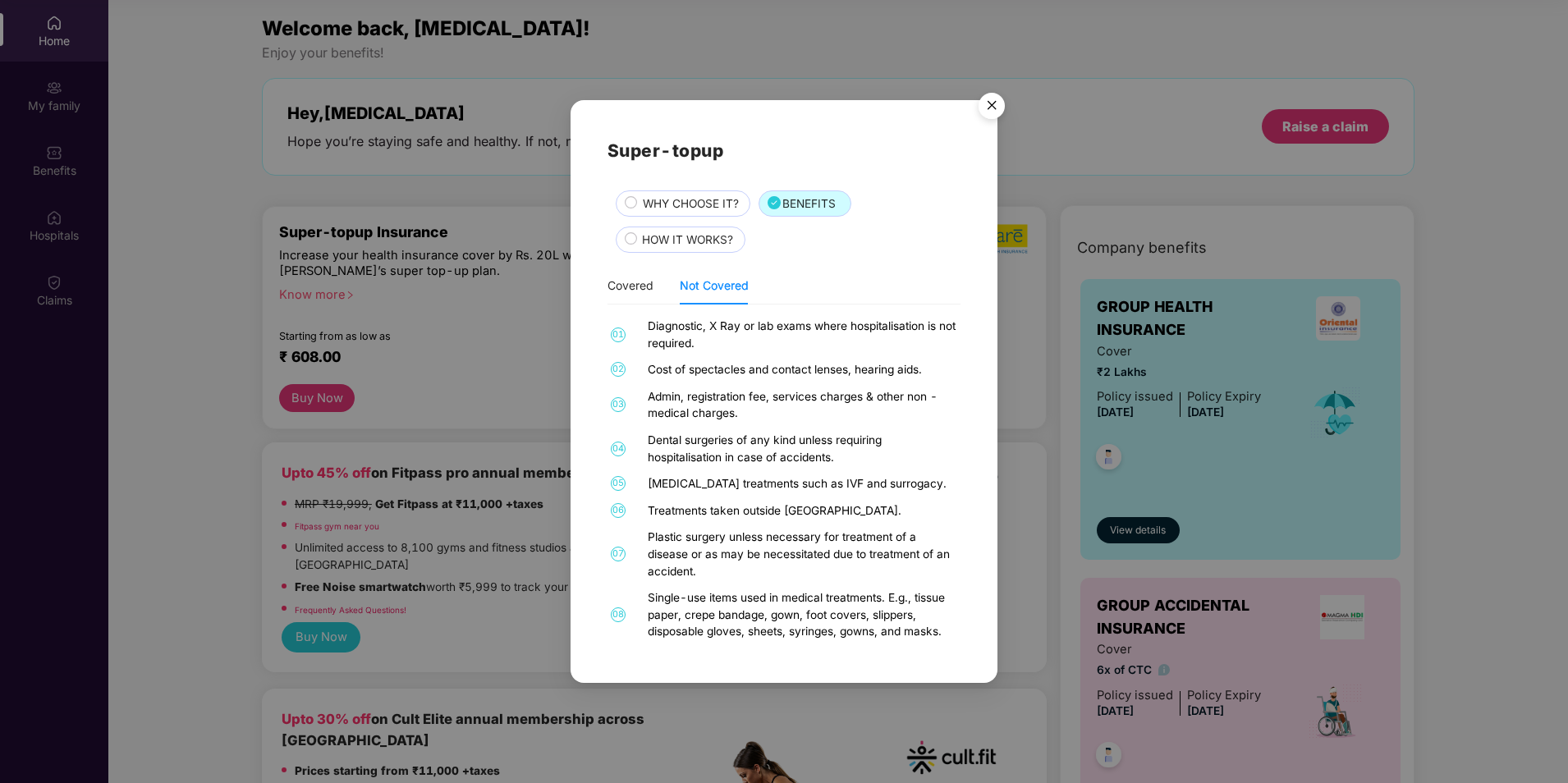
click at [709, 239] on span "HOW IT WORKS?" at bounding box center [687, 240] width 91 height 18
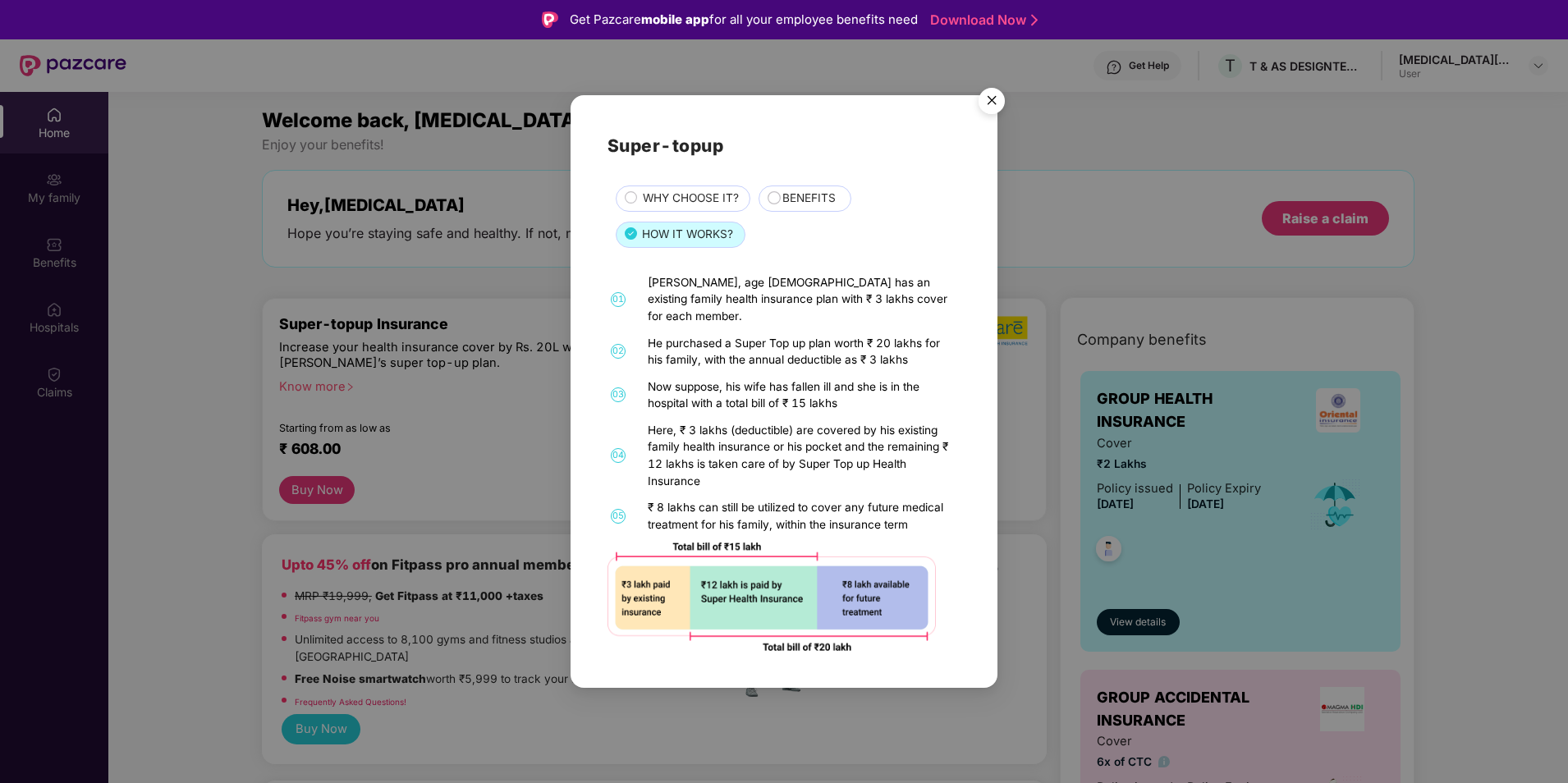
click at [641, 210] on div "WHY CHOOSE IT?" at bounding box center [688, 200] width 107 height 20
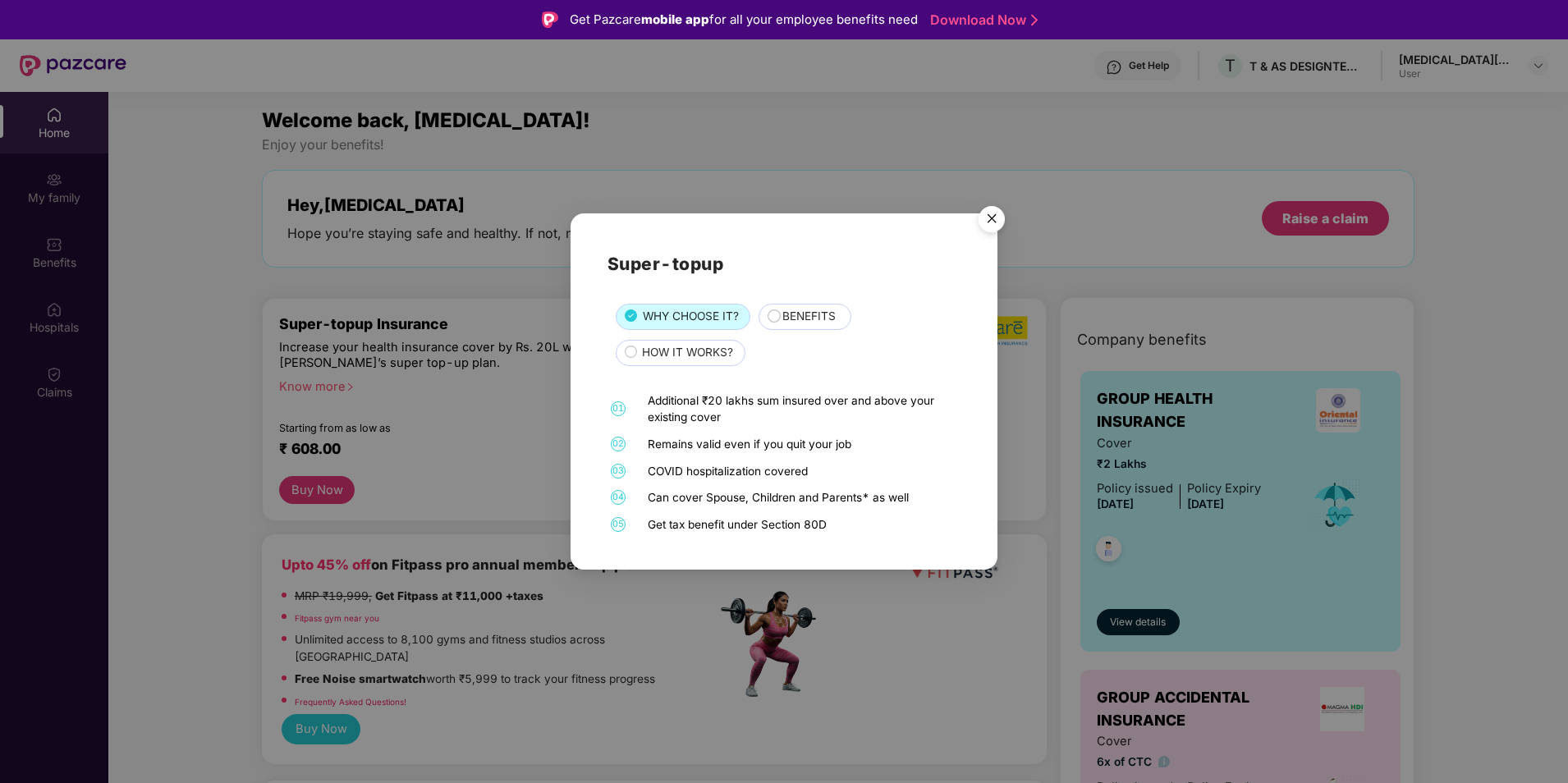
click at [770, 314] on circle at bounding box center [774, 315] width 12 height 12
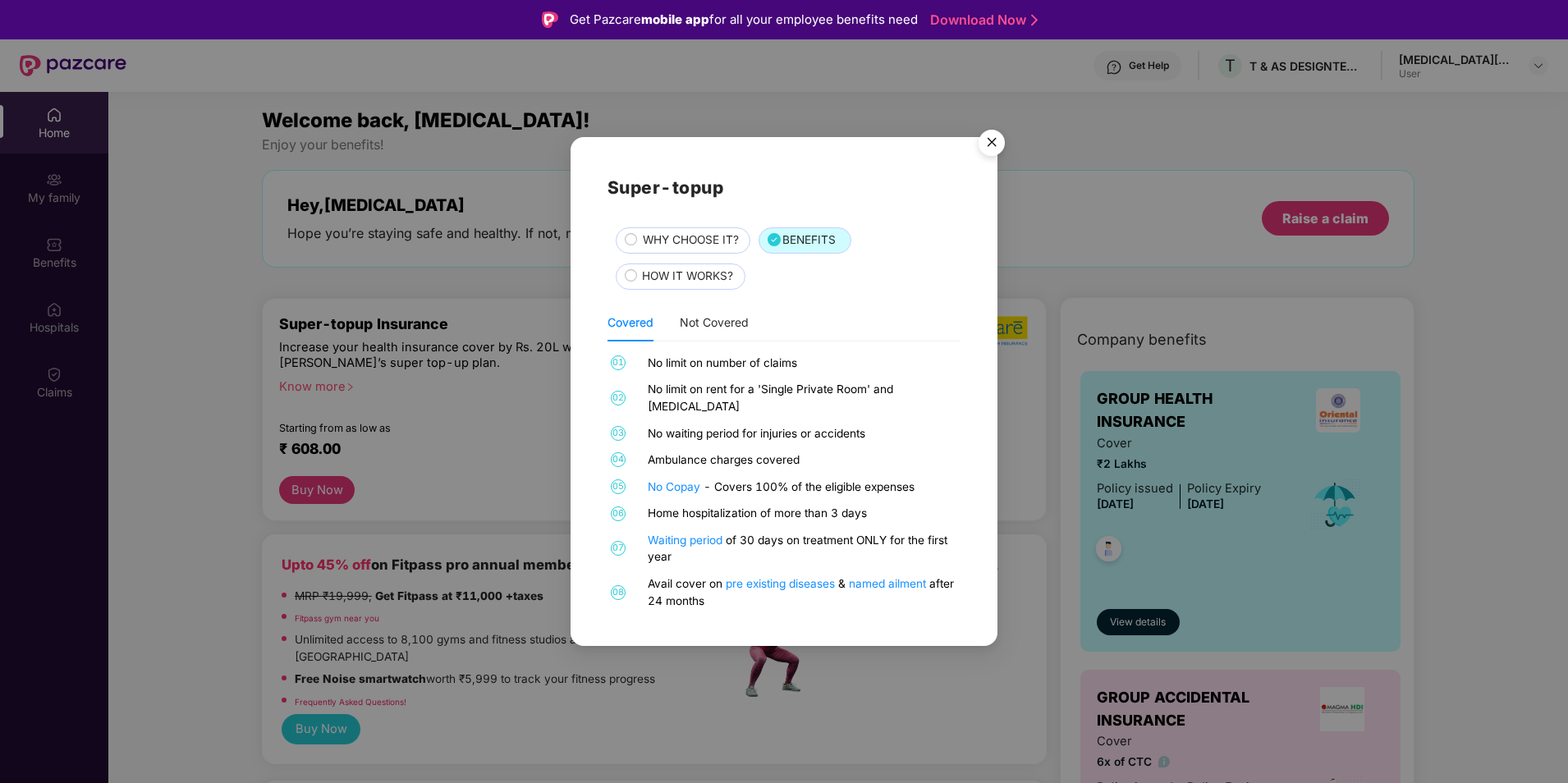
click at [636, 248] on div "WHY CHOOSE IT?" at bounding box center [688, 241] width 107 height 20
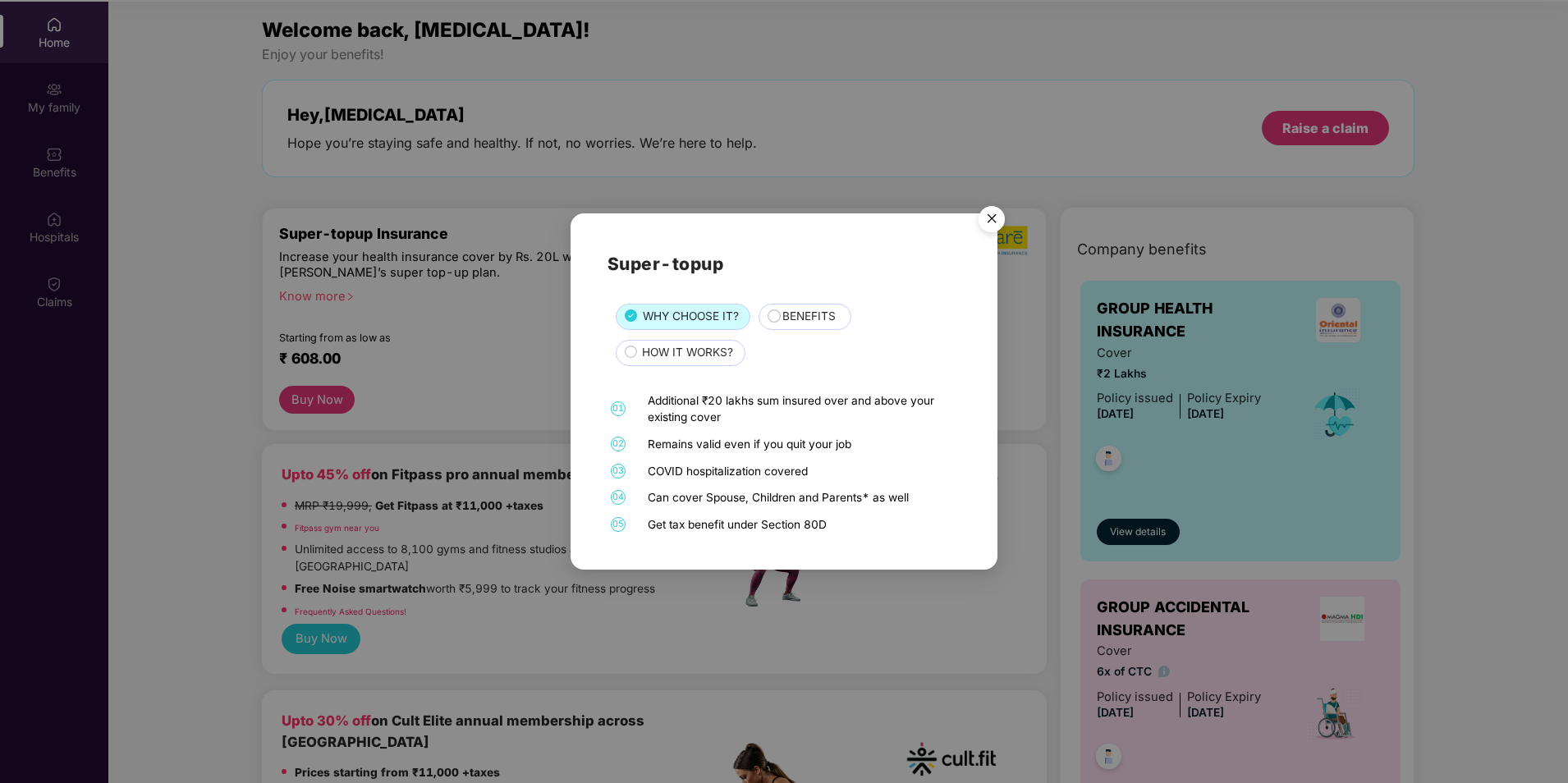
scroll to position [92, 0]
click at [992, 215] on img "Close" at bounding box center [992, 222] width 46 height 46
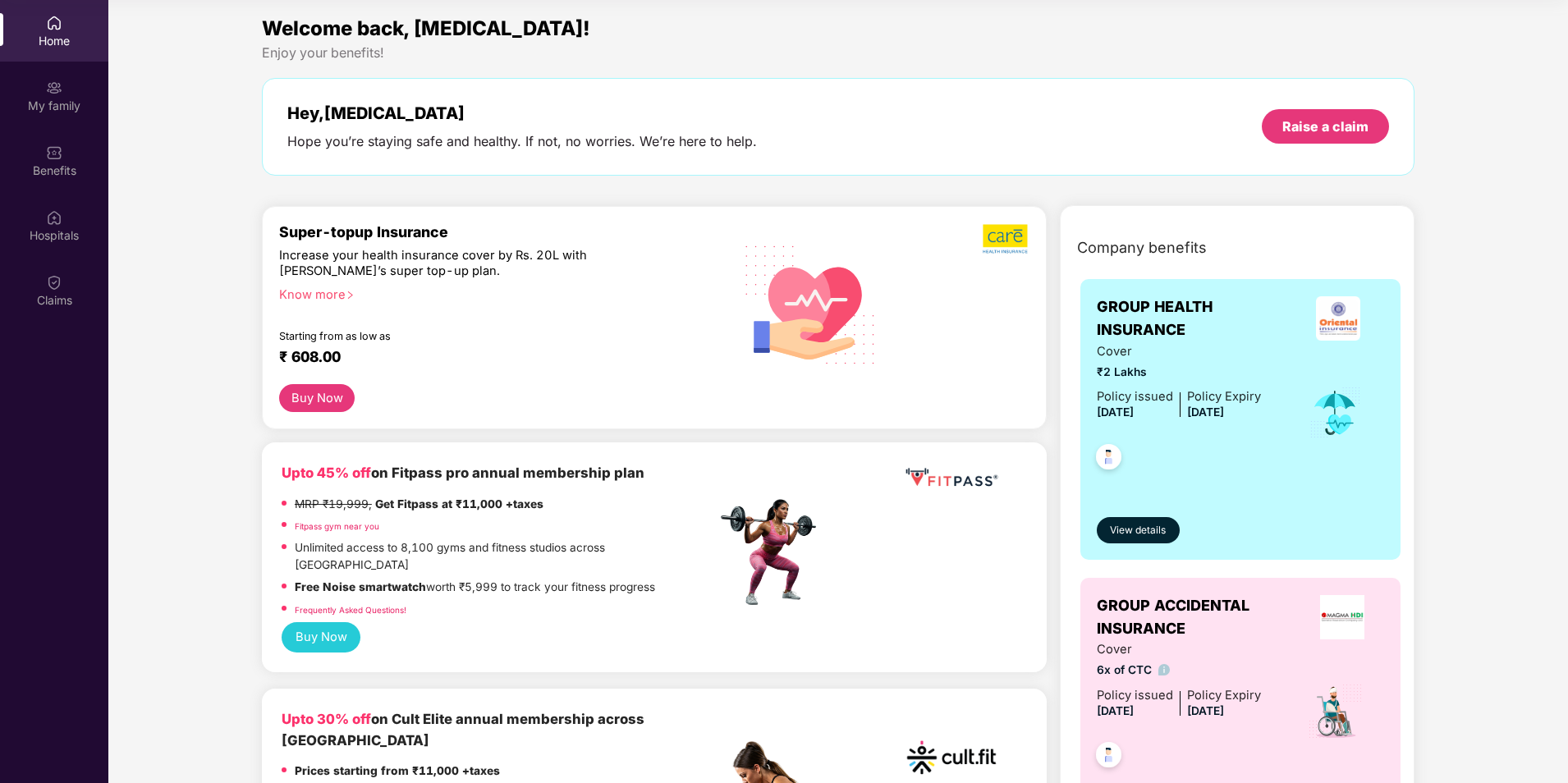
click at [309, 401] on button "Buy Now" at bounding box center [316, 398] width 75 height 28
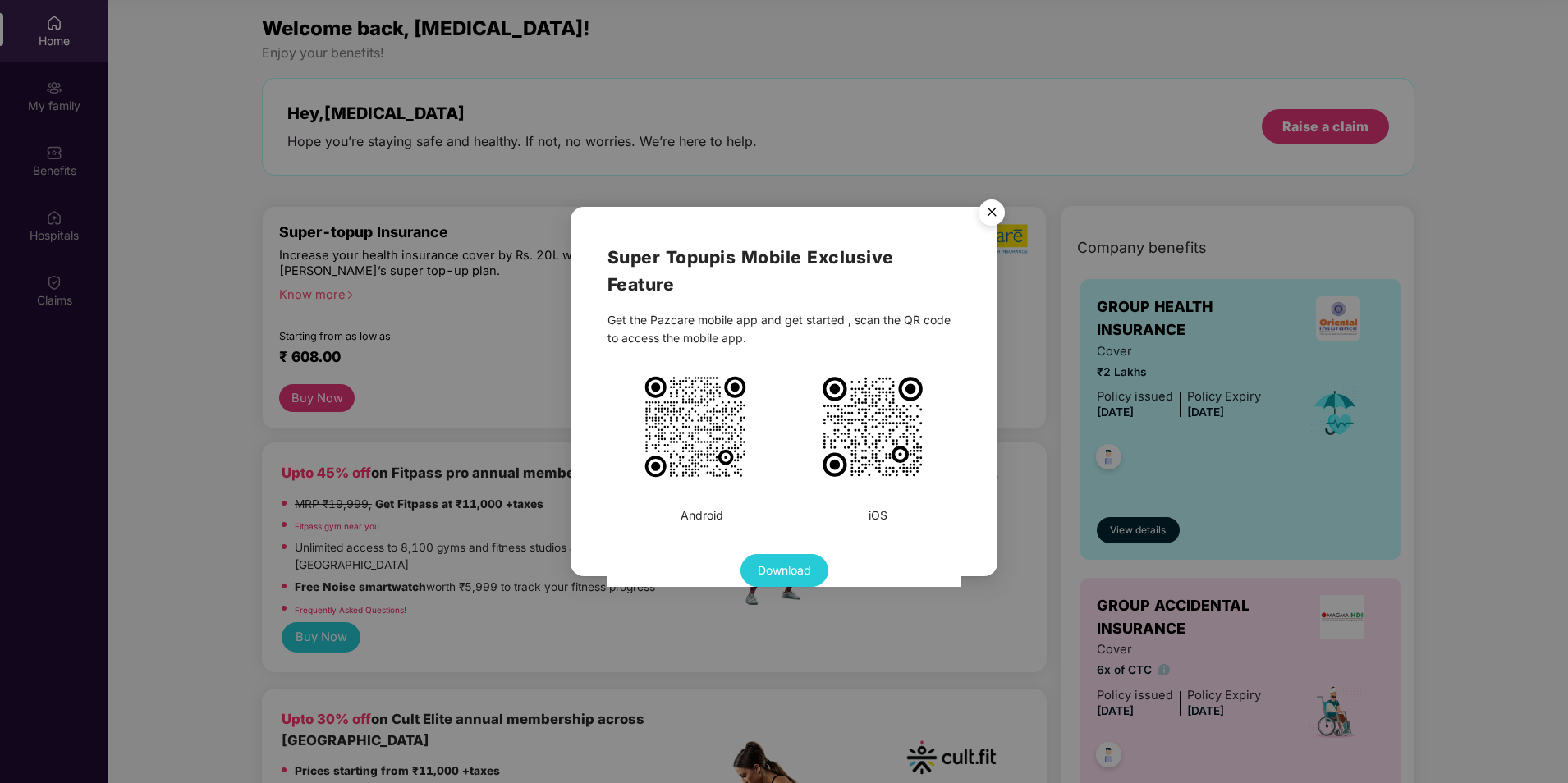
click at [990, 210] on img "Close" at bounding box center [992, 215] width 46 height 46
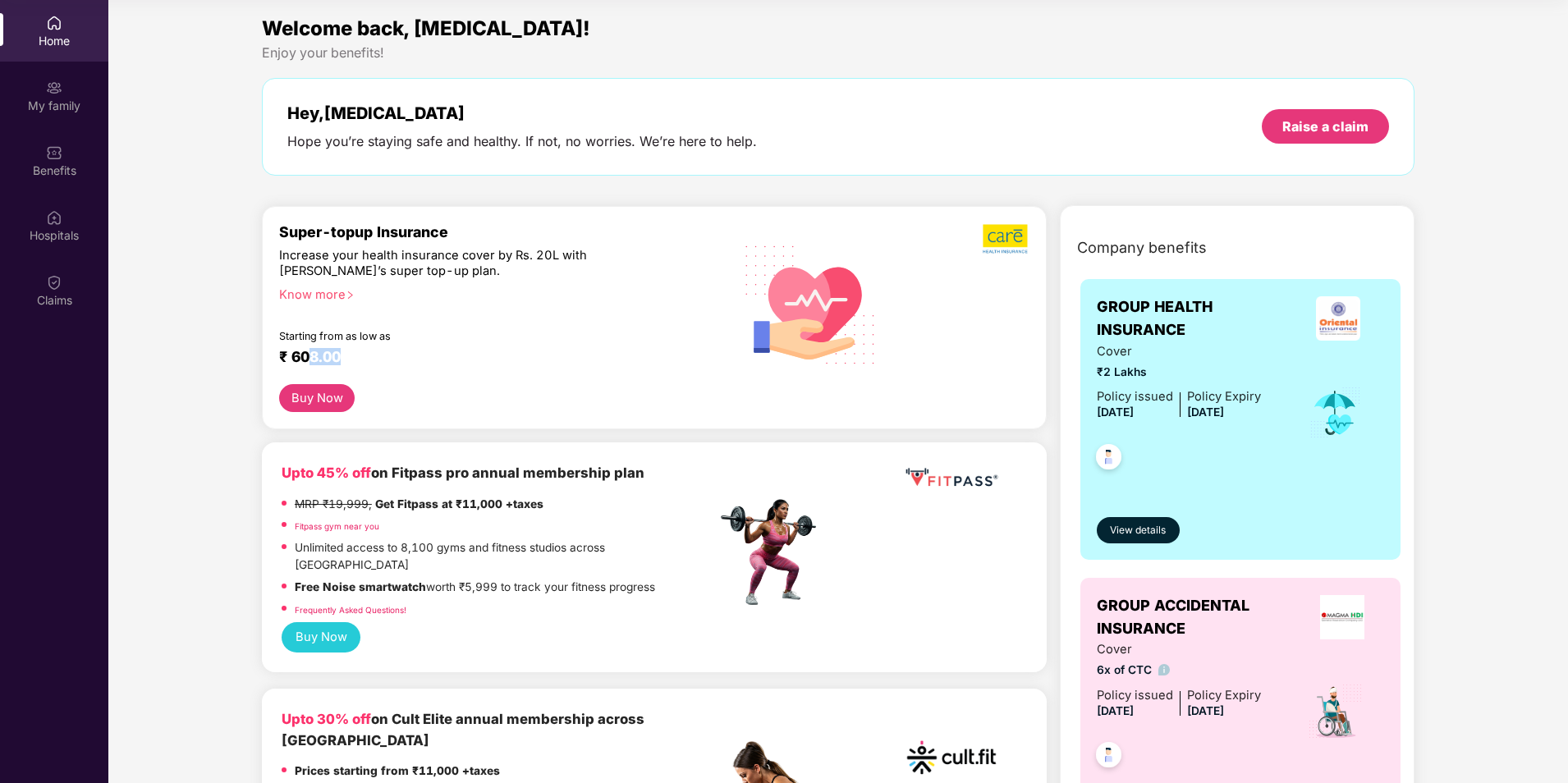
drag, startPoint x: 313, startPoint y: 358, endPoint x: 369, endPoint y: 358, distance: 56.0
click at [369, 358] on div "₹ 608.00" at bounding box center [489, 358] width 421 height 19
drag, startPoint x: 369, startPoint y: 358, endPoint x: 436, endPoint y: 398, distance: 78.0
click at [438, 398] on div "Buy Now" at bounding box center [654, 398] width 750 height 28
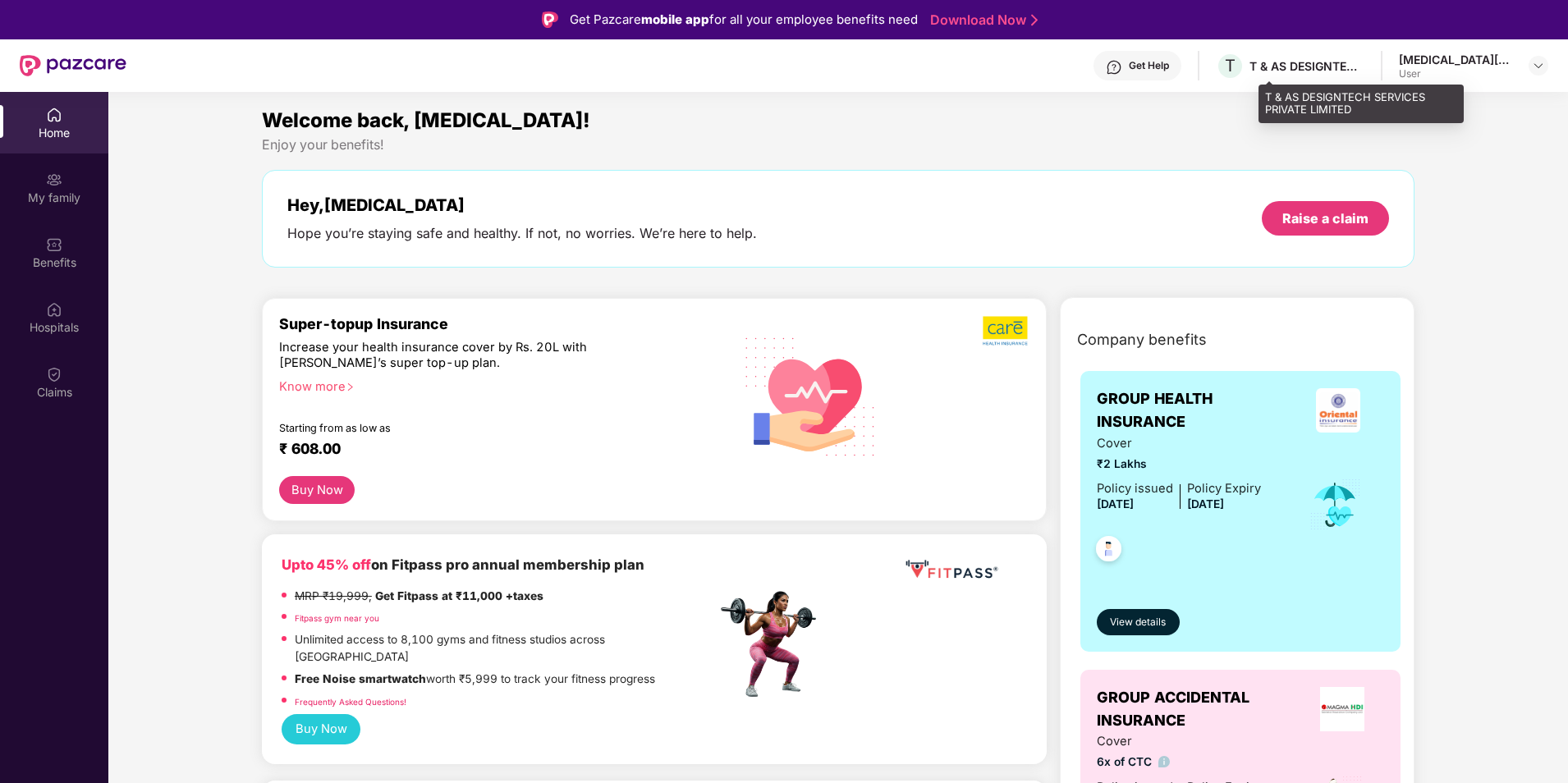
click at [1357, 66] on div "T & AS DESIGNTECH SERVICES PRIVATE LIMITED" at bounding box center [1307, 66] width 115 height 16
click at [1330, 70] on div "T & AS DESIGNTECH SERVICES PRIVATE LIMITED" at bounding box center [1307, 66] width 115 height 16
click at [1490, 75] on div "User" at bounding box center [1456, 73] width 115 height 13
click at [1534, 65] on img at bounding box center [1539, 65] width 13 height 13
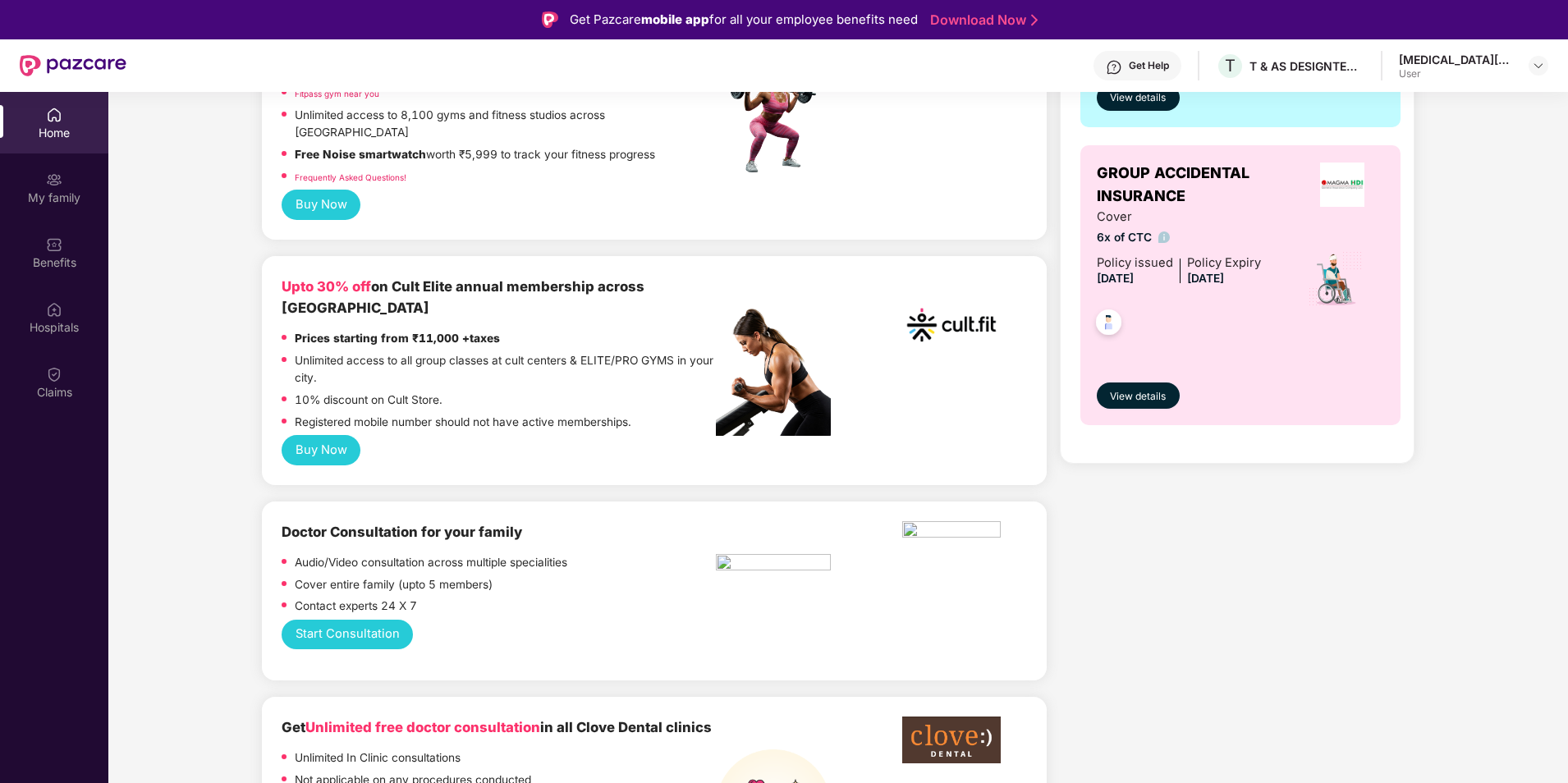
scroll to position [656, 0]
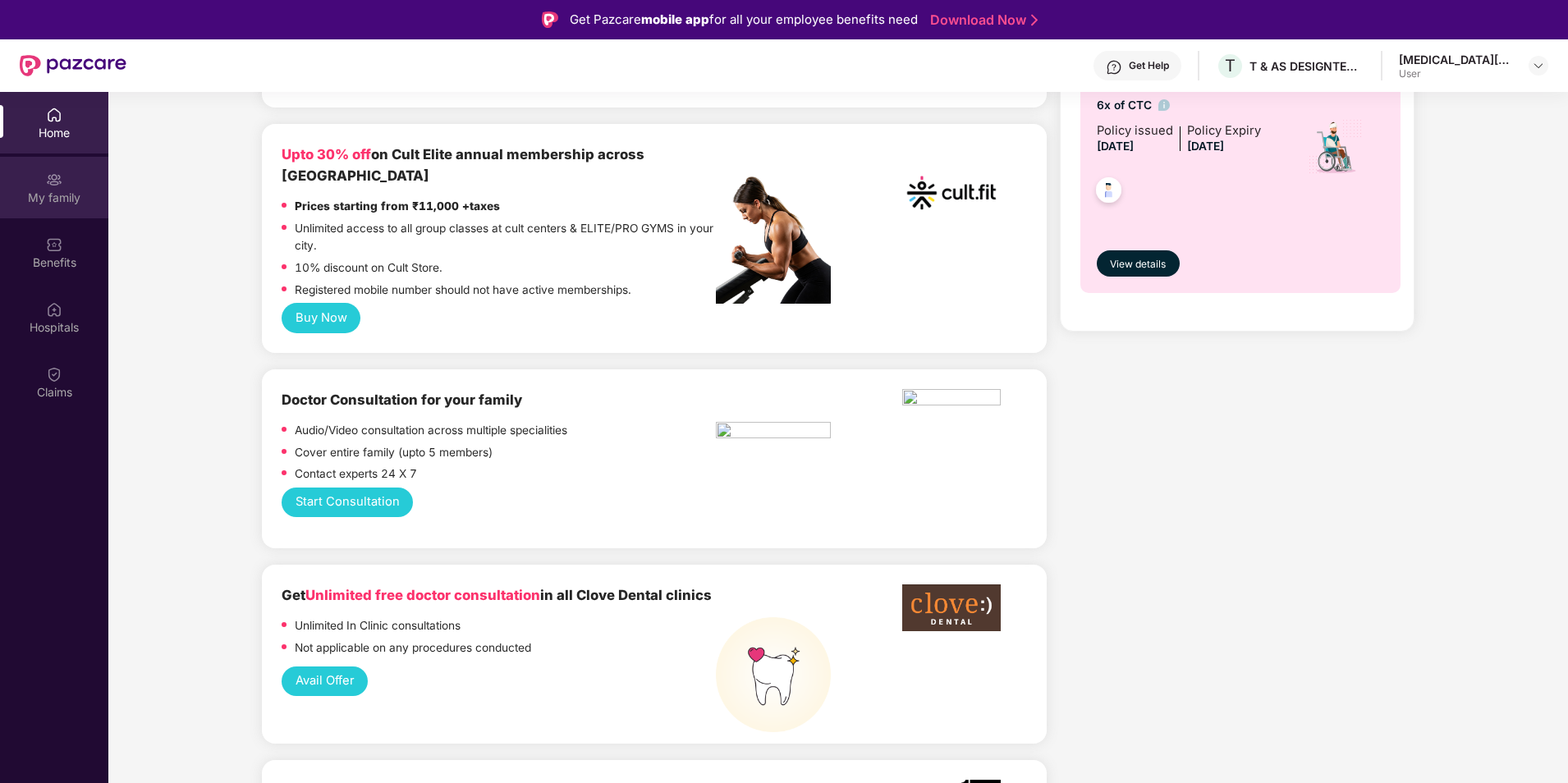
click at [24, 192] on div "My family" at bounding box center [54, 198] width 108 height 17
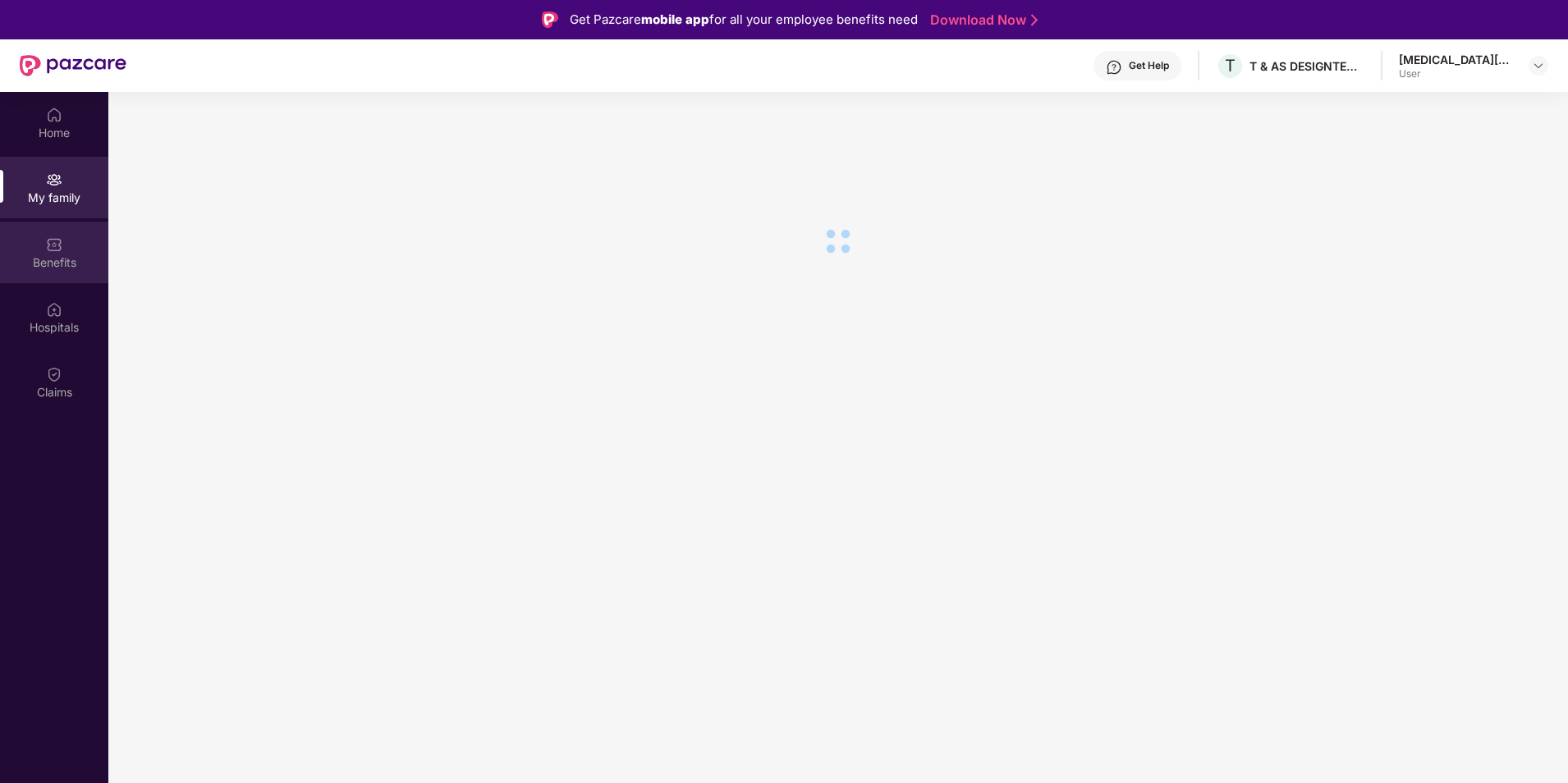
click at [39, 244] on div "Benefits" at bounding box center [54, 252] width 108 height 61
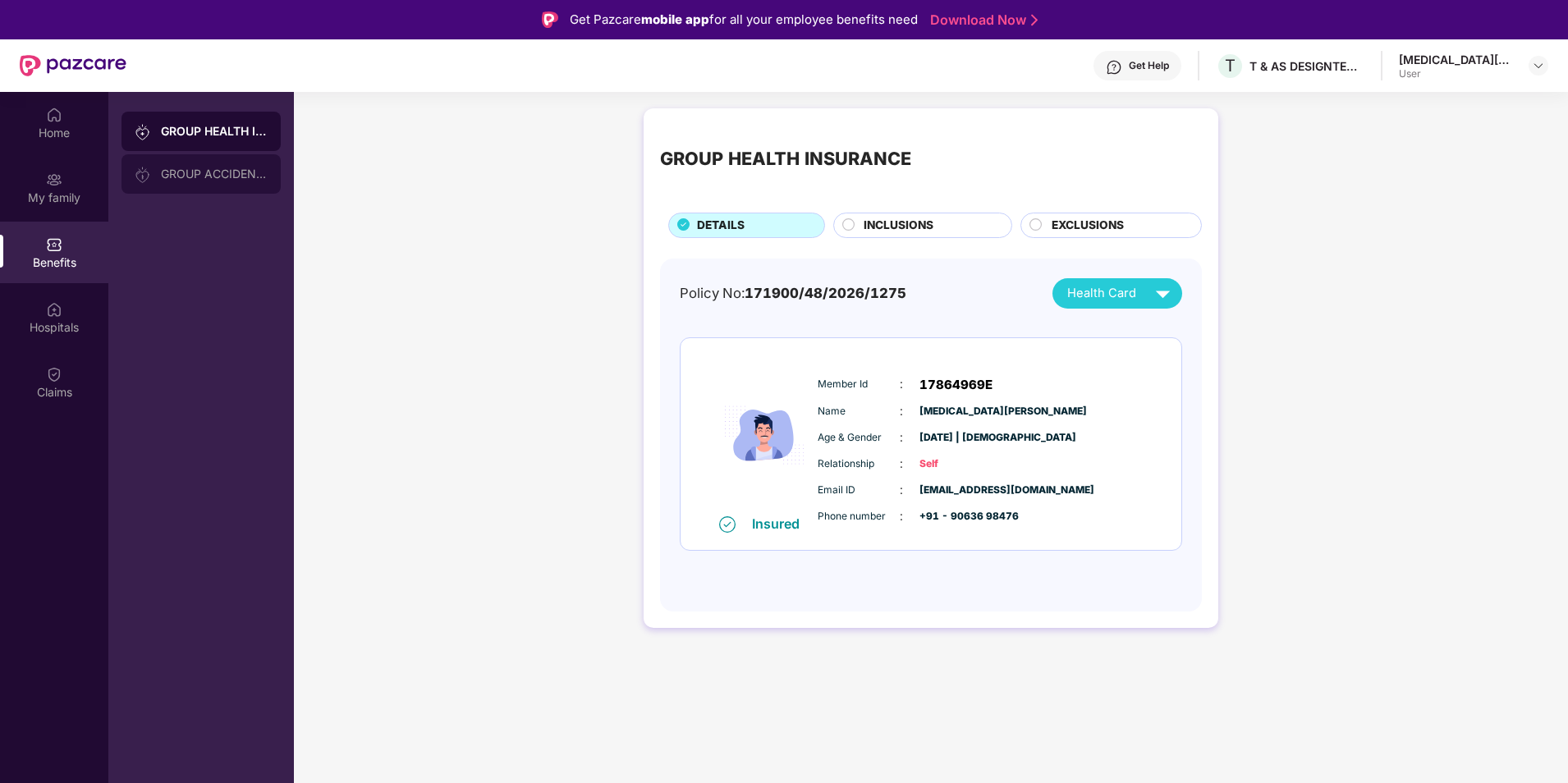
click at [184, 177] on div "GROUP ACCIDENTAL INSURANCE" at bounding box center [214, 174] width 106 height 13
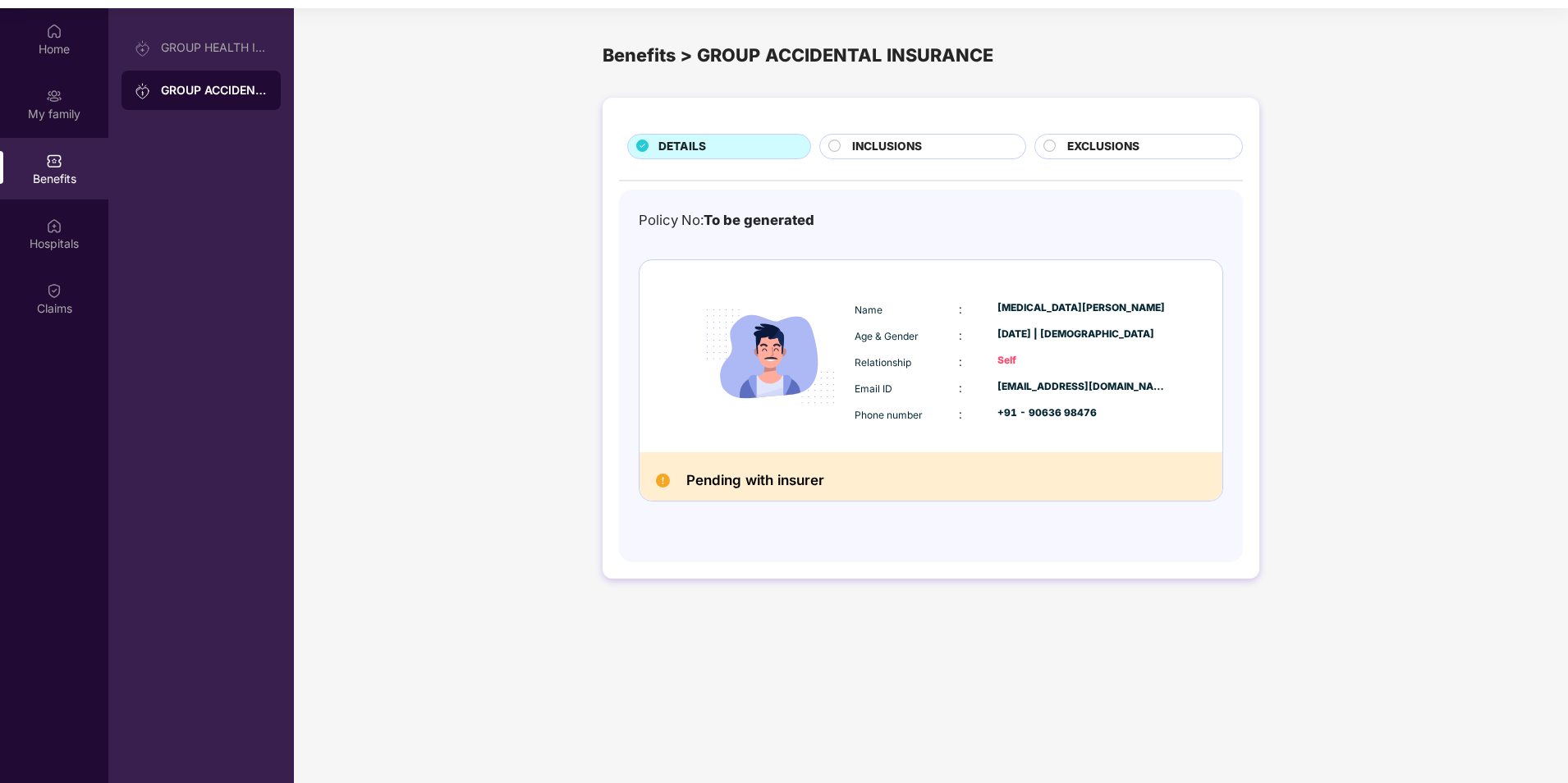
scroll to position [92, 0]
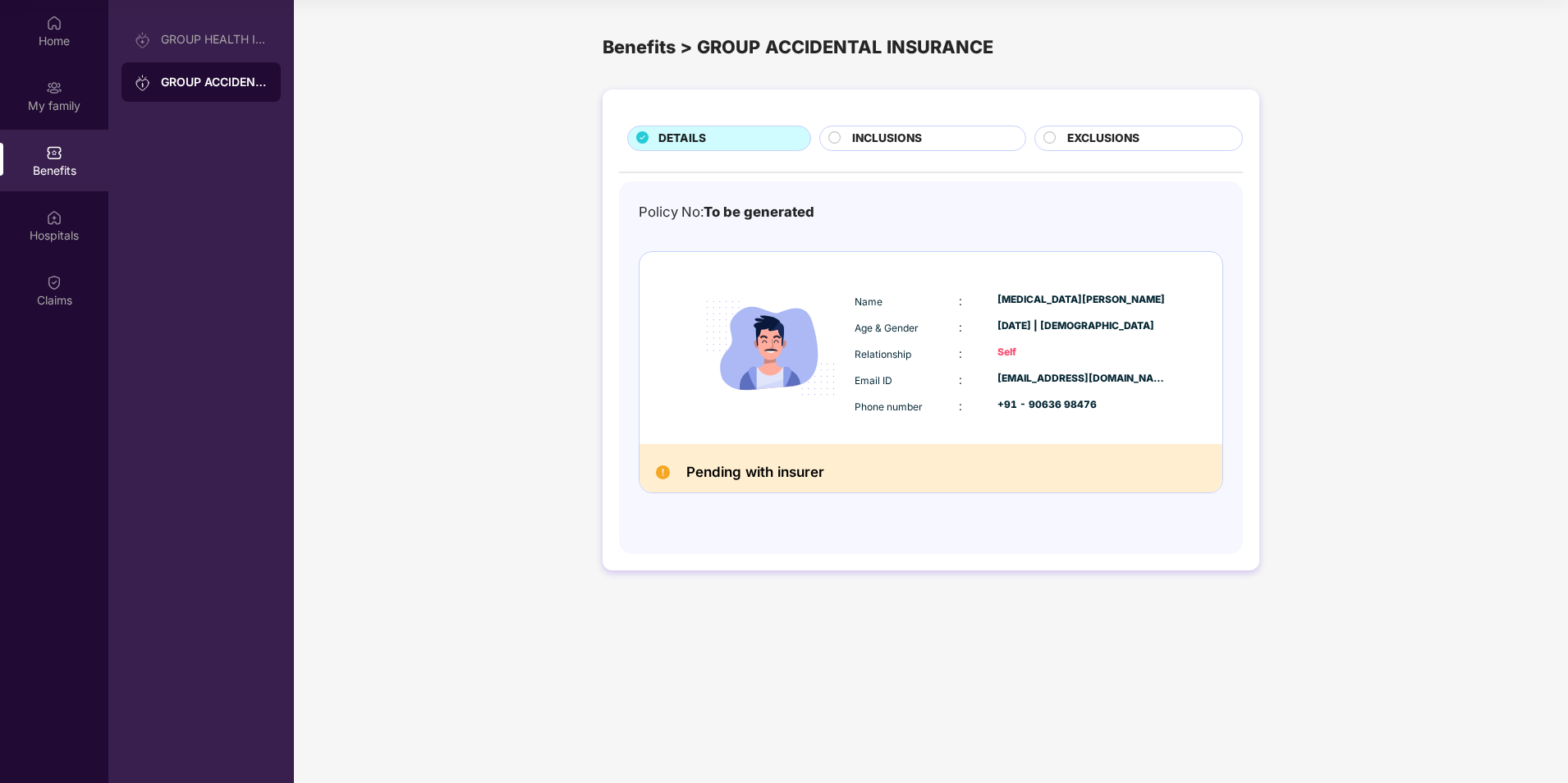
click at [918, 143] on span "INCLUSIONS" at bounding box center [887, 138] width 70 height 18
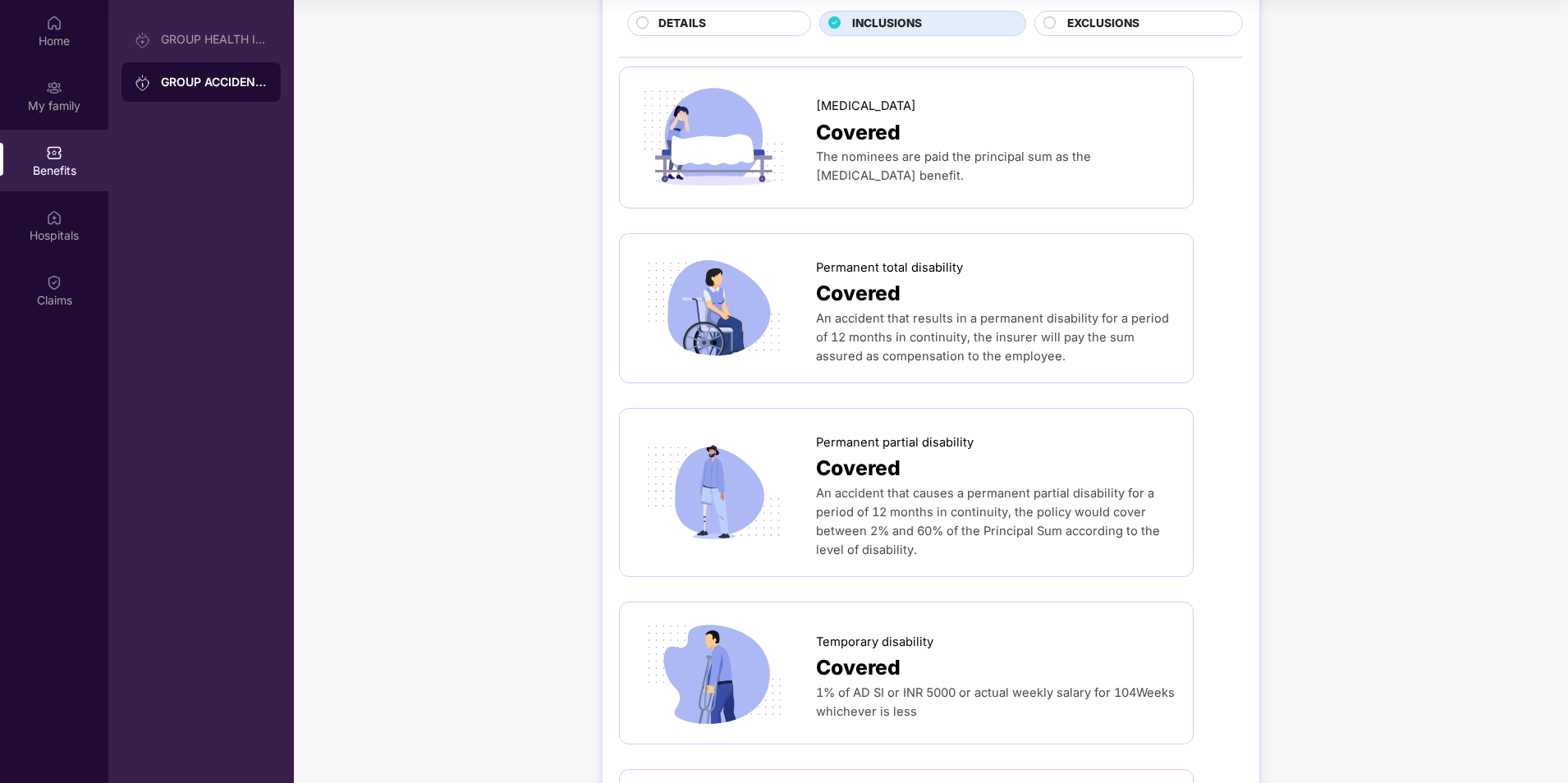
scroll to position [0, 0]
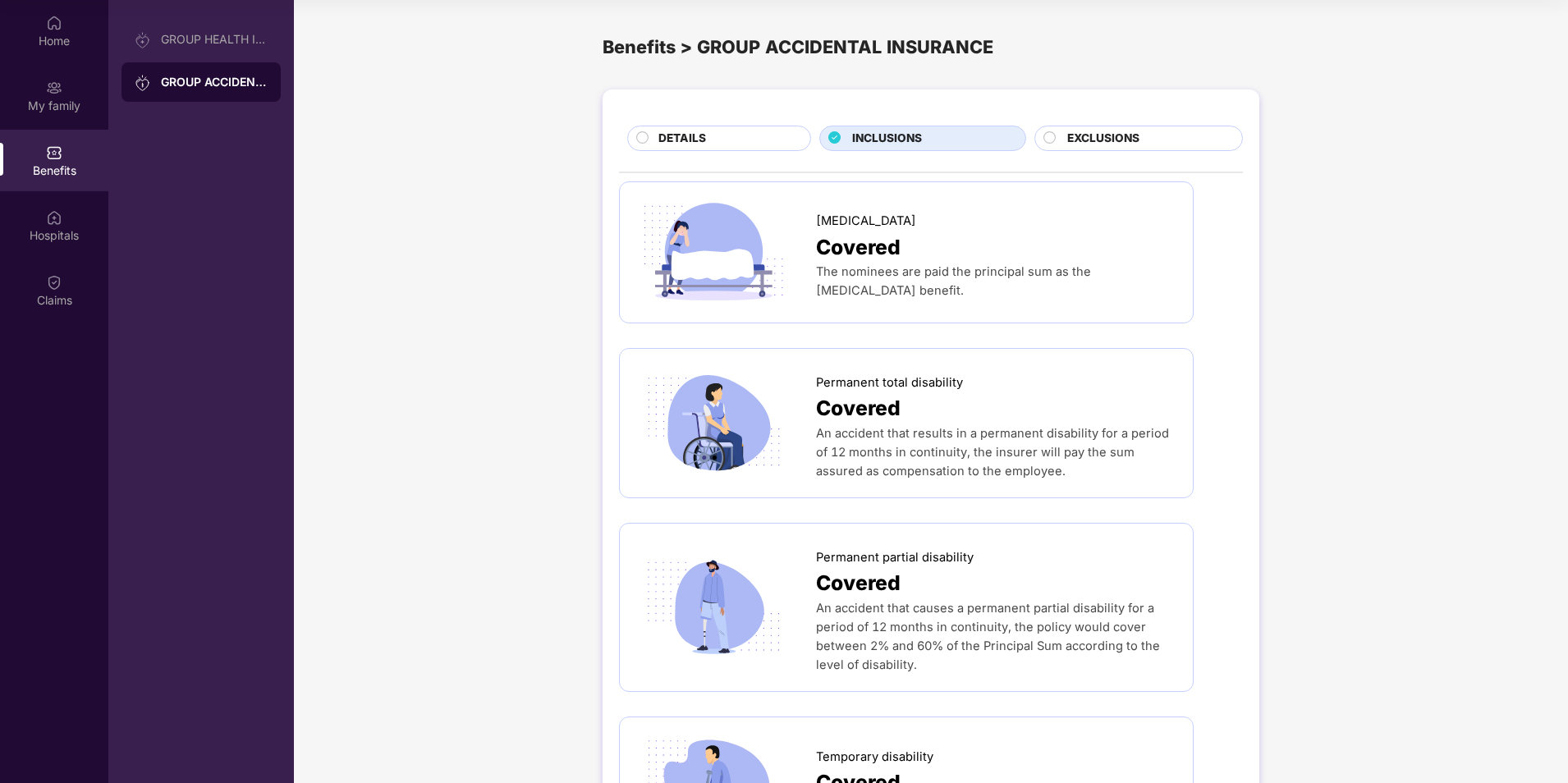
click at [1085, 145] on span "EXCLUSIONS" at bounding box center [1103, 138] width 72 height 18
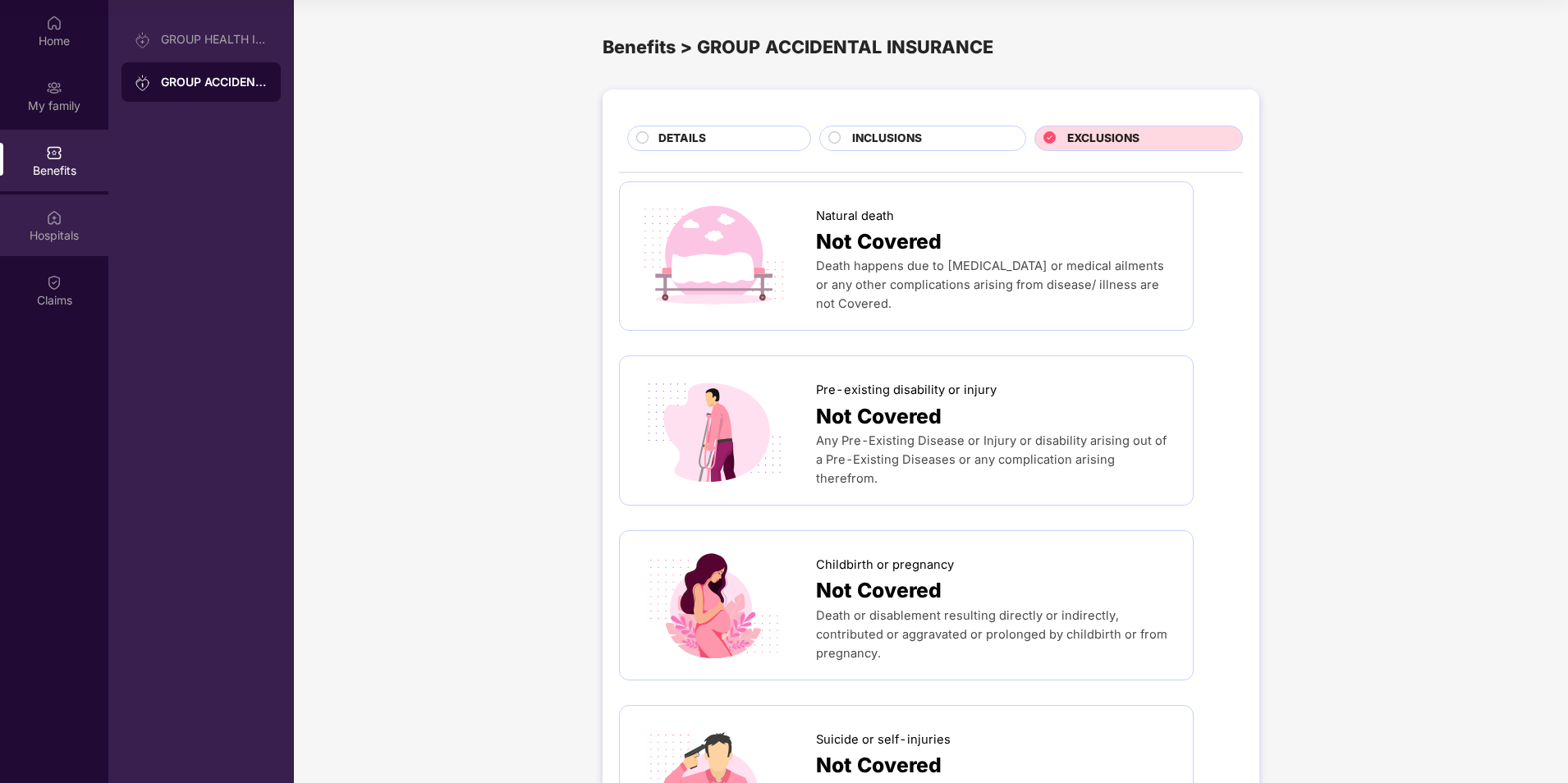
click at [38, 218] on div "Hospitals" at bounding box center [54, 225] width 108 height 61
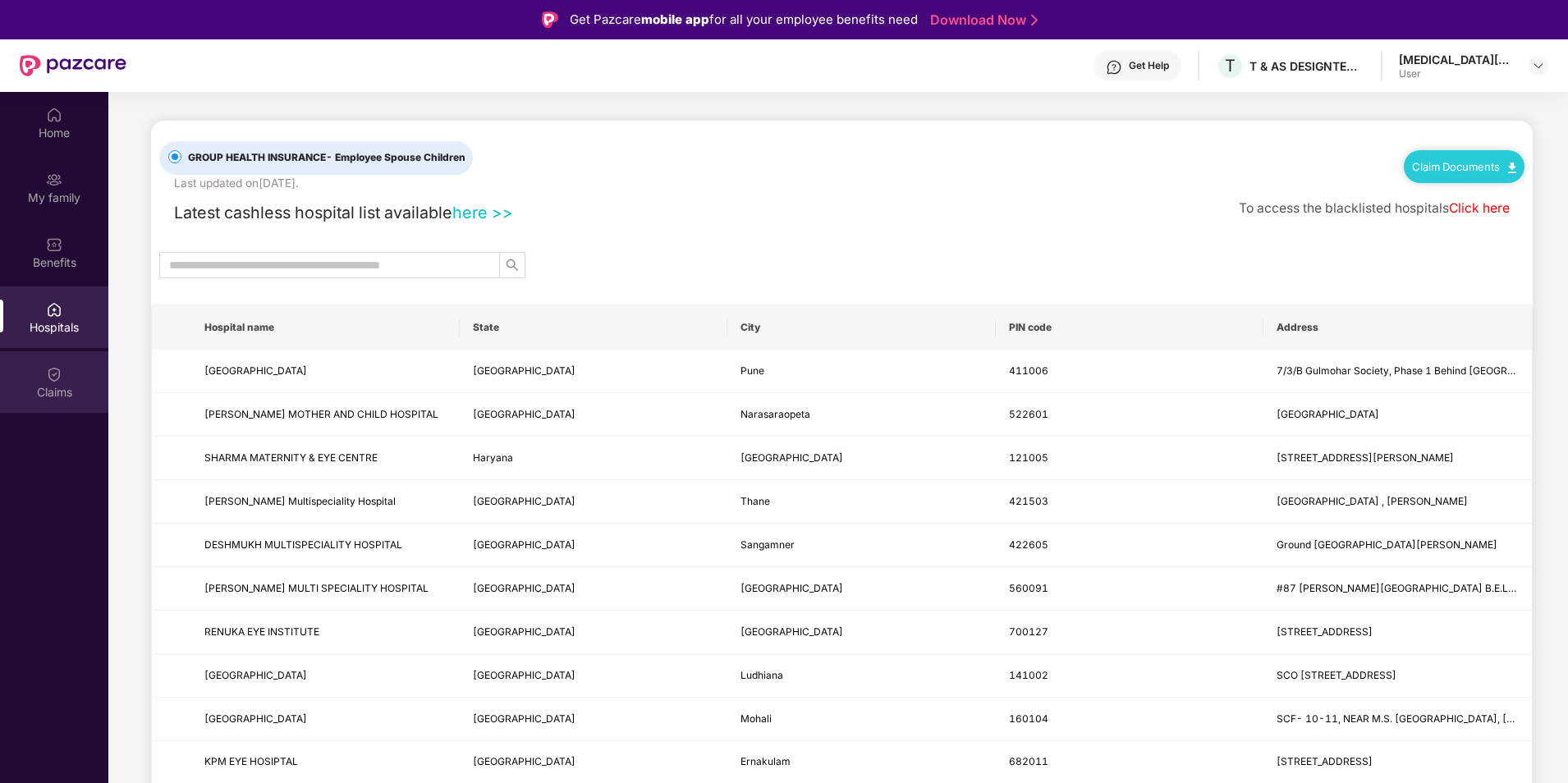
click at [66, 385] on div "Claims" at bounding box center [54, 392] width 108 height 17
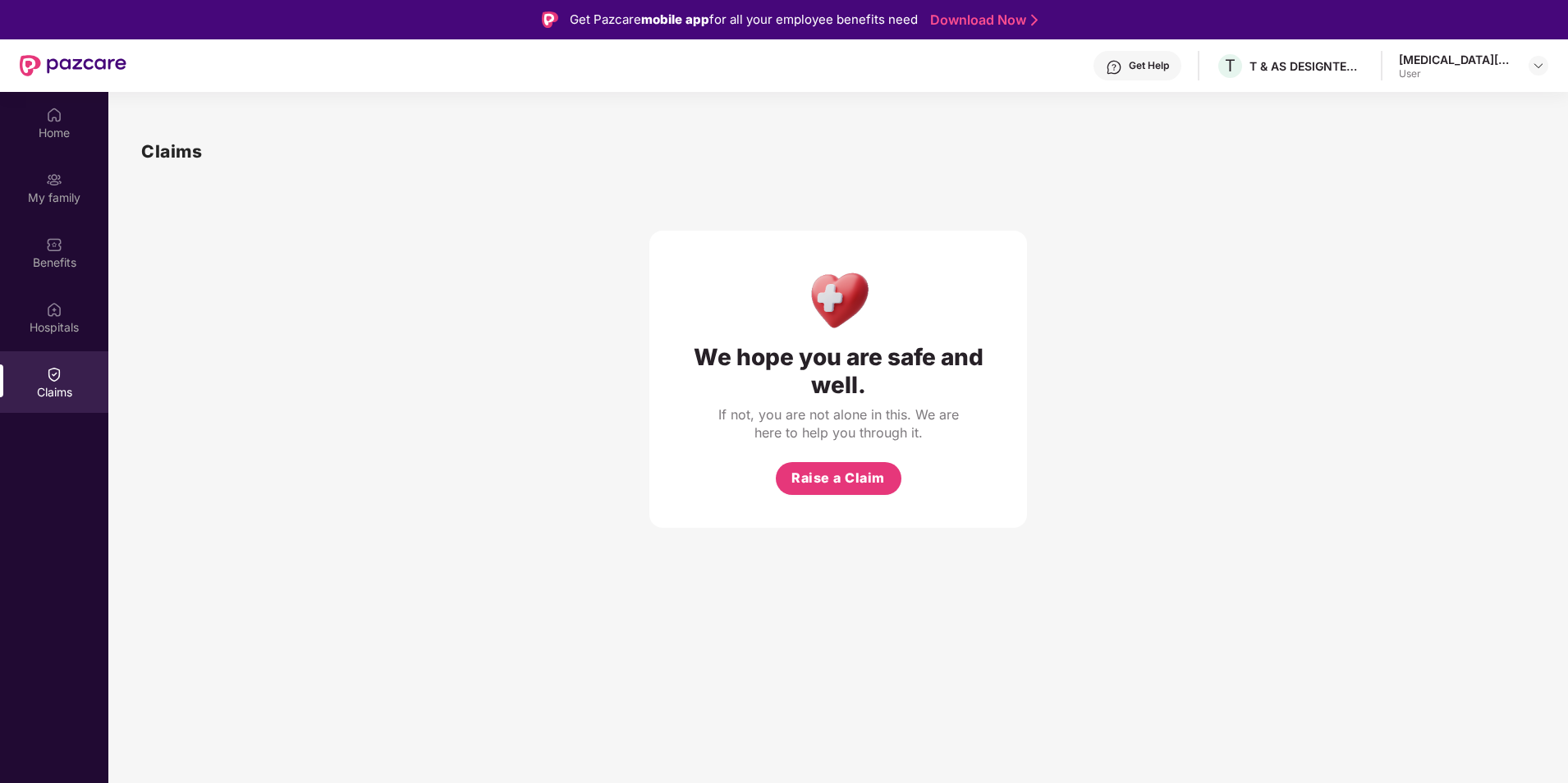
drag, startPoint x: 358, startPoint y: 363, endPoint x: 334, endPoint y: 343, distance: 31.2
click at [358, 362] on div "We hope you are safe and well. If not, you are not alone in this. We are here t…" at bounding box center [838, 347] width 1394 height 363
click at [55, 191] on div "My family" at bounding box center [54, 198] width 108 height 17
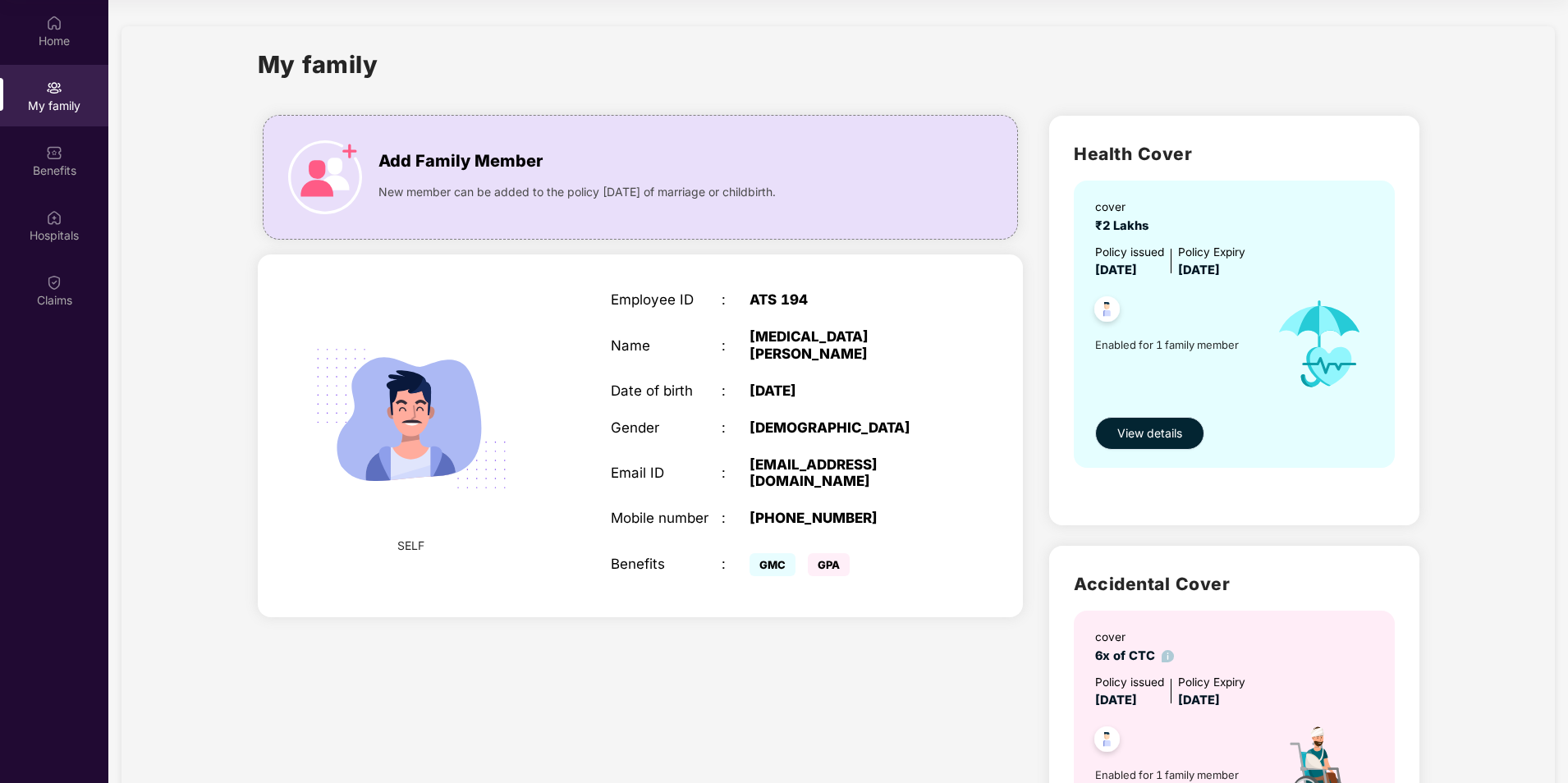
click at [1169, 428] on span "View details" at bounding box center [1150, 434] width 65 height 18
